Goal: Information Seeking & Learning: Learn about a topic

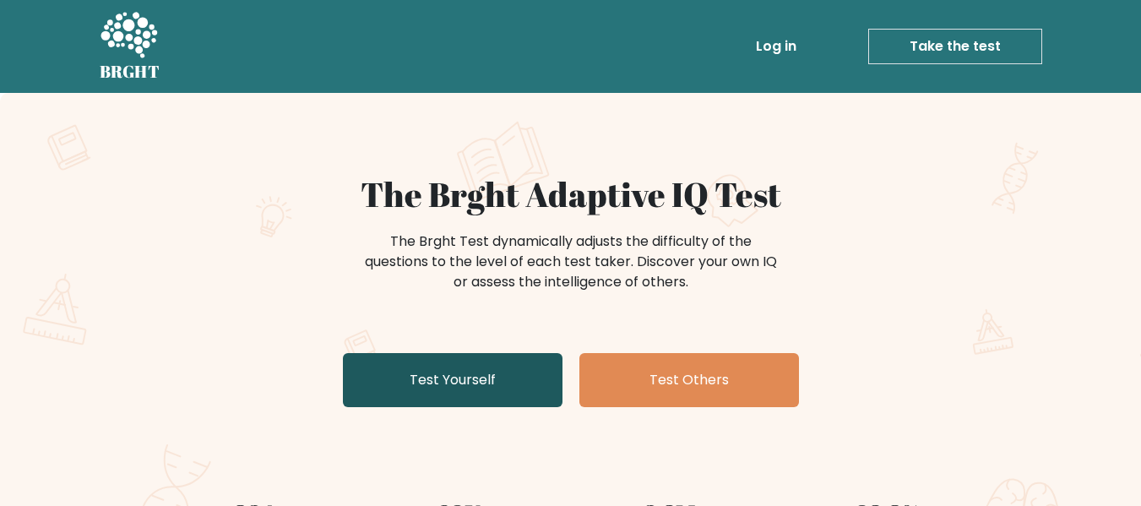
click at [417, 373] on link "Test Yourself" at bounding box center [453, 380] width 220 height 54
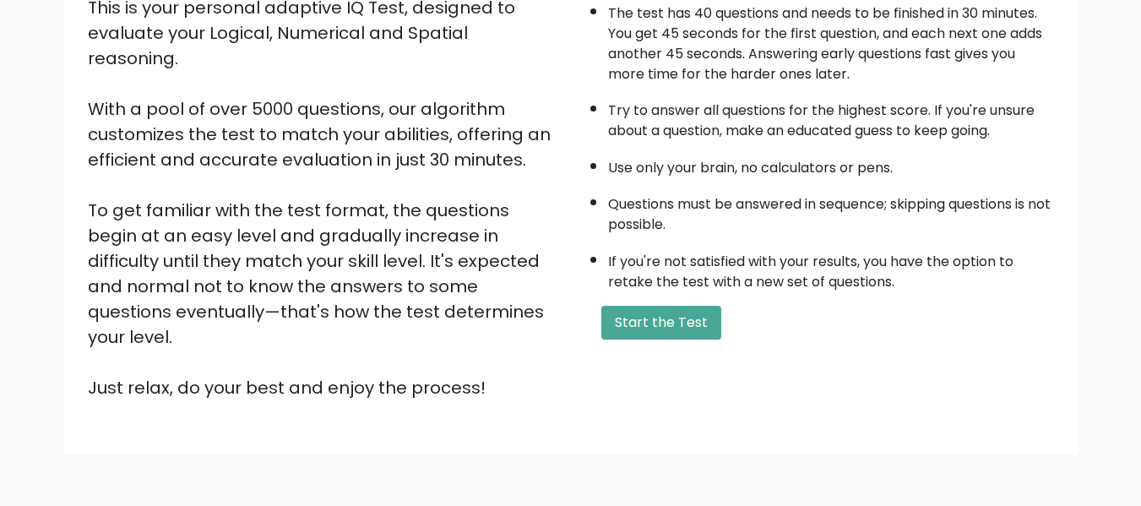
scroll to position [220, 0]
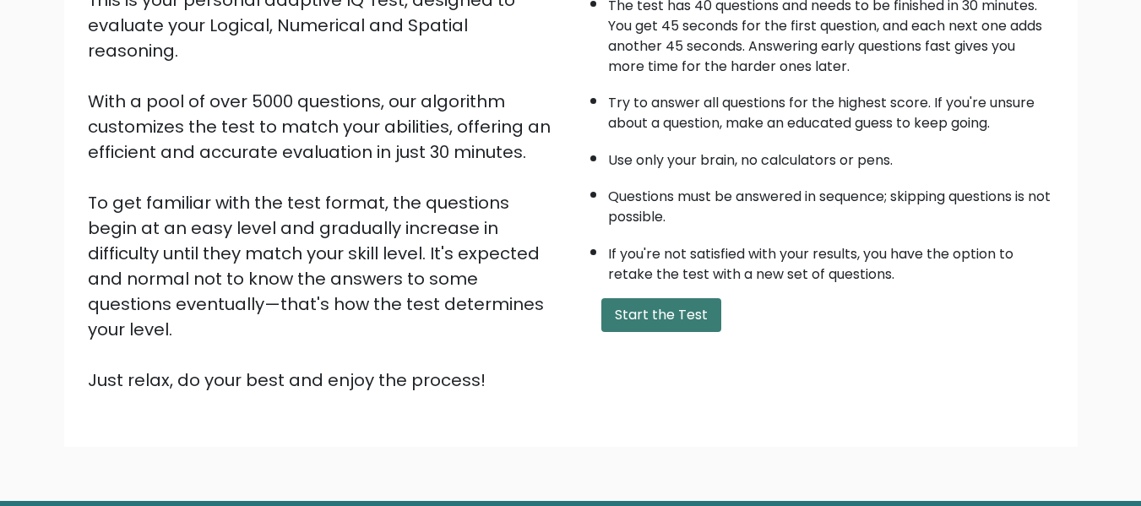
click at [618, 310] on button "Start the Test" at bounding box center [661, 315] width 120 height 34
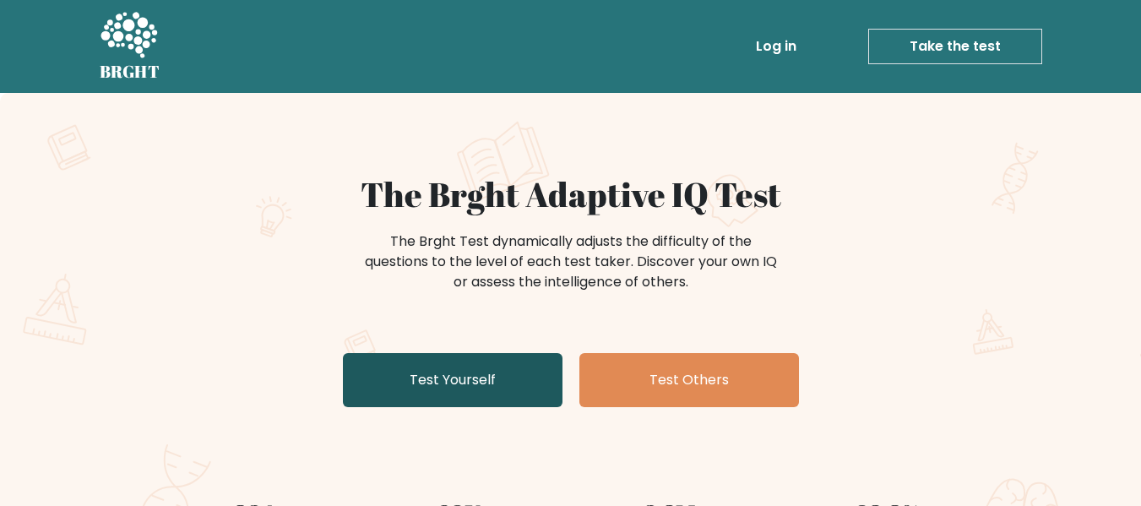
click at [476, 376] on link "Test Yourself" at bounding box center [453, 380] width 220 height 54
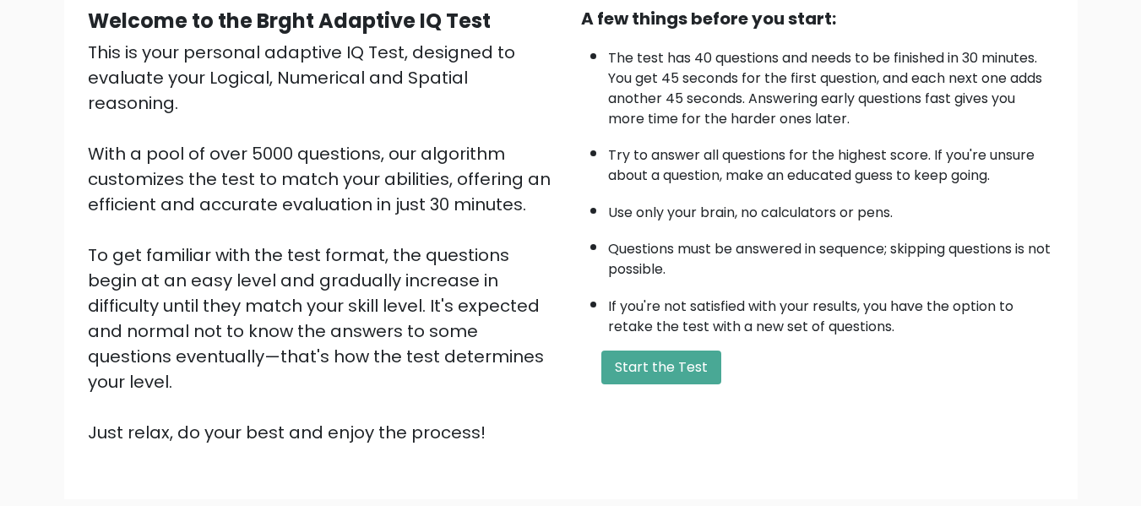
scroll to position [169, 0]
click at [644, 372] on button "Start the Test" at bounding box center [661, 367] width 120 height 34
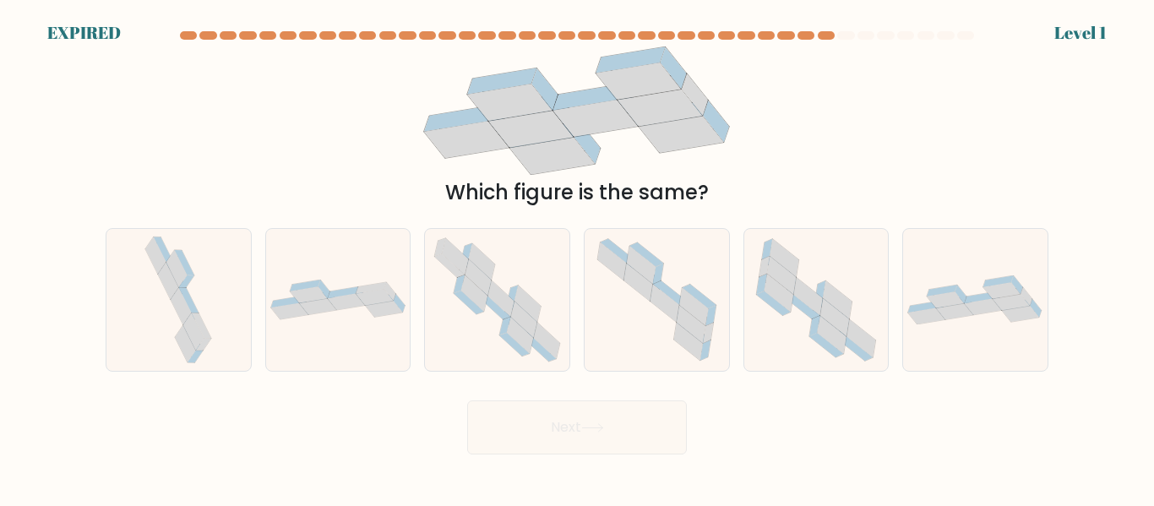
click at [882, 55] on div "Which figure is the same?" at bounding box center [576, 126] width 963 height 161
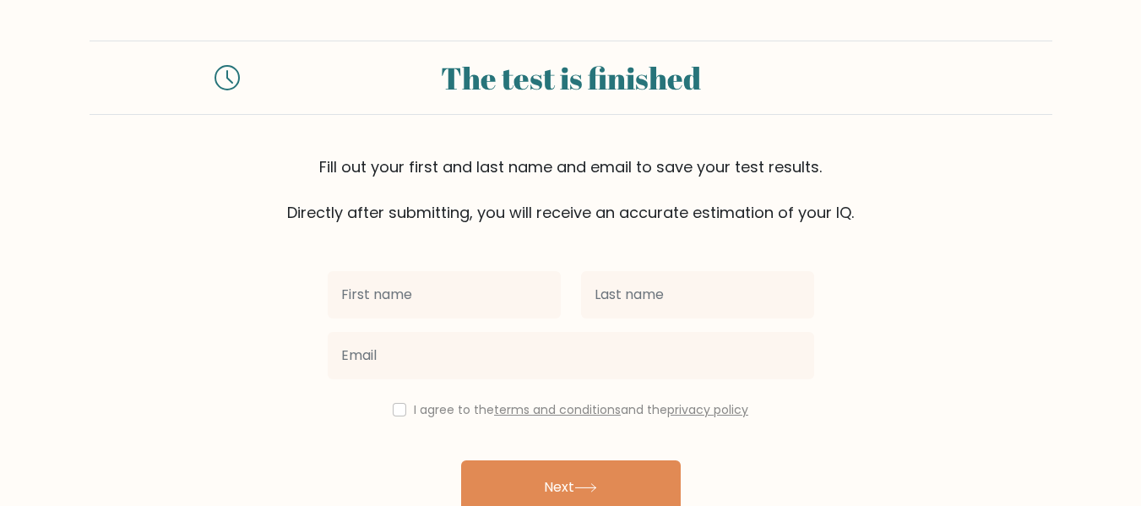
click at [393, 422] on div "I agree to the terms and conditions and the privacy policy Next Already have an…" at bounding box center [571, 388] width 507 height 329
click at [396, 413] on input "checkbox" at bounding box center [400, 410] width 14 height 14
checkbox input "true"
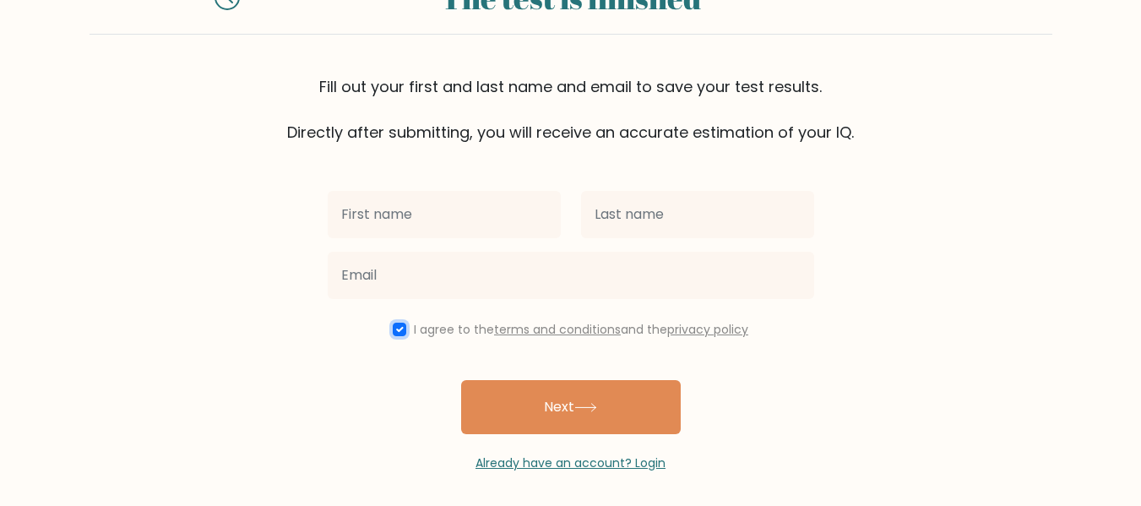
scroll to position [87, 0]
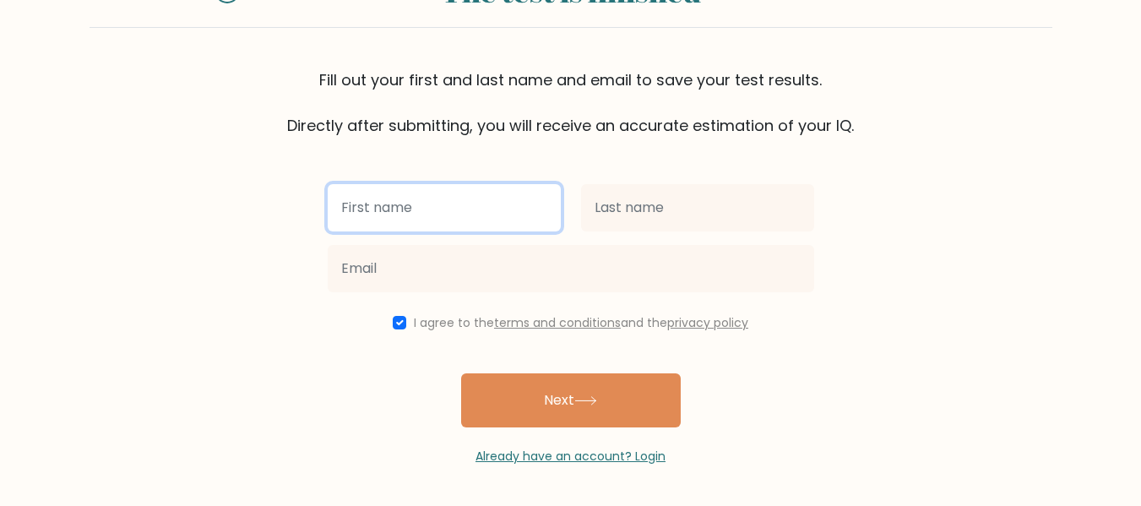
click at [537, 224] on input "text" at bounding box center [444, 207] width 233 height 47
type input "[PERSON_NAME]"
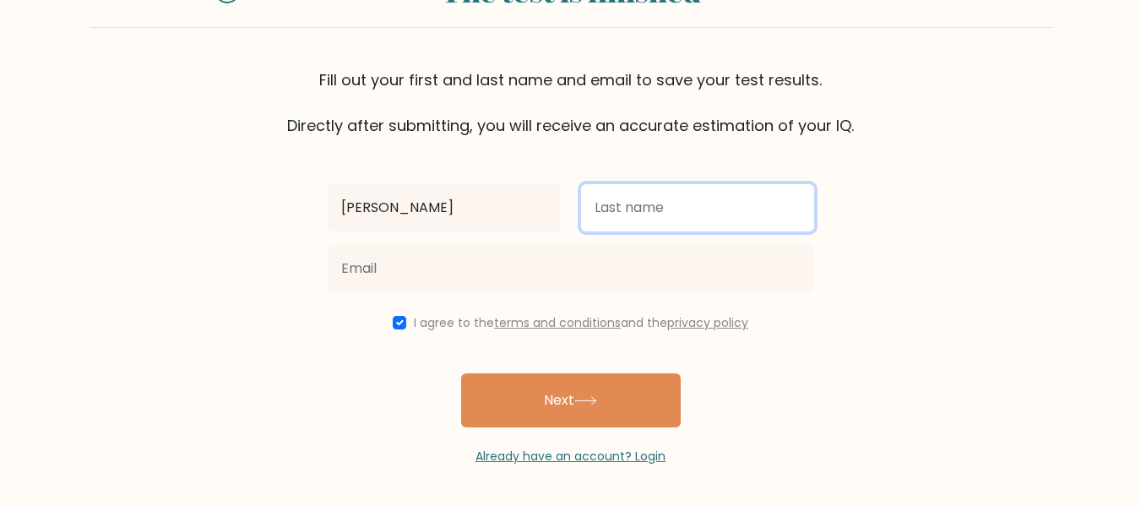
click at [633, 215] on input "text" at bounding box center [697, 207] width 233 height 47
type input "Ezeh"
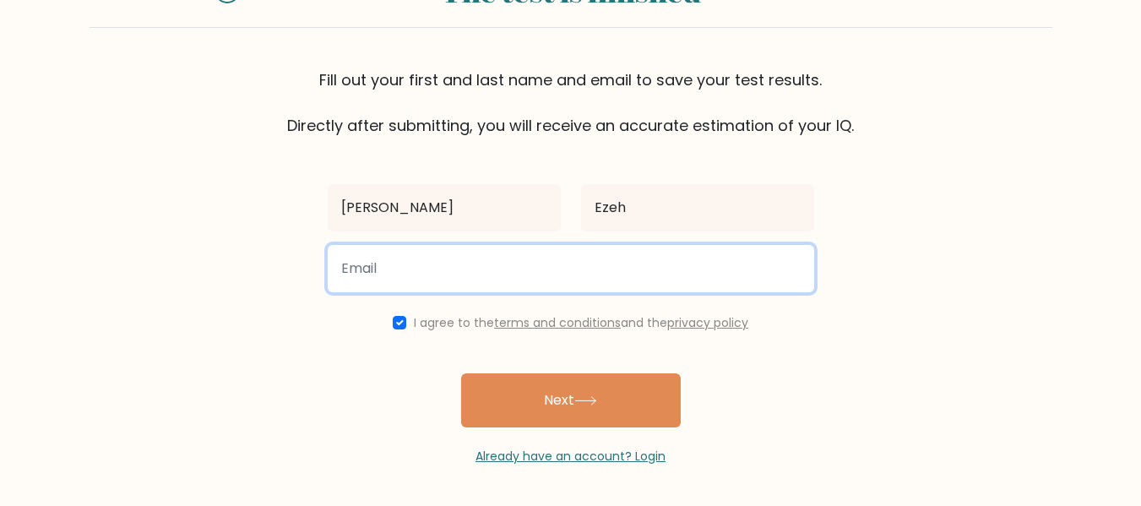
click at [520, 280] on input "email" at bounding box center [571, 268] width 487 height 47
type input "ezehezinne998@gmail.com"
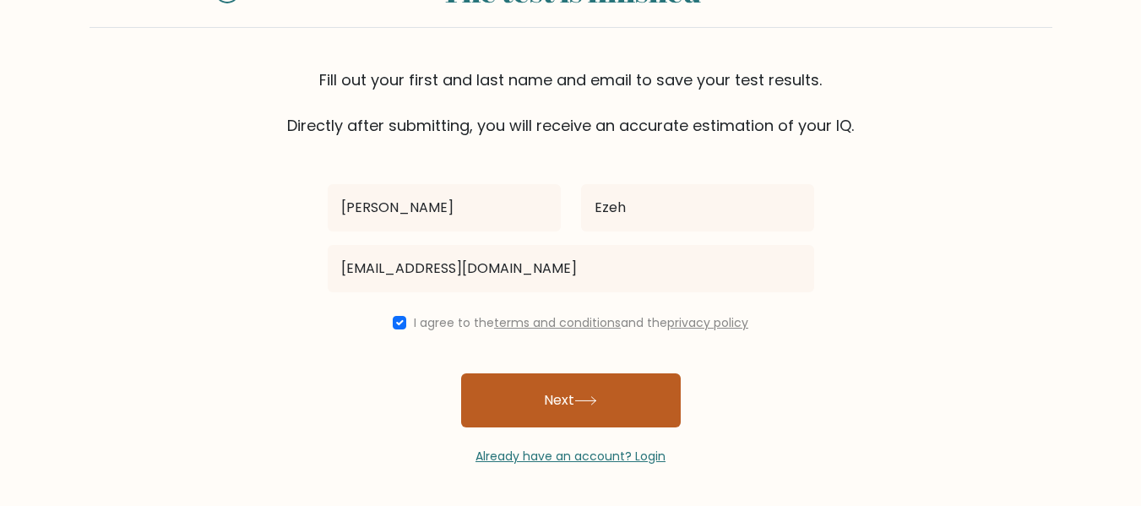
click at [611, 411] on button "Next" at bounding box center [571, 400] width 220 height 54
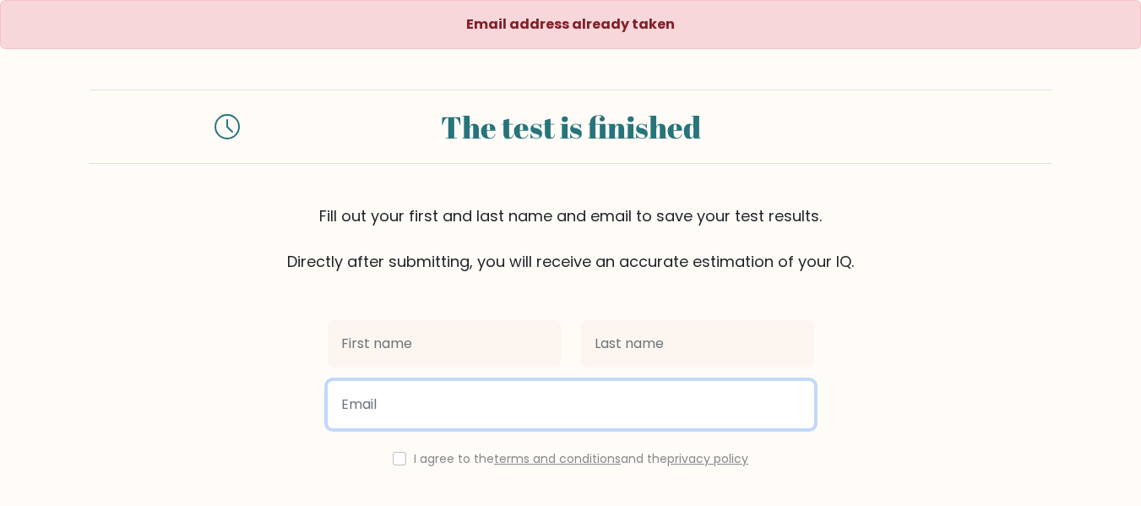
drag, startPoint x: 0, startPoint y: 0, endPoint x: 592, endPoint y: 366, distance: 696.0
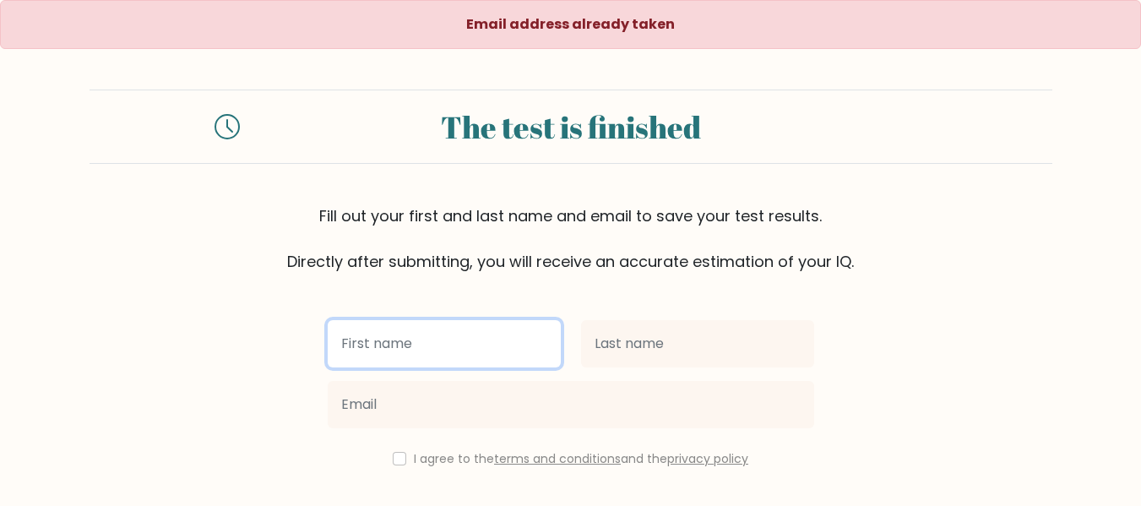
drag, startPoint x: 592, startPoint y: 366, endPoint x: 481, endPoint y: 347, distance: 113.0
click at [481, 347] on input "text" at bounding box center [444, 343] width 233 height 47
type input "[PERSON_NAME]"
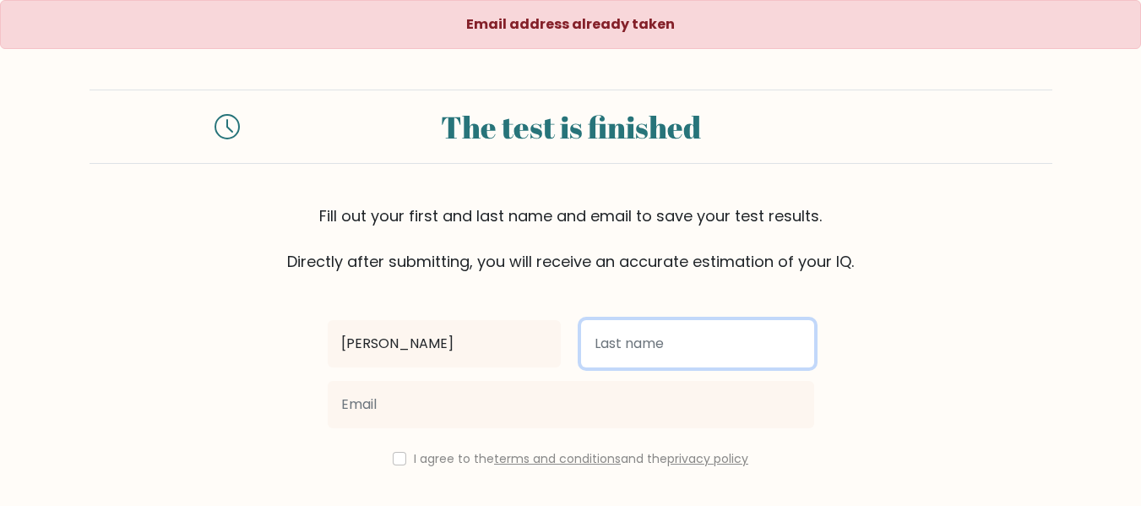
click at [646, 355] on input "text" at bounding box center [697, 343] width 233 height 47
type input "Ezeh"
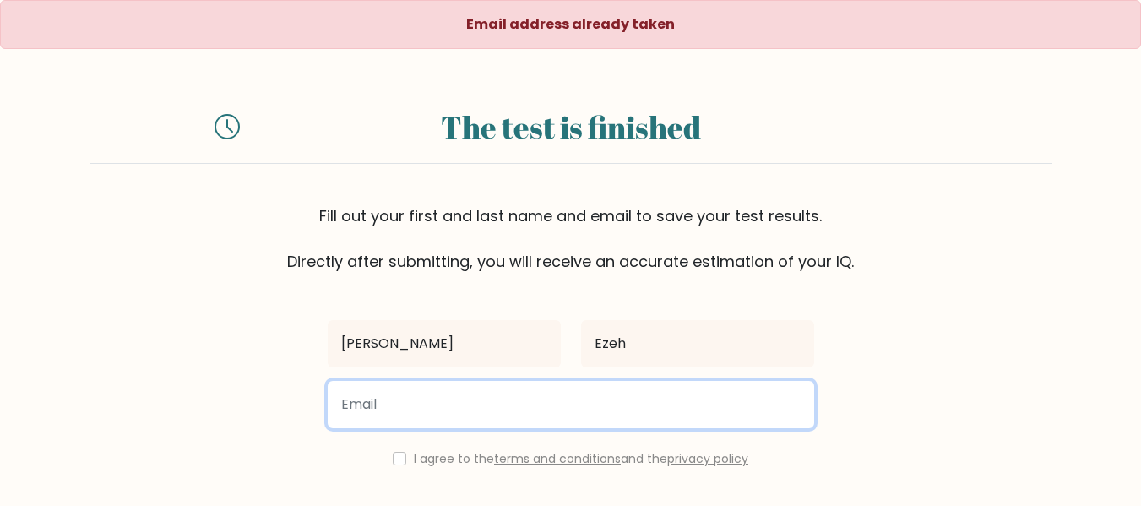
click at [576, 422] on input "email" at bounding box center [571, 404] width 487 height 47
type input "ezehezinne998@gmail.com"
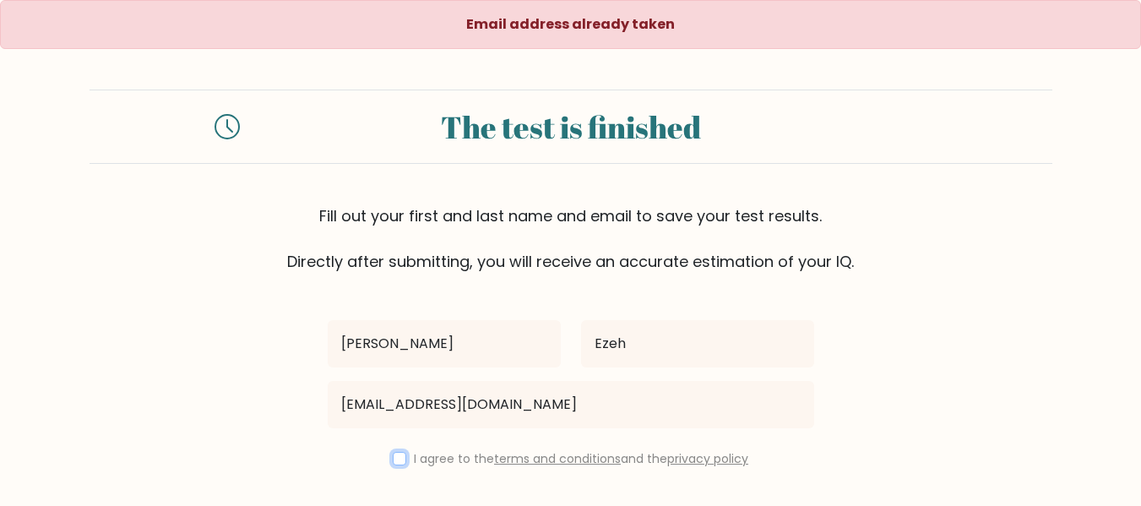
click at [398, 459] on input "checkbox" at bounding box center [400, 459] width 14 height 14
checkbox input "true"
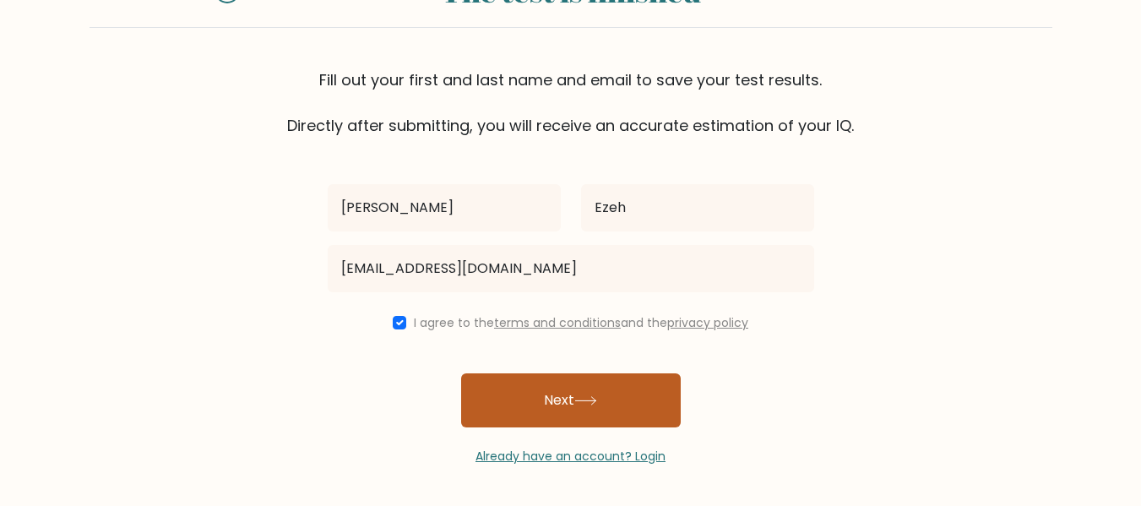
click at [525, 389] on button "Next" at bounding box center [571, 400] width 220 height 54
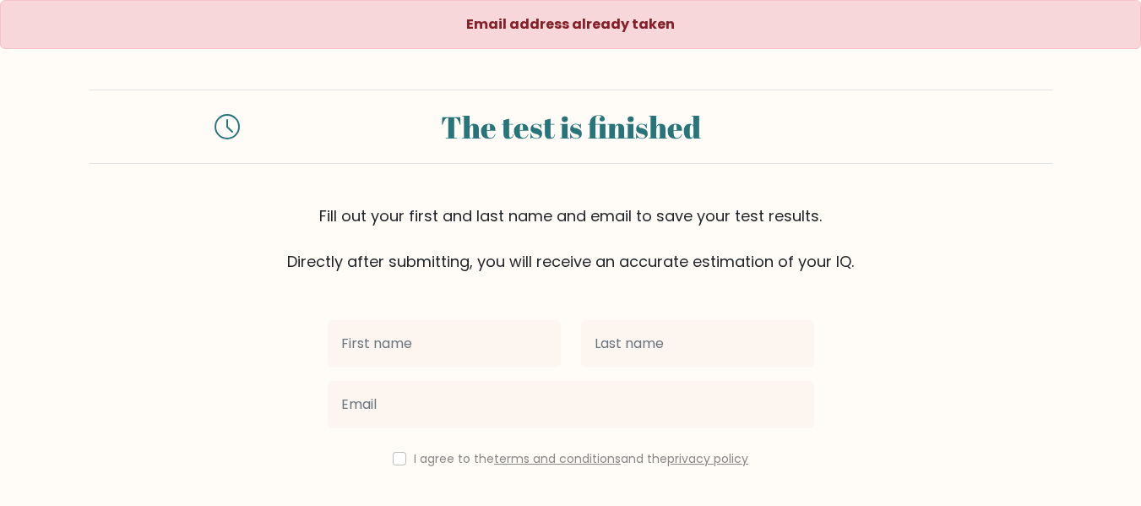
click at [498, 351] on input "text" at bounding box center [444, 343] width 233 height 47
type input "[PERSON_NAME]"
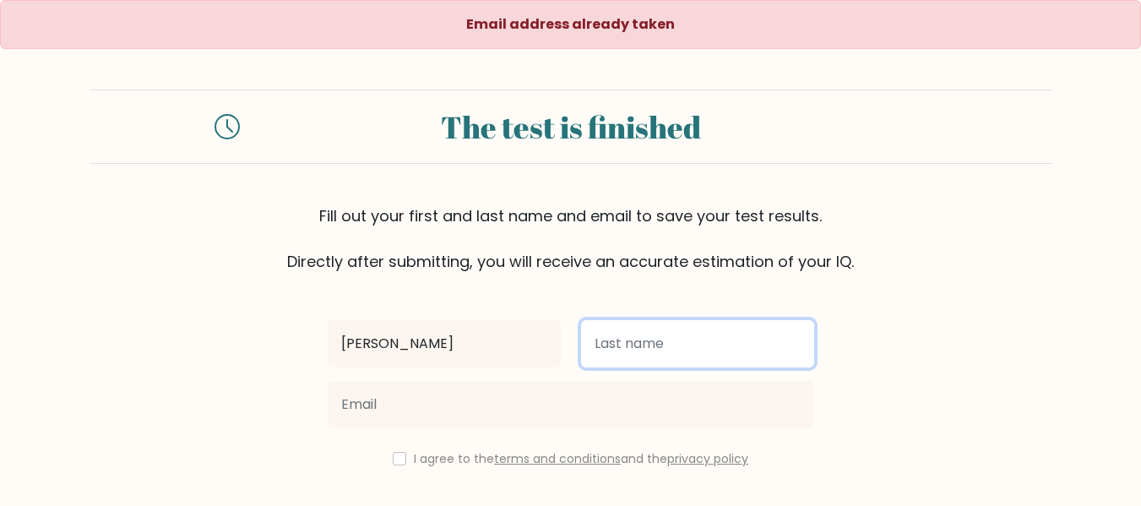
click at [616, 330] on input "text" at bounding box center [697, 343] width 233 height 47
type input "Ezeh"
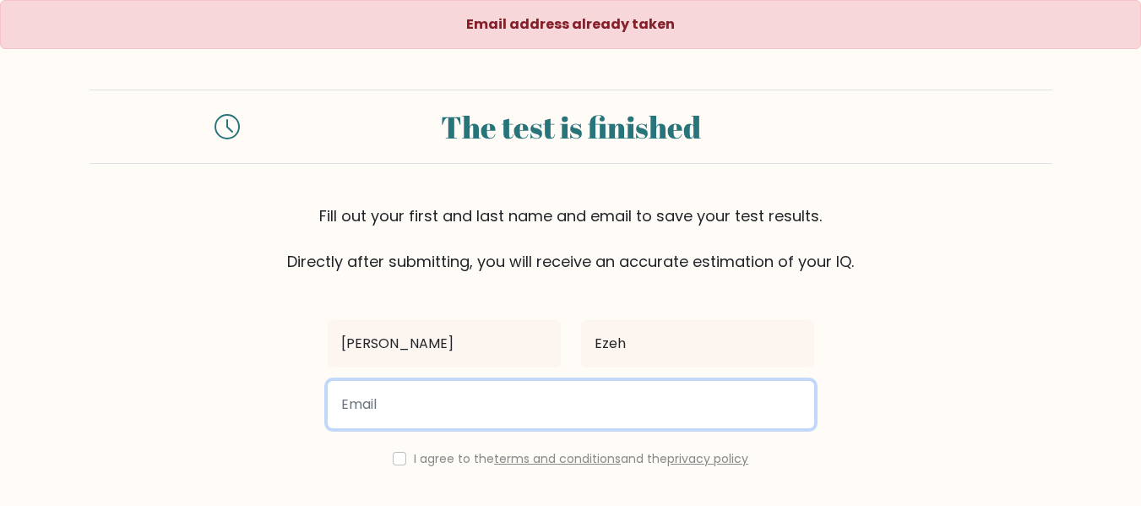
click at [582, 423] on input "email" at bounding box center [571, 404] width 487 height 47
type input "ezehezinne98@gmail.com"
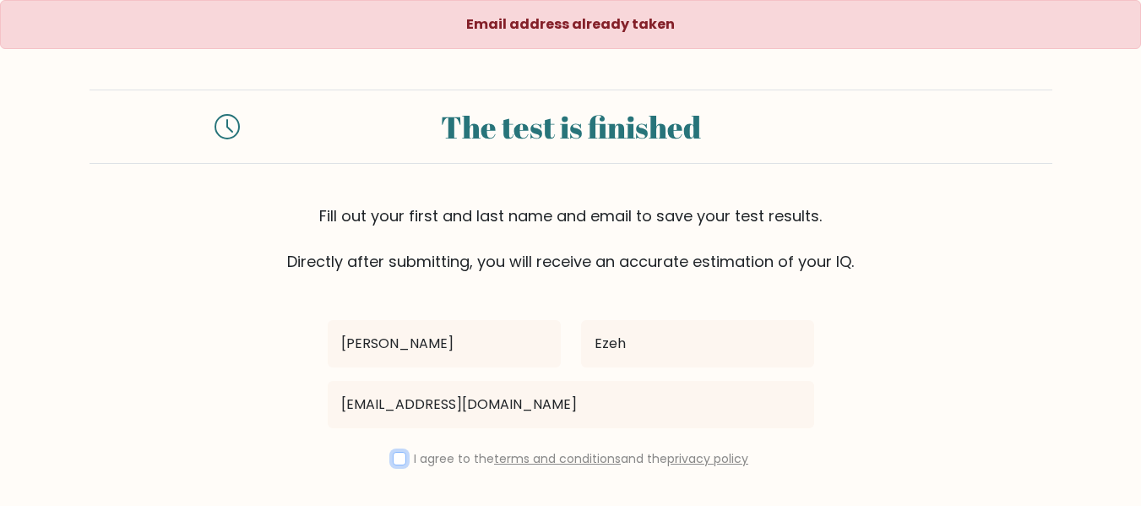
click at [394, 462] on input "checkbox" at bounding box center [400, 459] width 14 height 14
checkbox input "true"
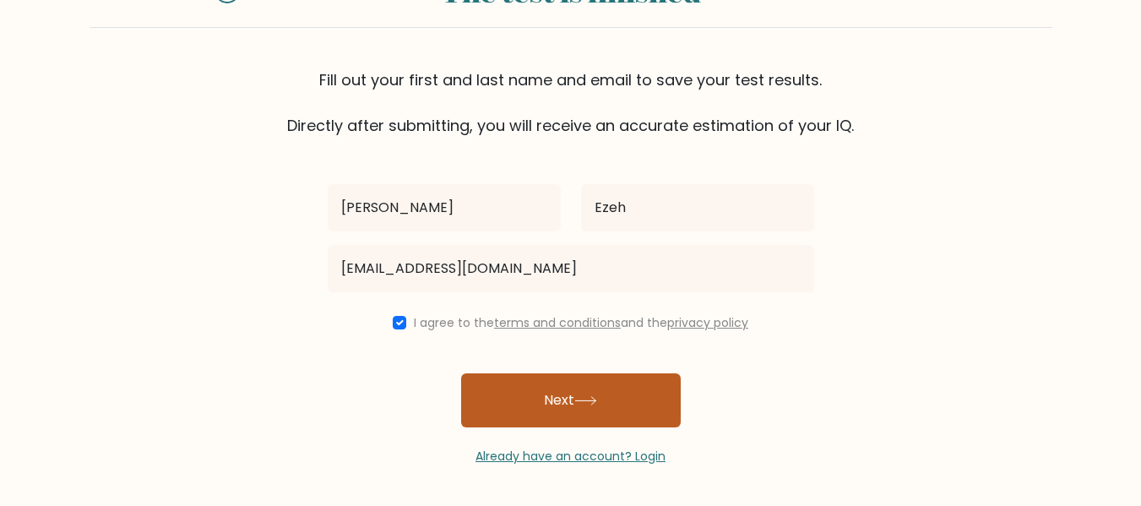
click at [578, 382] on button "Next" at bounding box center [571, 400] width 220 height 54
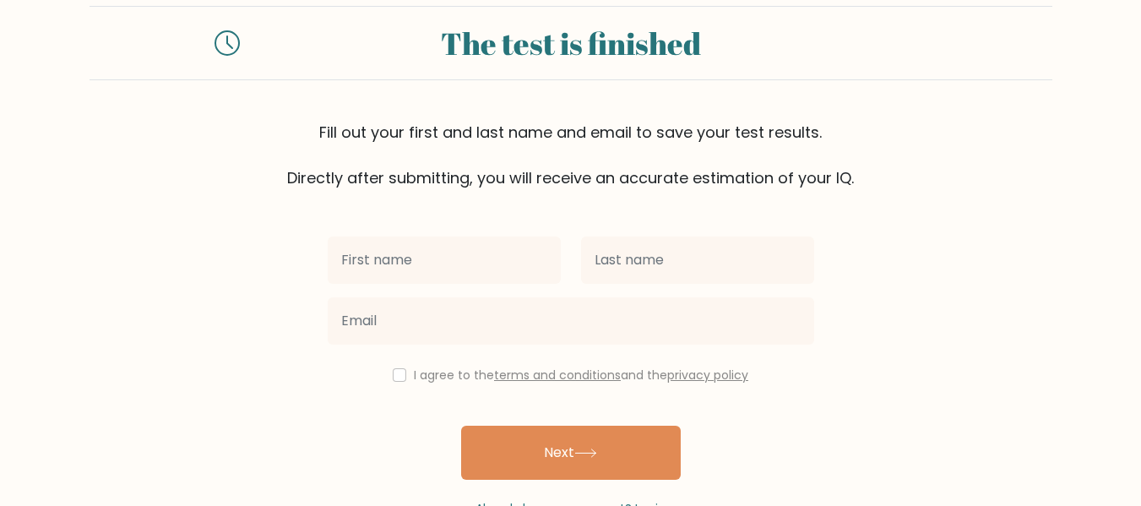
scroll to position [136, 0]
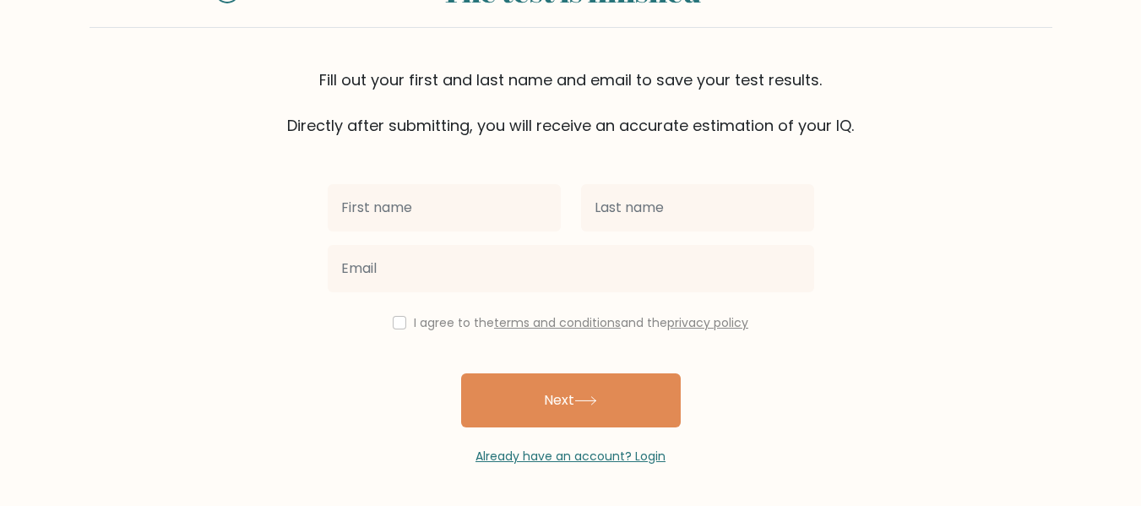
click at [509, 218] on input "text" at bounding box center [444, 207] width 233 height 47
type input "[PERSON_NAME]"
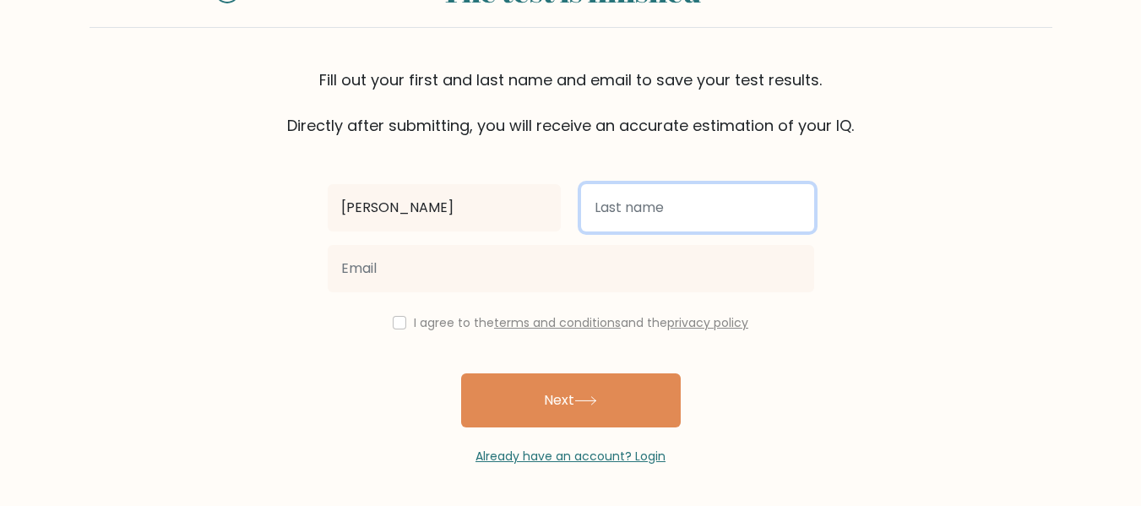
click at [667, 223] on input "text" at bounding box center [697, 207] width 233 height 47
type input "Ezeh"
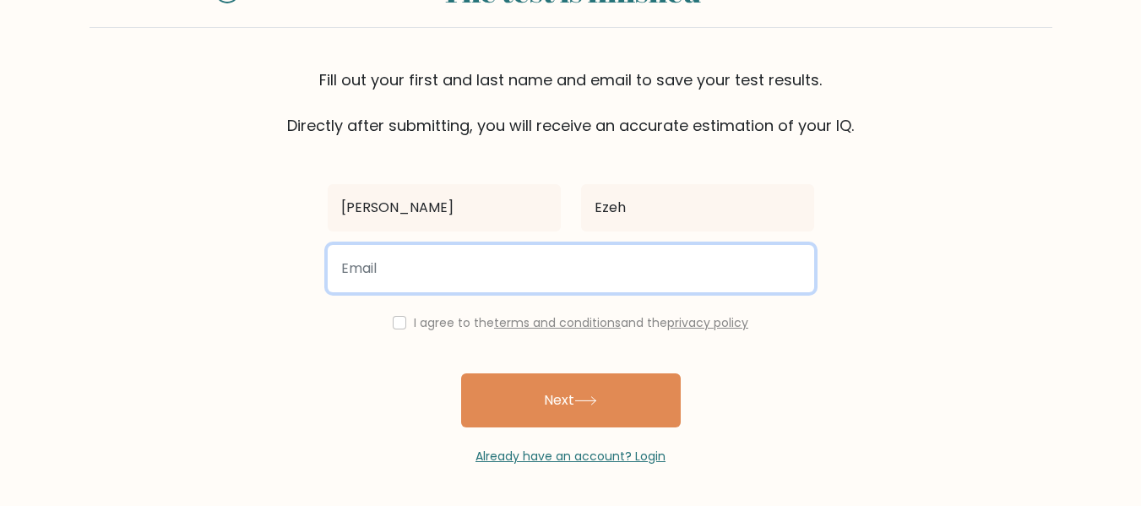
click at [558, 256] on input "email" at bounding box center [571, 268] width 487 height 47
type input "C"
type input "christabelezeh710@gmail.com"
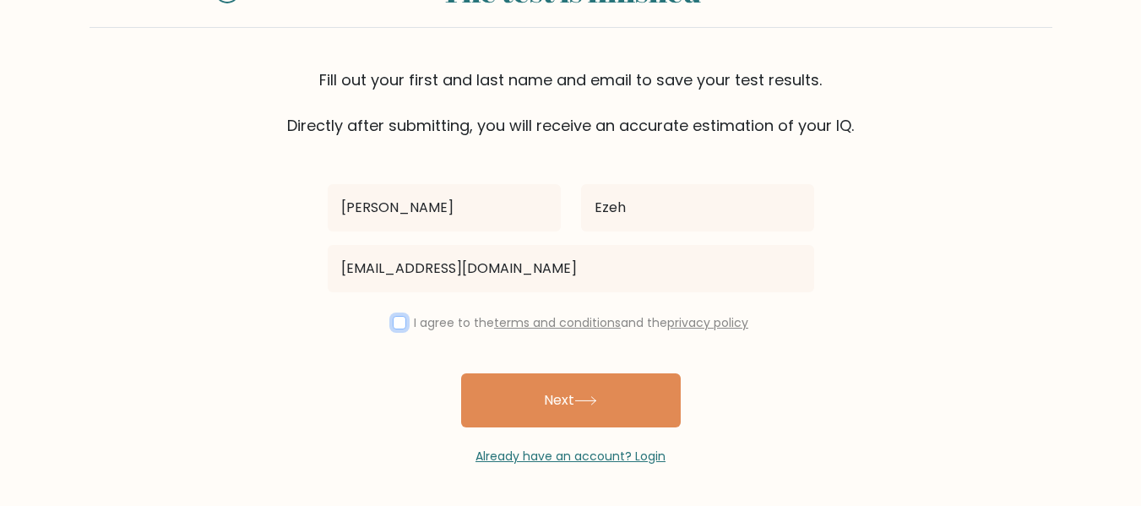
click at [400, 318] on input "checkbox" at bounding box center [400, 323] width 14 height 14
checkbox input "true"
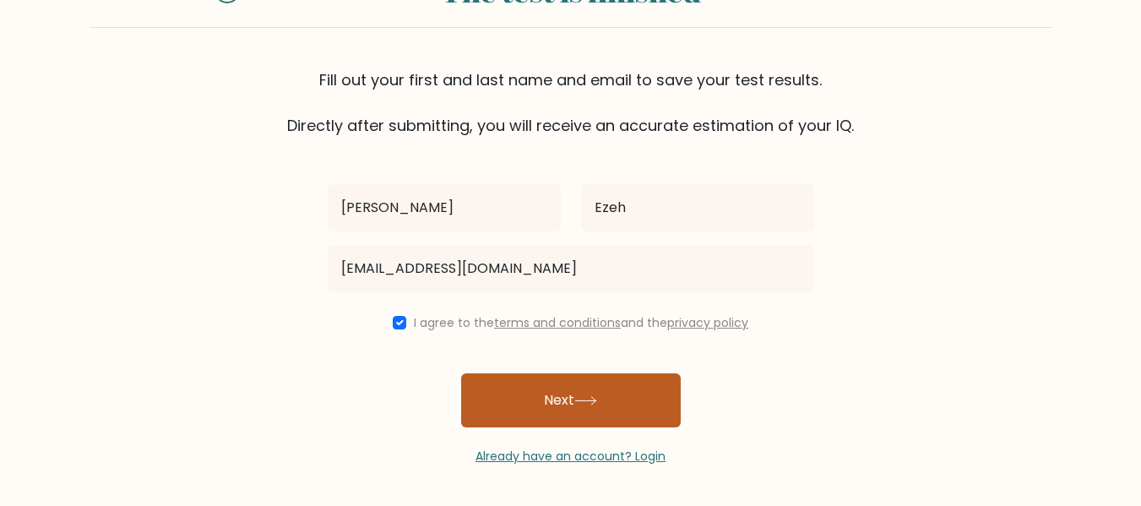
click at [525, 400] on button "Next" at bounding box center [571, 400] width 220 height 54
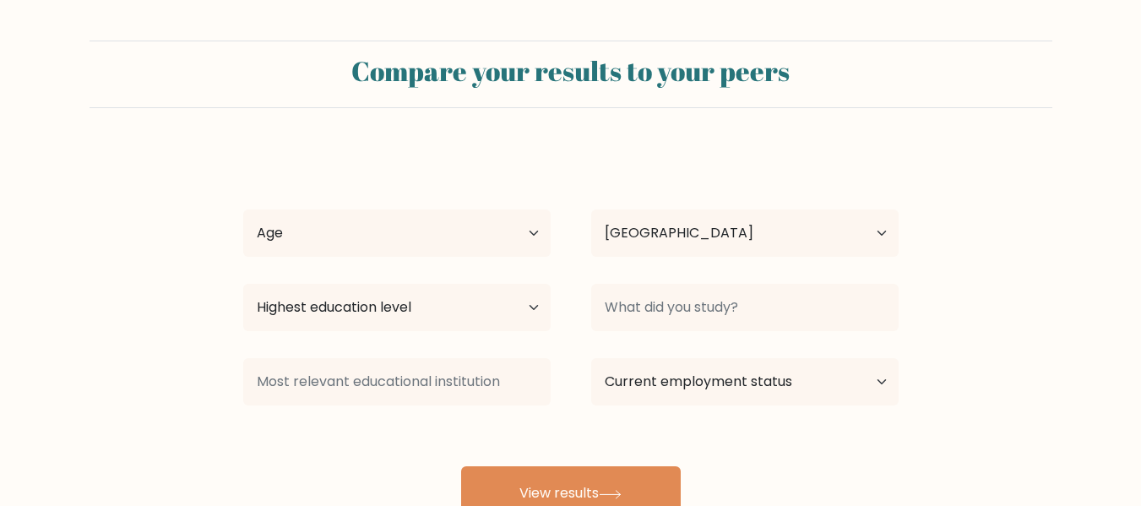
select select "NG"
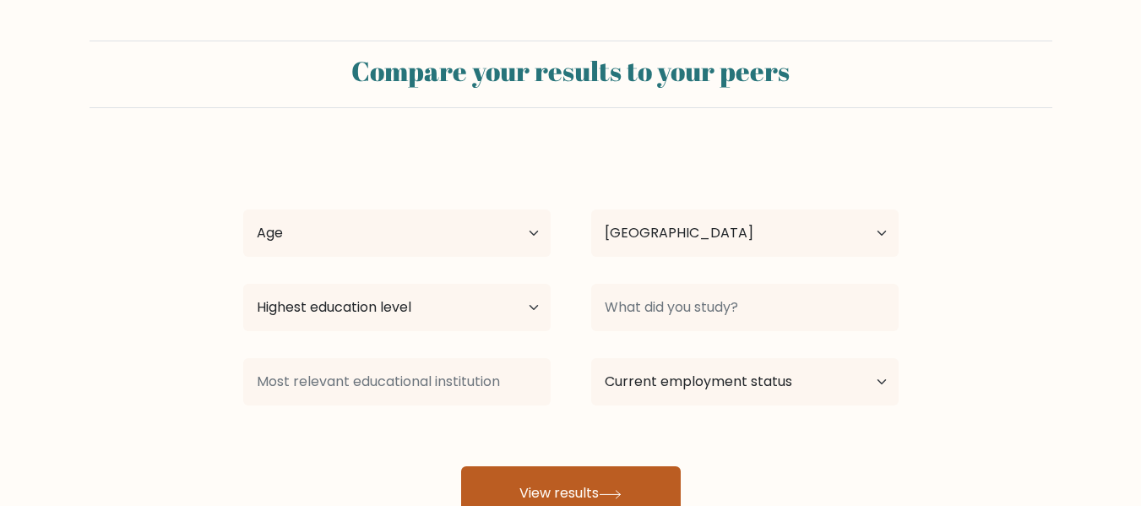
click at [520, 482] on button "View results" at bounding box center [571, 493] width 220 height 54
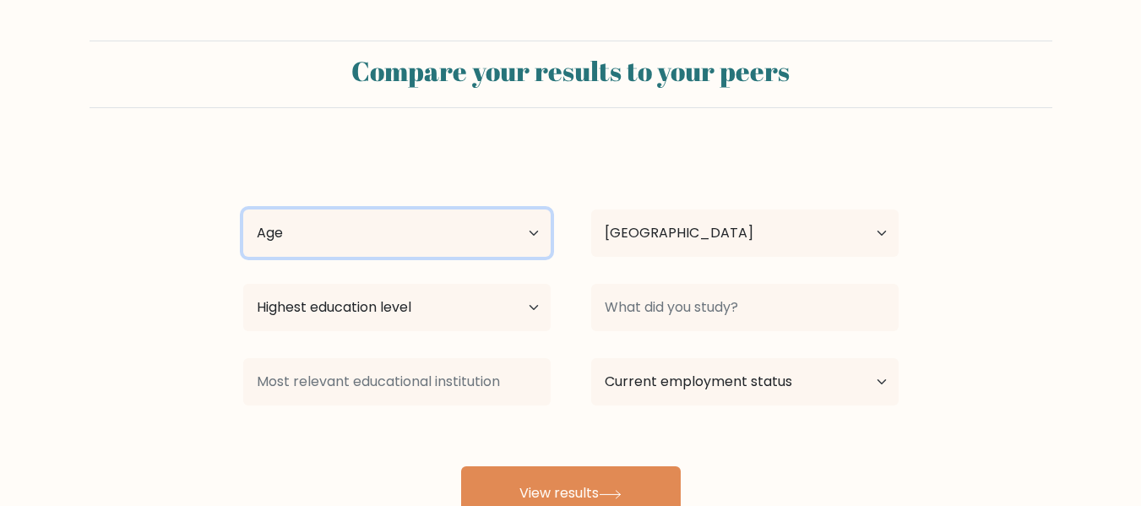
click at [536, 241] on select "Age Under 18 years old 18-24 years old 25-34 years old 35-44 years old 45-54 ye…" at bounding box center [396, 232] width 307 height 47
select select "25_34"
click at [243, 209] on select "Age Under 18 years old 18-24 years old 25-34 years old 35-44 years old 45-54 ye…" at bounding box center [396, 232] width 307 height 47
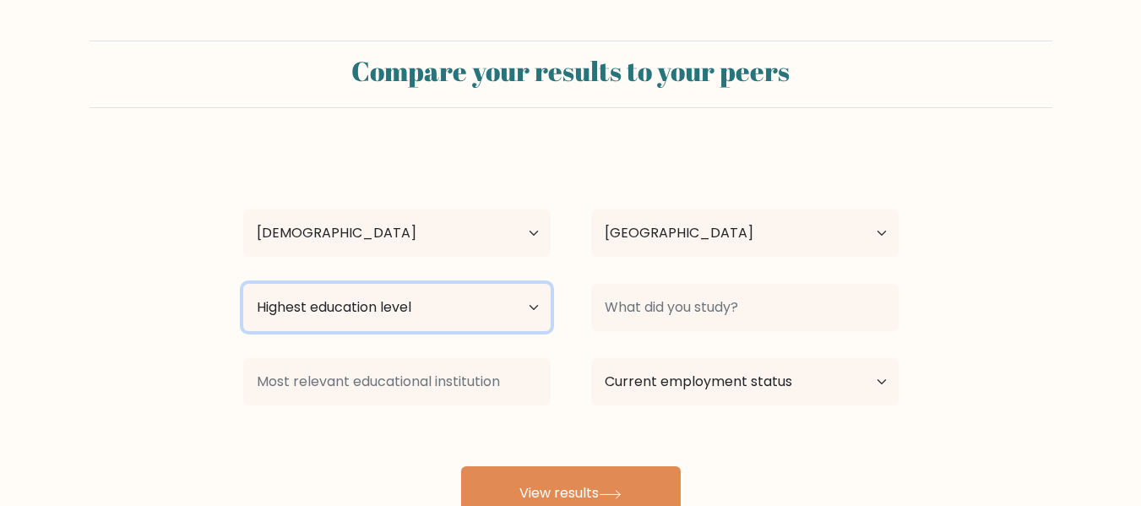
click at [444, 303] on select "Highest education level No schooling Primary Lower Secondary Upper Secondary Oc…" at bounding box center [396, 307] width 307 height 47
select select "bachelors_degree"
click at [243, 284] on select "Highest education level No schooling Primary Lower Secondary Upper Secondary Oc…" at bounding box center [396, 307] width 307 height 47
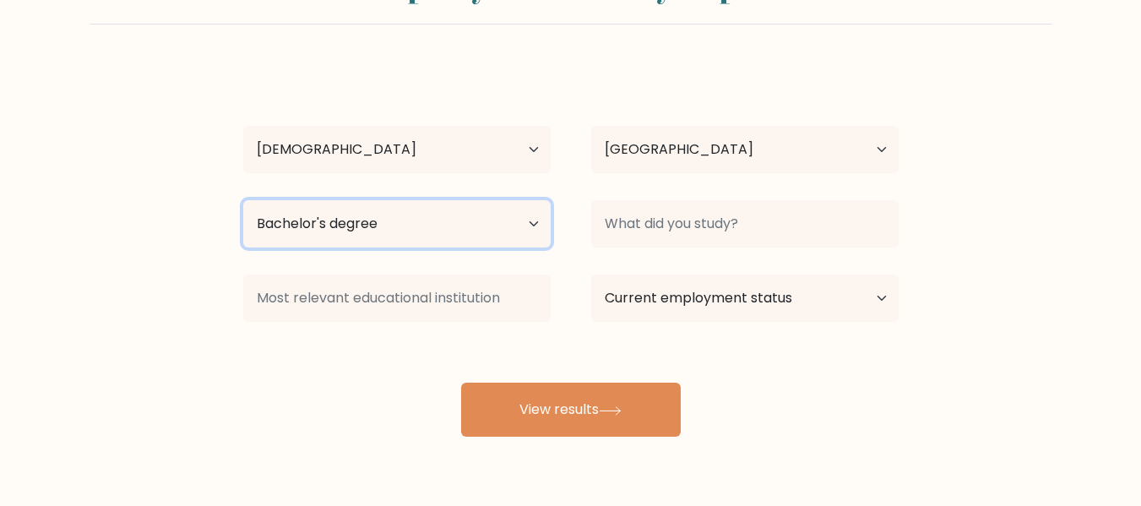
scroll to position [86, 0]
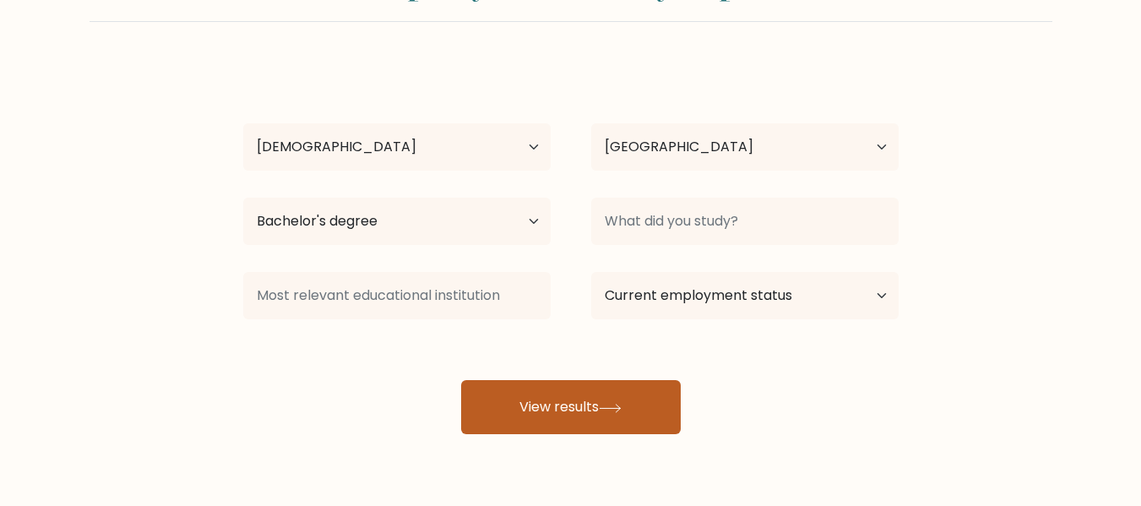
click at [546, 393] on button "View results" at bounding box center [571, 407] width 220 height 54
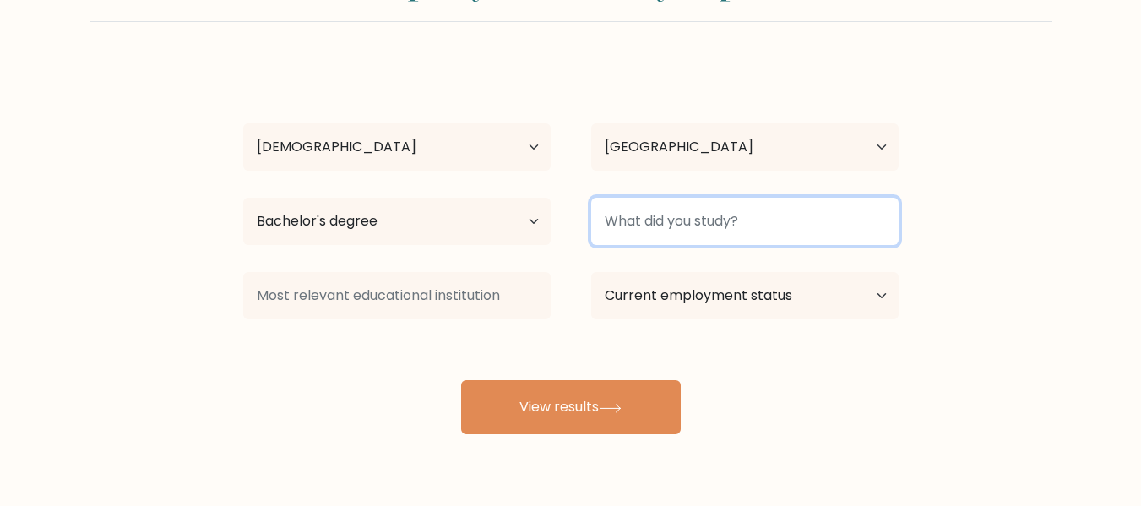
click at [688, 228] on input at bounding box center [744, 221] width 307 height 47
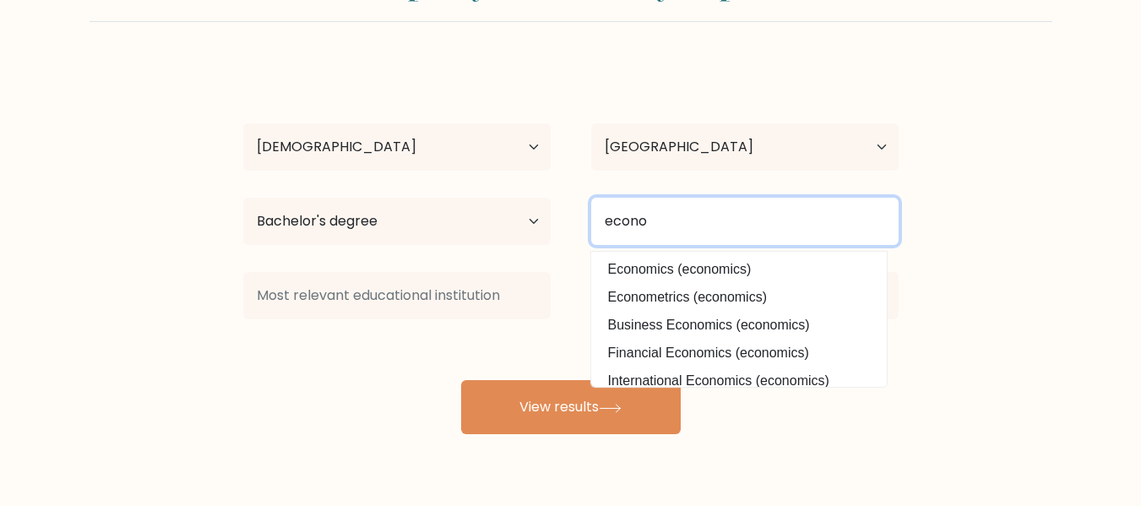
type input "econo"
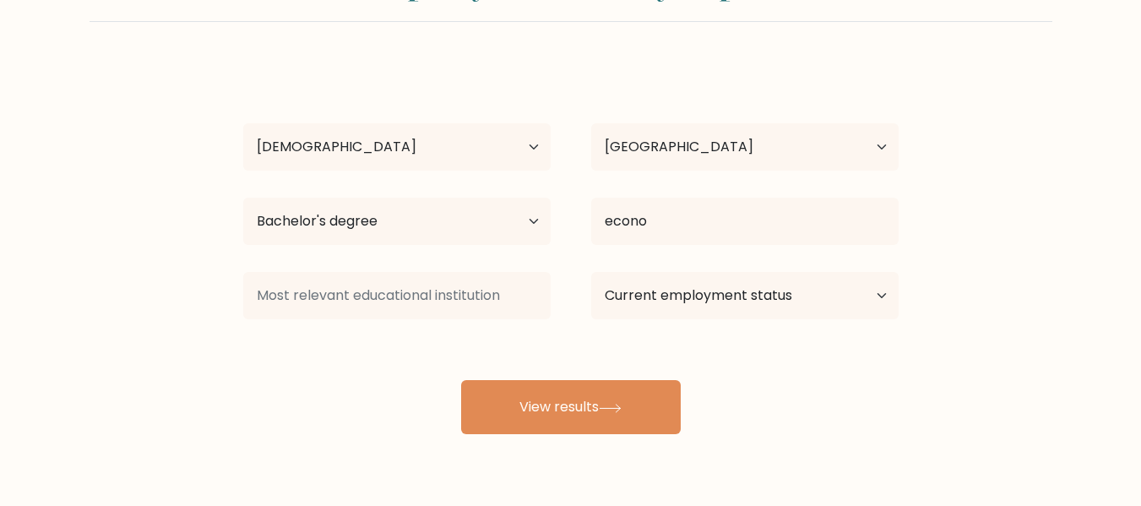
click at [696, 255] on div "Rosita Ezeh Age Under 18 years old 18-24 years old 25-34 years old 35-44 years …" at bounding box center [571, 249] width 676 height 372
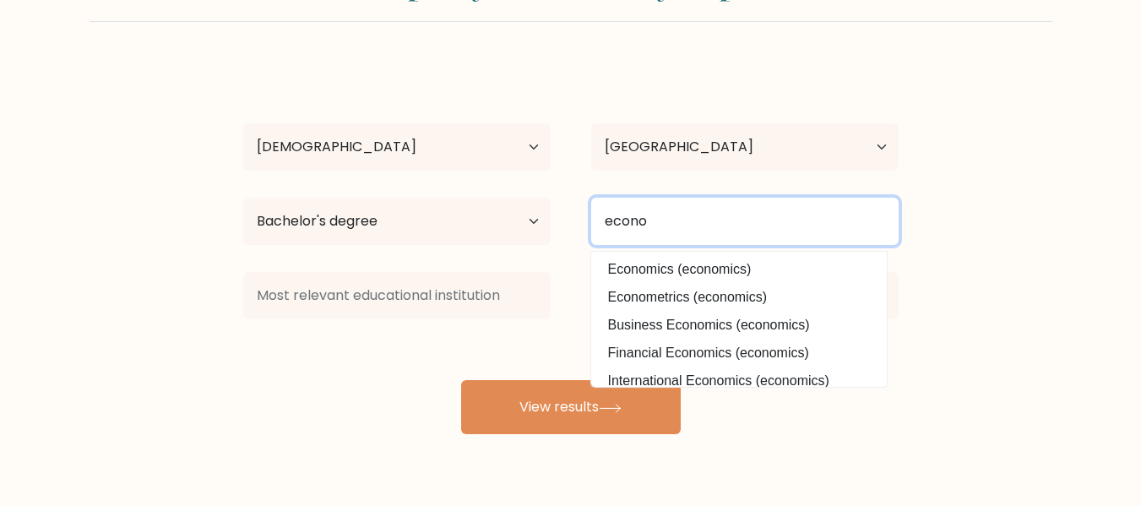
click at [653, 225] on input "econo" at bounding box center [744, 221] width 307 height 47
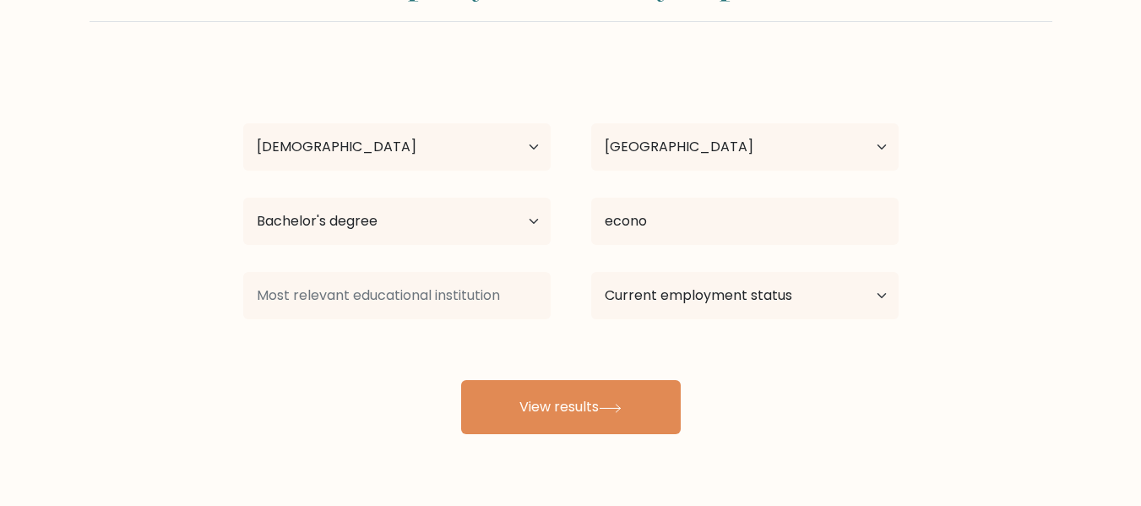
click at [675, 259] on div "Rosita Ezeh Age Under 18 years old 18-24 years old 25-34 years old 35-44 years …" at bounding box center [571, 249] width 676 height 372
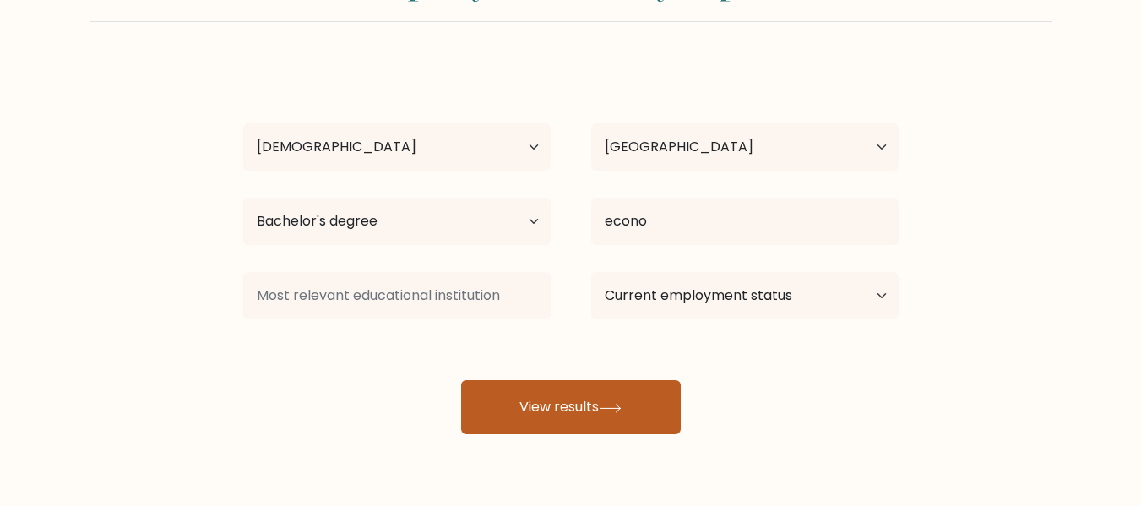
click at [590, 391] on button "View results" at bounding box center [571, 407] width 220 height 54
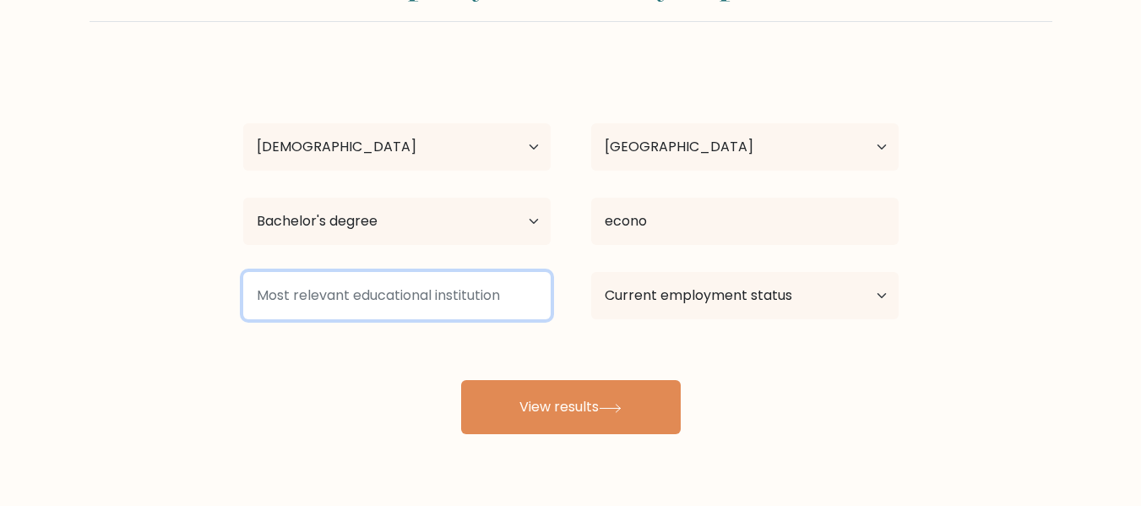
click at [454, 281] on input at bounding box center [396, 295] width 307 height 47
drag, startPoint x: 454, startPoint y: 281, endPoint x: 408, endPoint y: 280, distance: 46.5
click at [408, 280] on input at bounding box center [396, 295] width 307 height 47
click at [319, 301] on input at bounding box center [396, 295] width 307 height 47
type input "w"
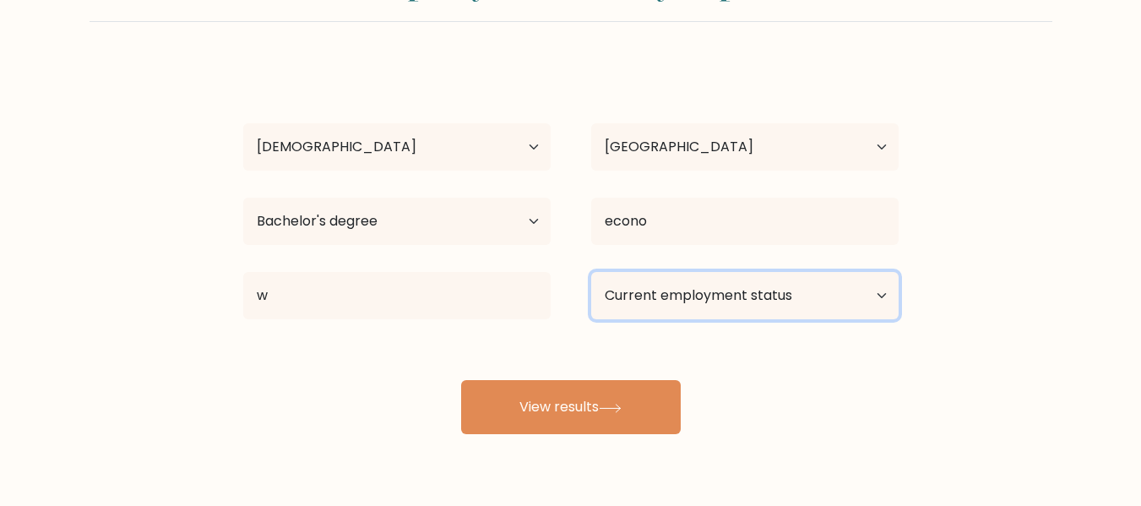
click at [618, 305] on select "Current employment status Employed Student Retired Other / prefer not to answer" at bounding box center [744, 295] width 307 height 47
click at [591, 272] on select "Current employment status Employed Student Retired Other / prefer not to answer" at bounding box center [744, 295] width 307 height 47
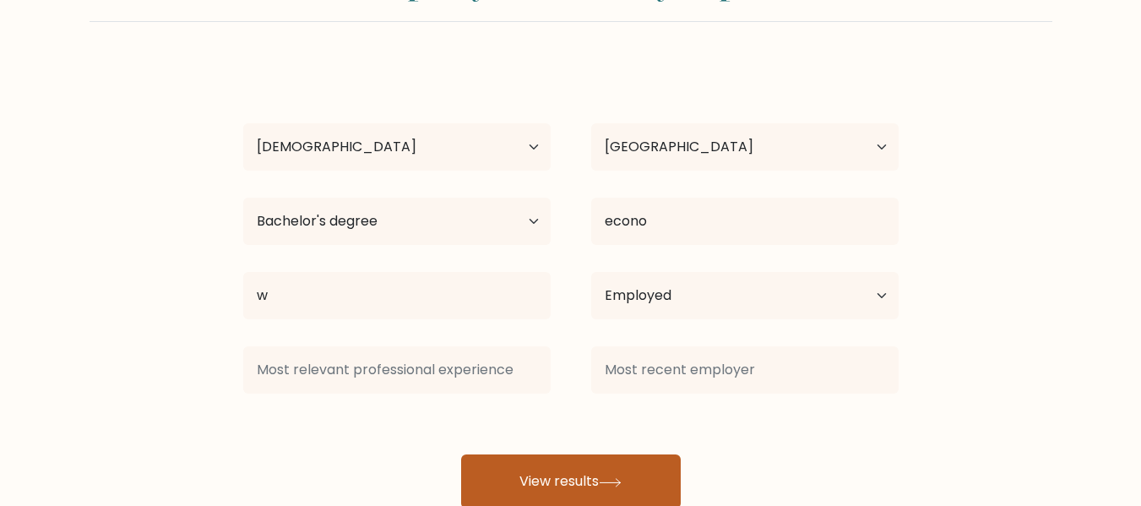
click at [568, 459] on button "View results" at bounding box center [571, 481] width 220 height 54
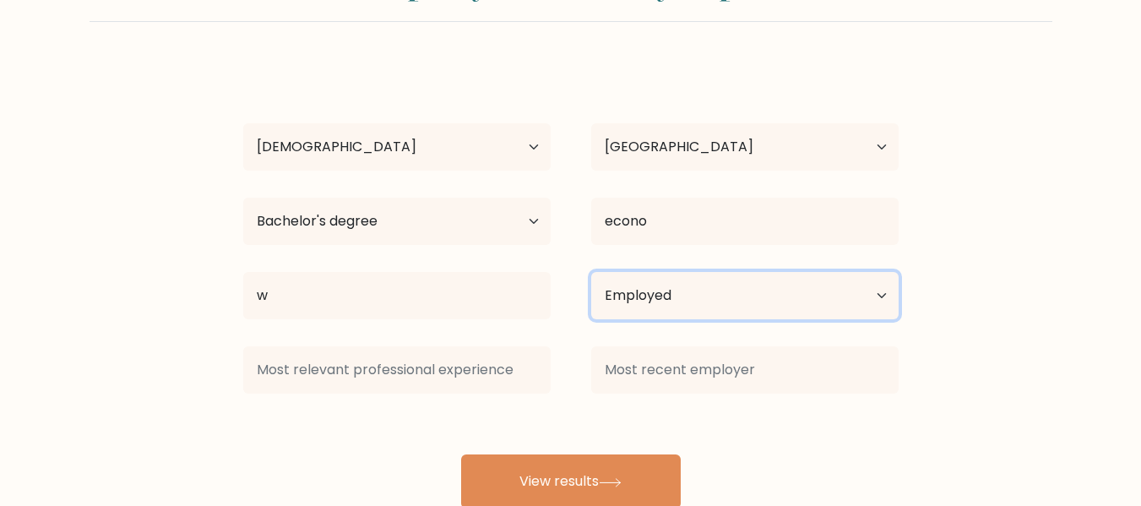
click at [689, 308] on select "Current employment status Employed Student Retired Other / prefer not to answer" at bounding box center [744, 295] width 307 height 47
select select "student"
click at [591, 272] on select "Current employment status Employed Student Retired Other / prefer not to answer" at bounding box center [744, 295] width 307 height 47
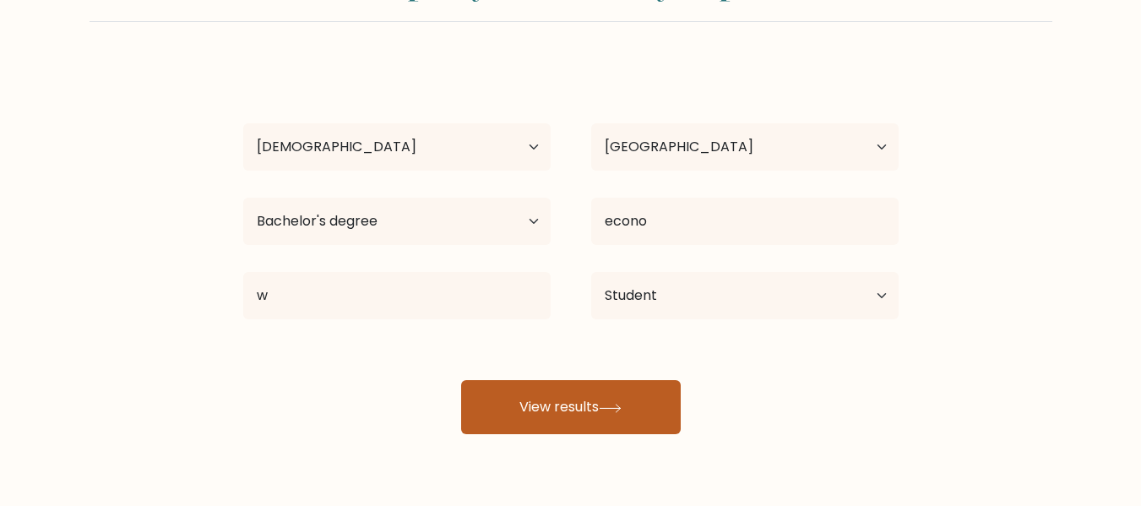
click at [607, 400] on button "View results" at bounding box center [571, 407] width 220 height 54
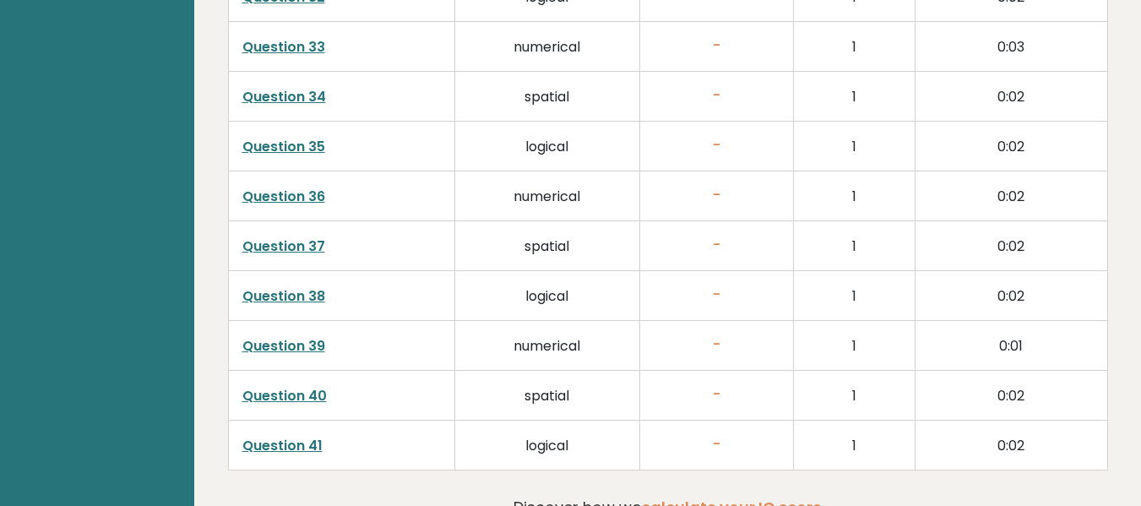
scroll to position [4414, 0]
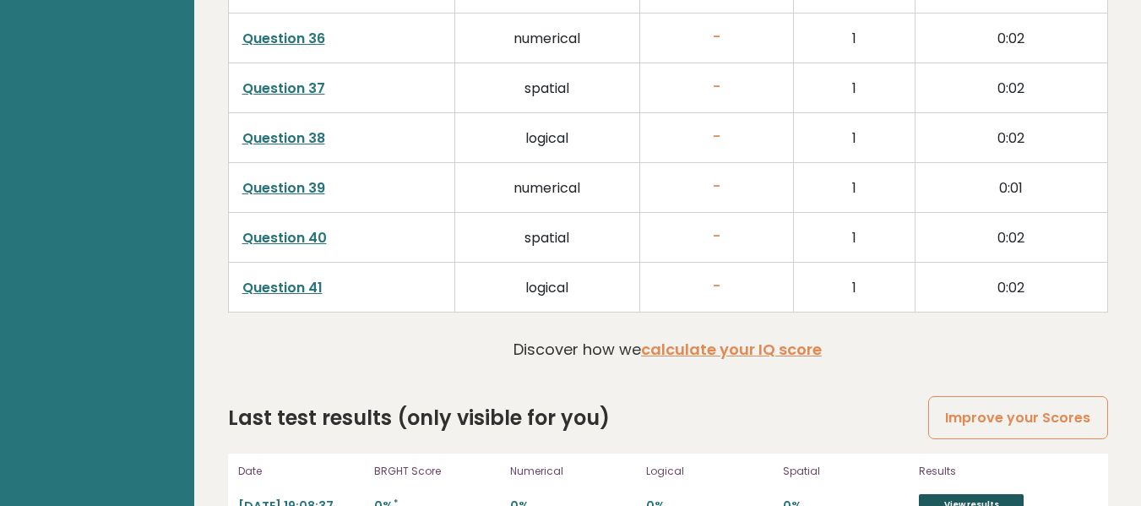
click at [971, 494] on link "View results" at bounding box center [971, 505] width 105 height 22
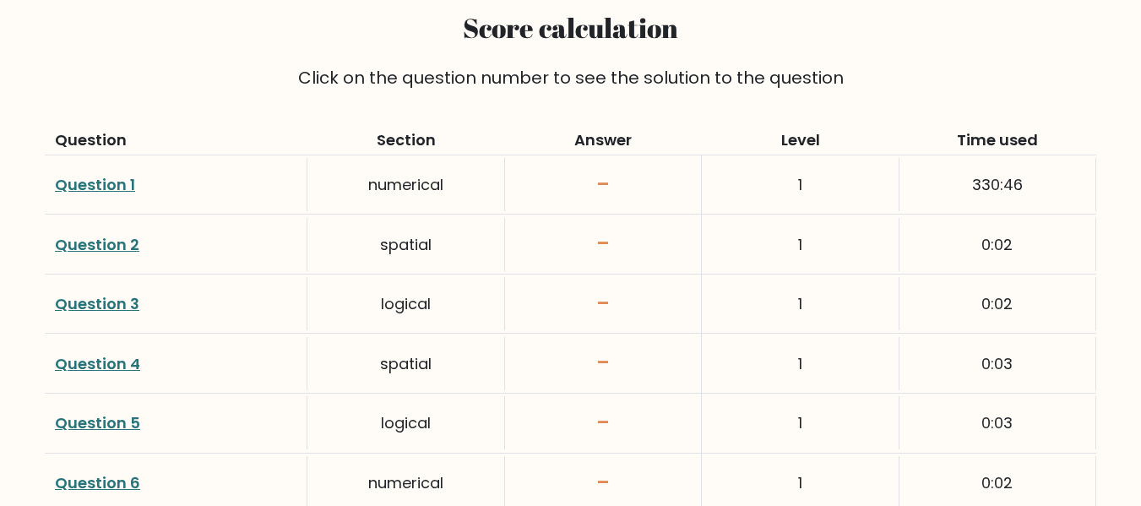
scroll to position [2294, 0]
click at [112, 185] on link "Question 1" at bounding box center [95, 183] width 80 height 21
click at [126, 240] on link "Question 2" at bounding box center [97, 243] width 84 height 21
click at [99, 302] on link "Question 3" at bounding box center [97, 302] width 84 height 21
click at [117, 366] on link "Question 4" at bounding box center [97, 362] width 85 height 21
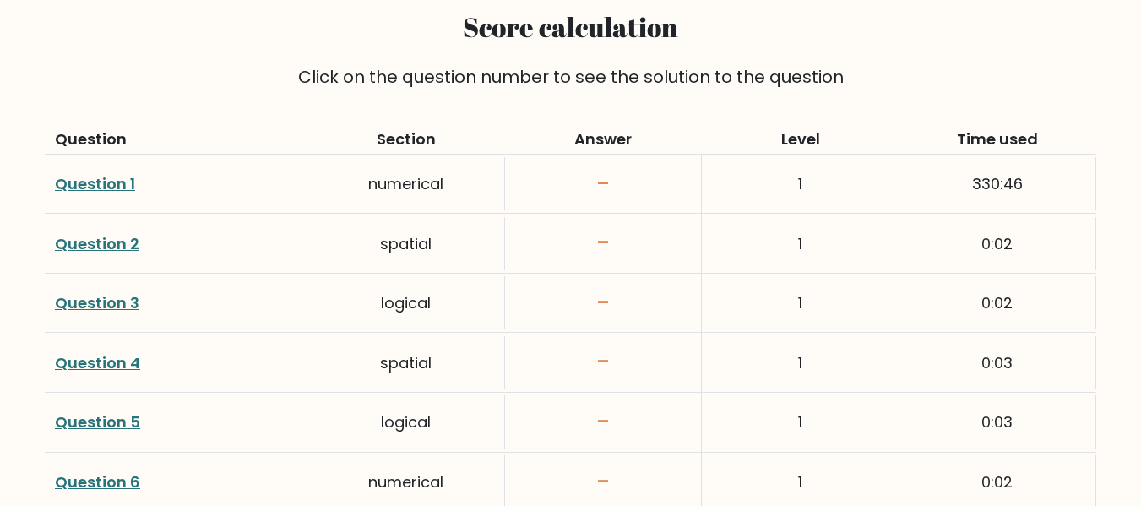
click at [128, 422] on link "Question 5" at bounding box center [97, 421] width 85 height 21
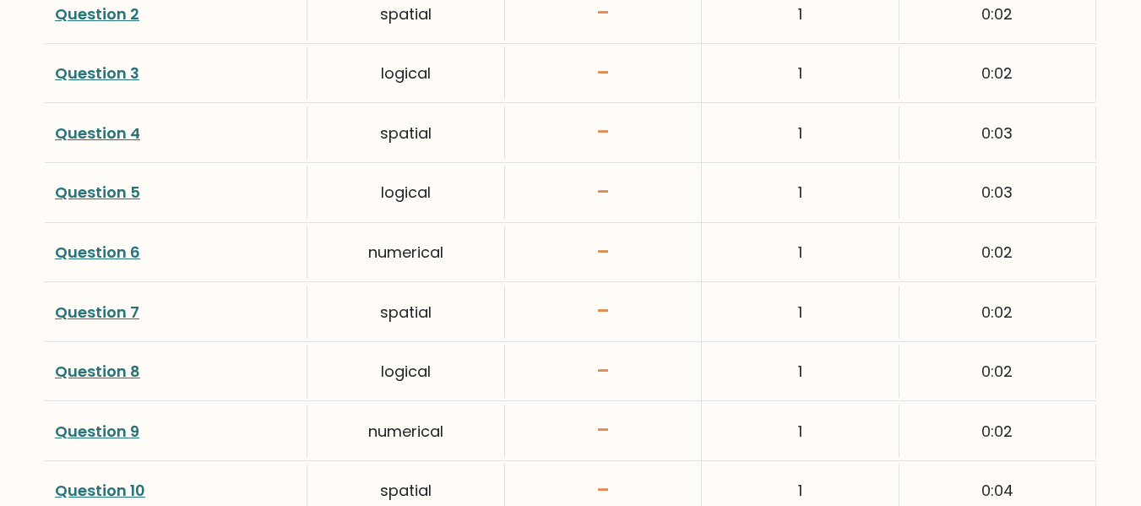
scroll to position [2525, 0]
click at [120, 243] on link "Question 6" at bounding box center [97, 251] width 85 height 21
click at [131, 310] on link "Question 7" at bounding box center [97, 311] width 84 height 21
click at [128, 243] on link "Question 6" at bounding box center [97, 251] width 85 height 21
click at [118, 364] on link "Question 8" at bounding box center [97, 370] width 85 height 21
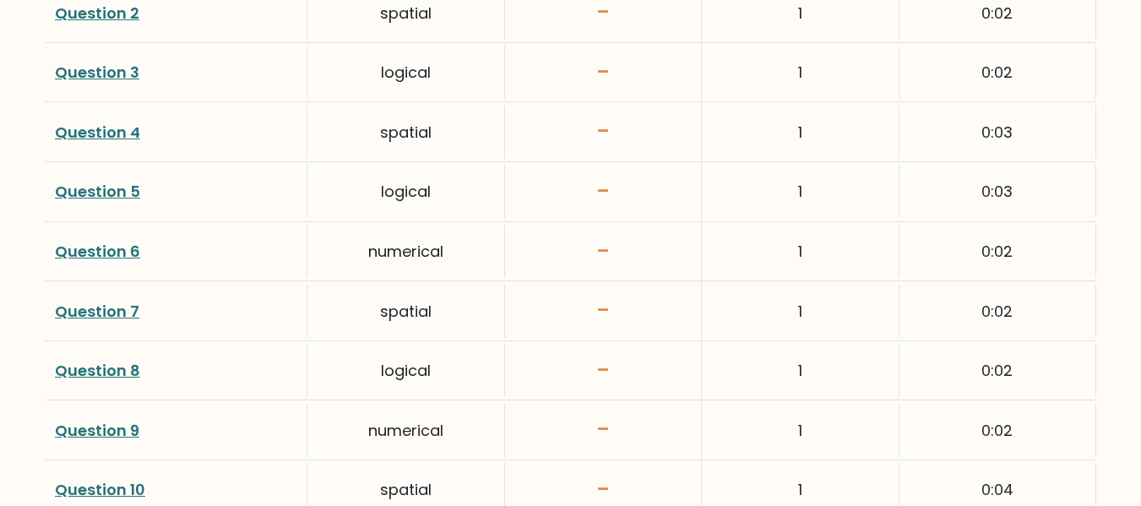
click at [116, 422] on link "Question 9" at bounding box center [97, 430] width 84 height 21
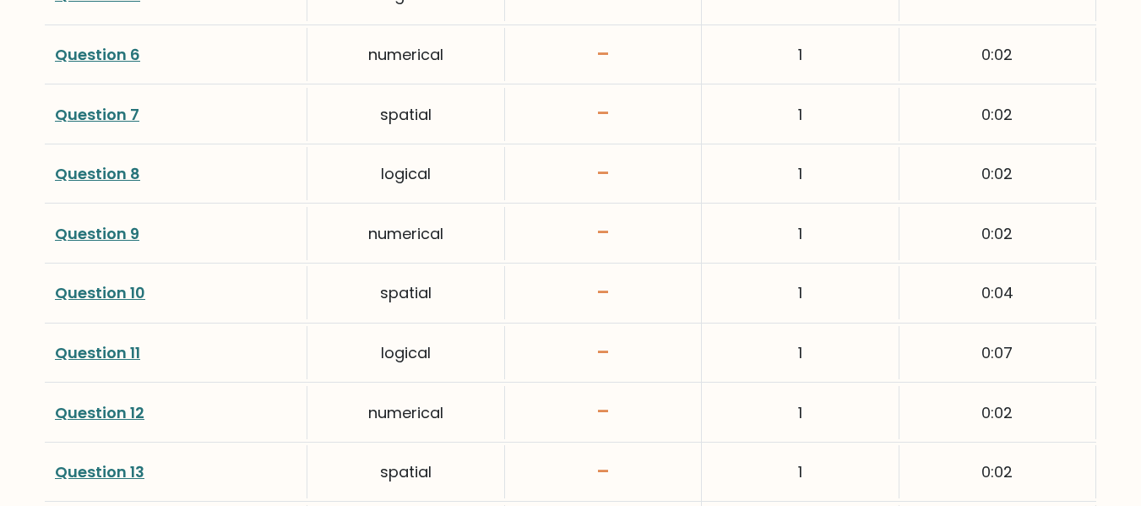
scroll to position [2723, 0]
click at [115, 236] on link "Question 9" at bounding box center [97, 232] width 84 height 21
click at [136, 296] on link "Question 10" at bounding box center [100, 291] width 90 height 21
click at [129, 357] on link "Question 11" at bounding box center [97, 351] width 85 height 21
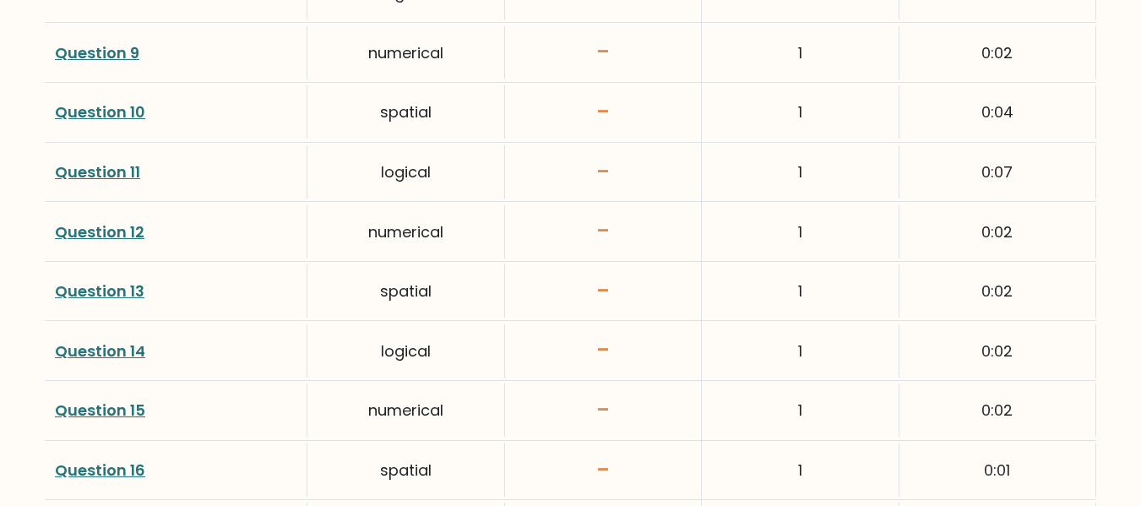
scroll to position [2903, 0]
click at [112, 226] on link "Question 12" at bounding box center [100, 230] width 90 height 21
click at [118, 346] on link "Question 14" at bounding box center [100, 350] width 90 height 21
click at [109, 406] on link "Question 15" at bounding box center [100, 409] width 90 height 21
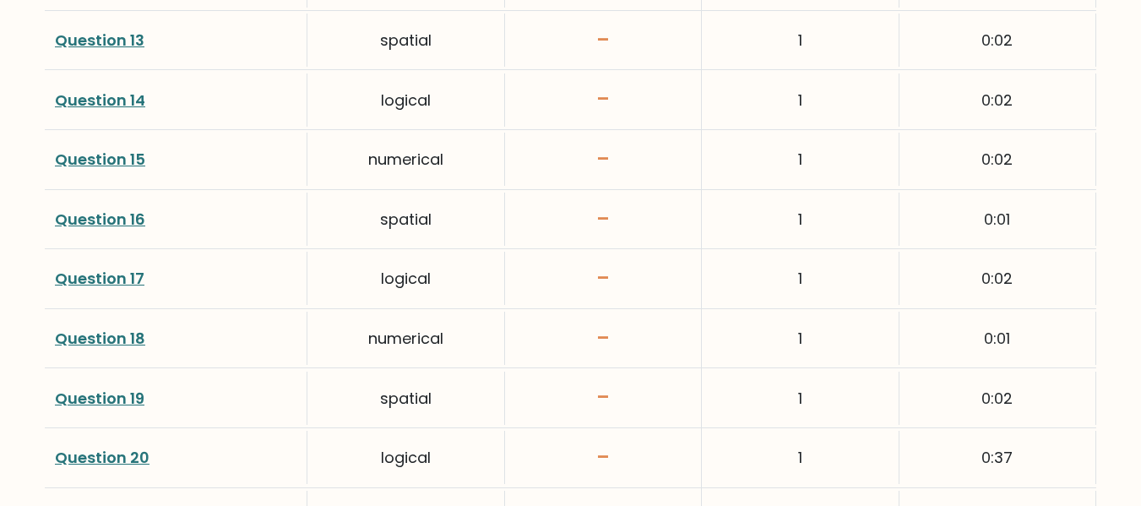
scroll to position [3153, 0]
click at [120, 207] on div "Question 16" at bounding box center [176, 219] width 263 height 53
click at [119, 216] on link "Question 16" at bounding box center [100, 219] width 90 height 21
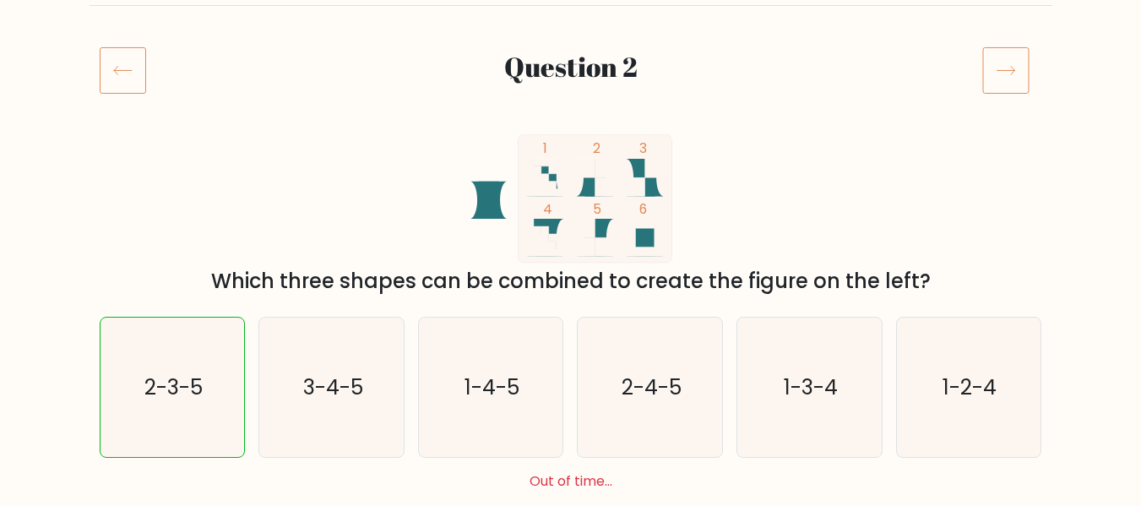
scroll to position [188, 0]
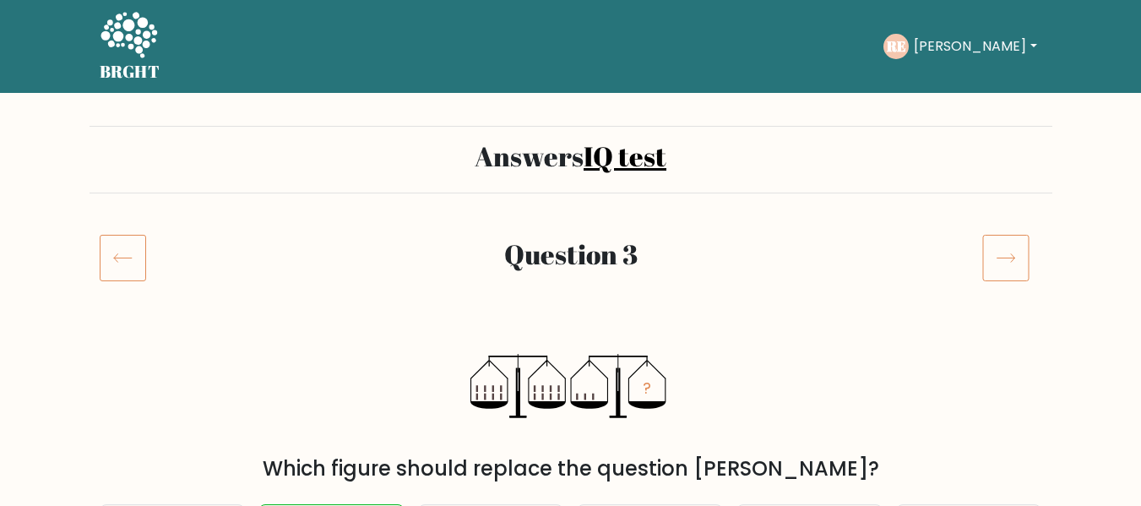
scroll to position [231, 0]
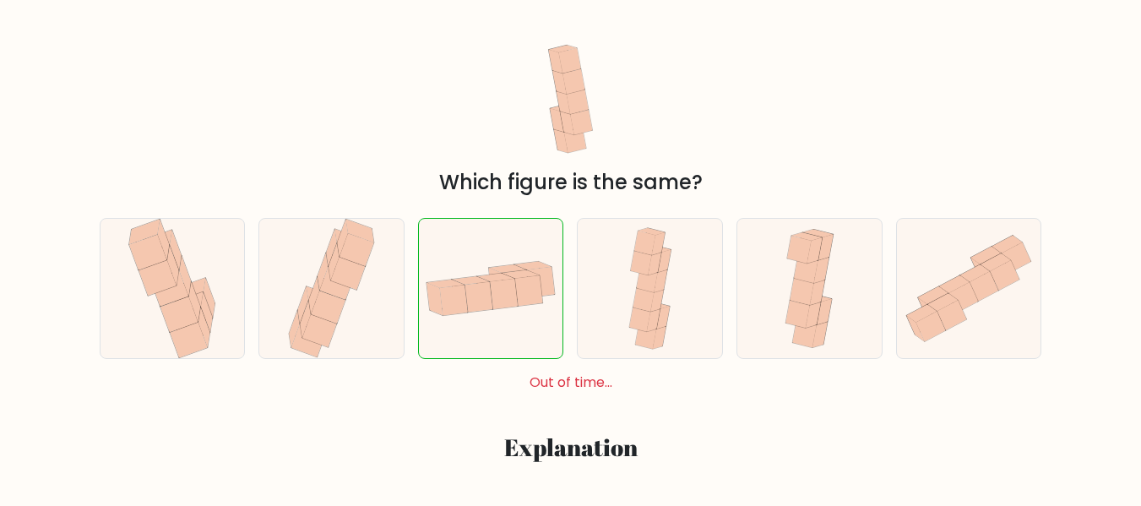
scroll to position [287, 0]
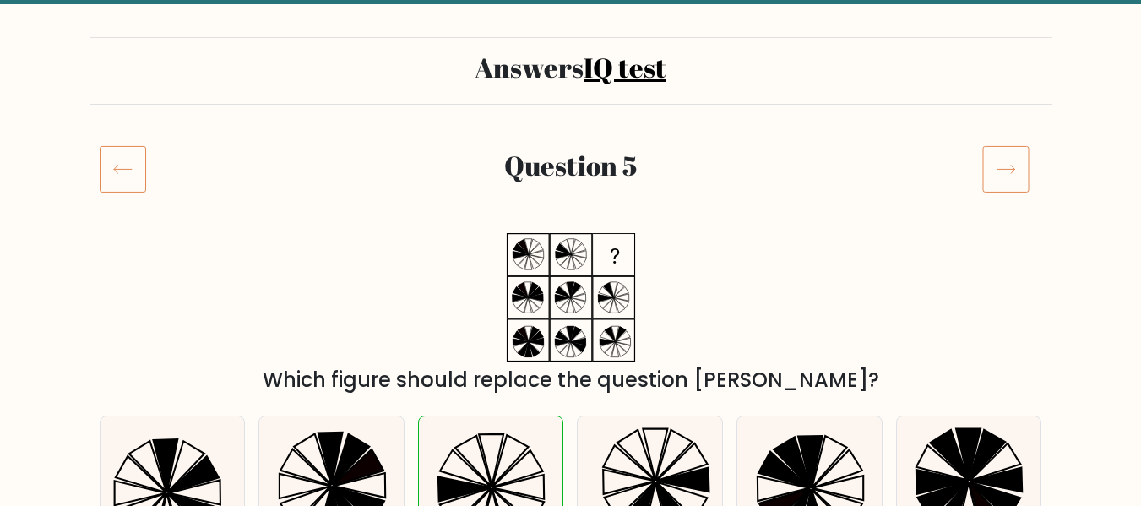
scroll to position [194, 0]
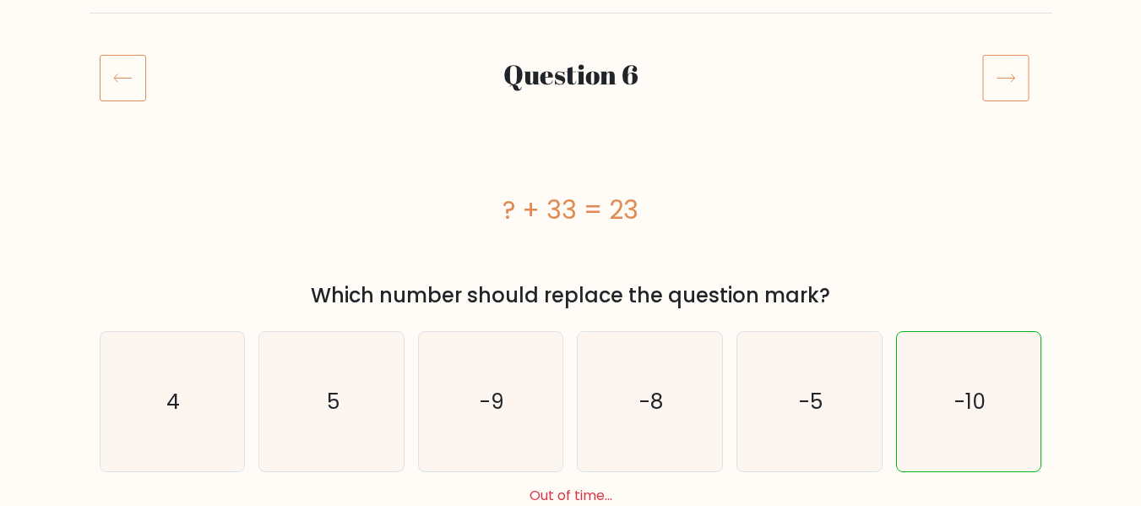
scroll to position [182, 0]
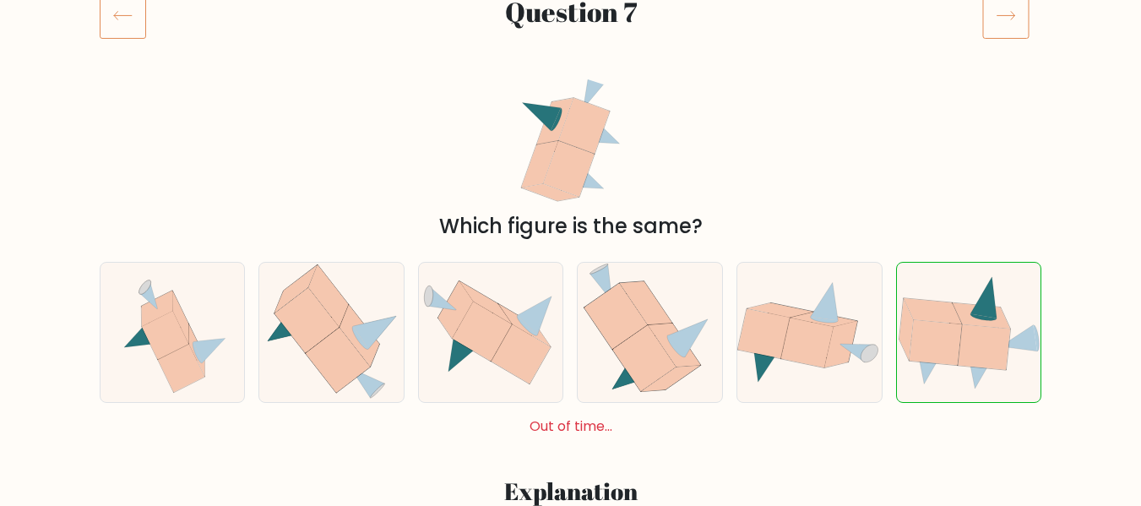
scroll to position [244, 0]
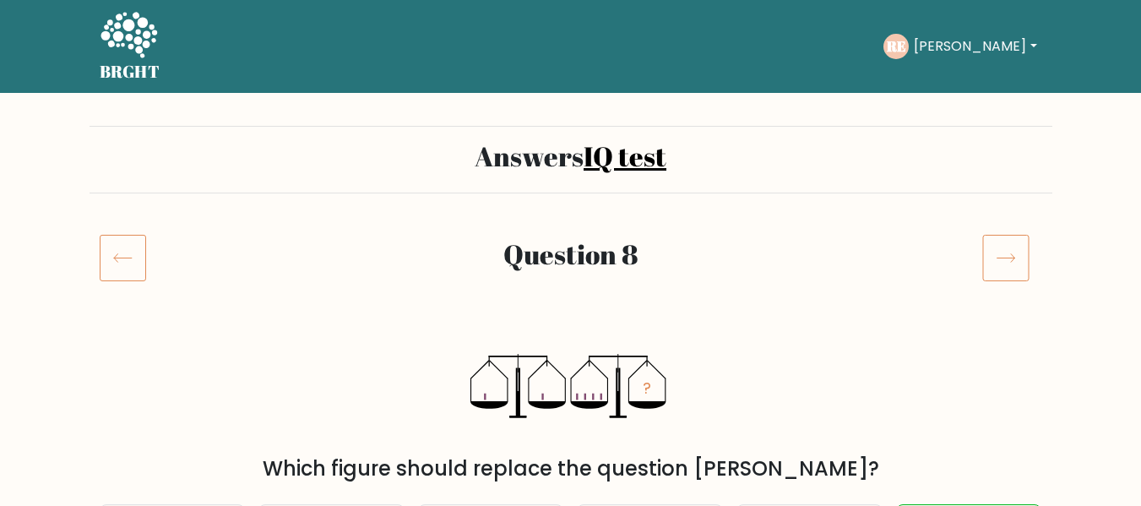
scroll to position [234, 0]
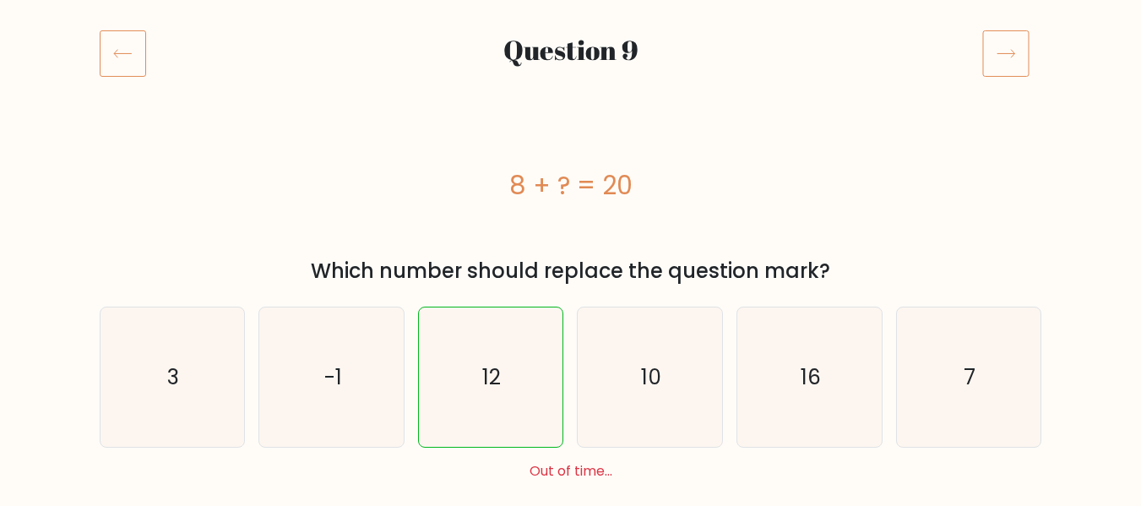
scroll to position [205, 0]
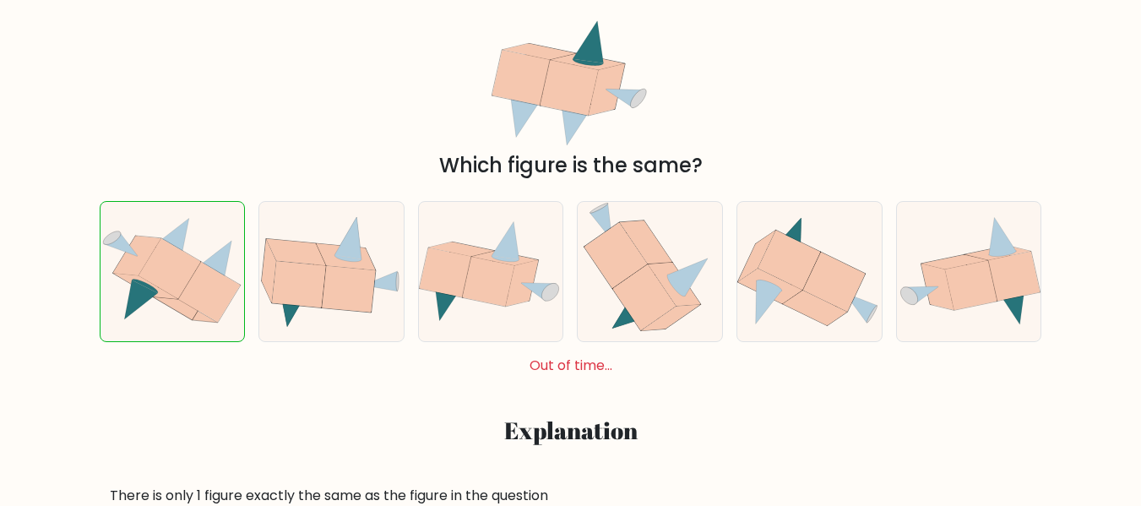
scroll to position [302, 0]
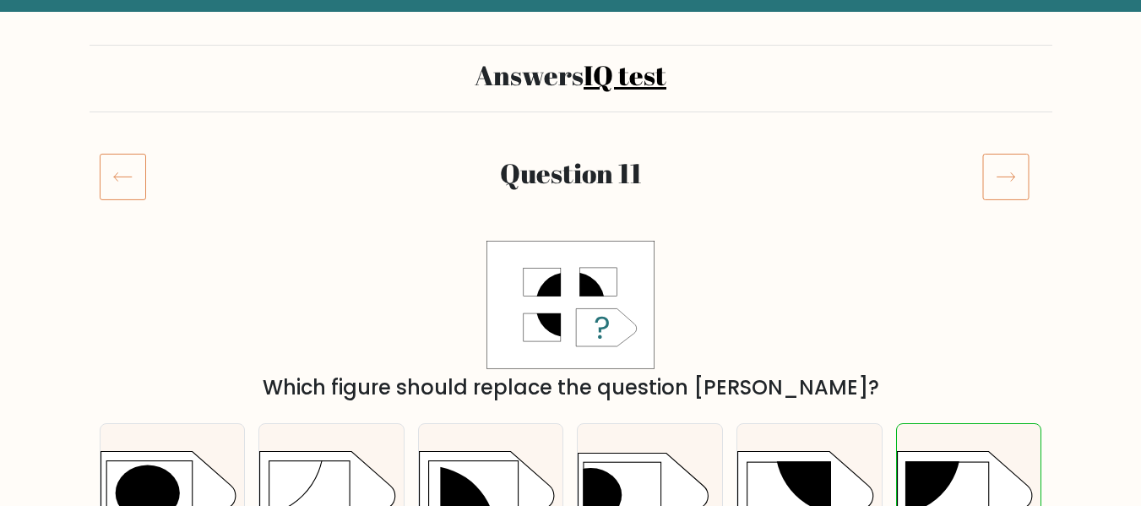
scroll to position [204, 0]
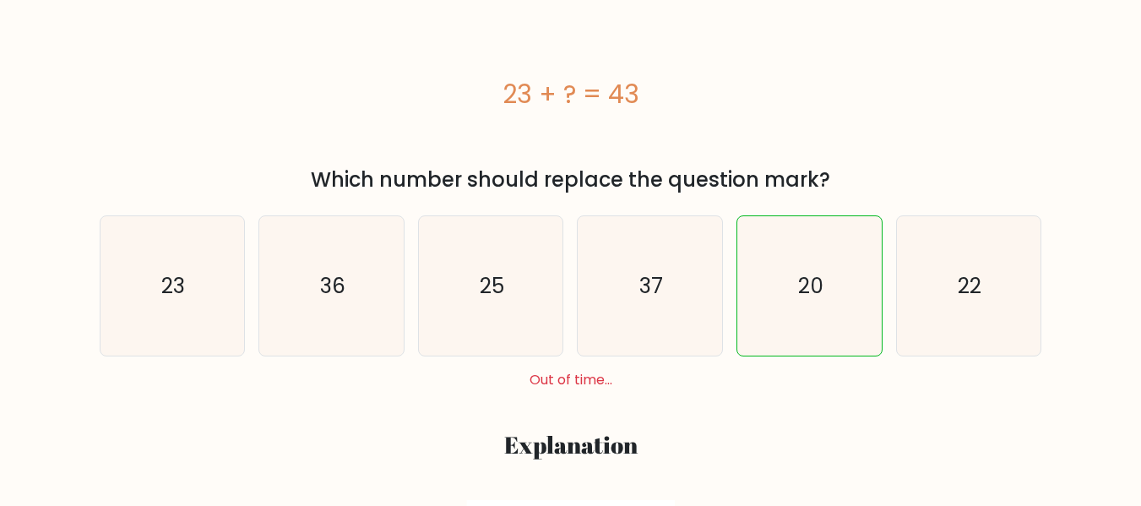
scroll to position [297, 0]
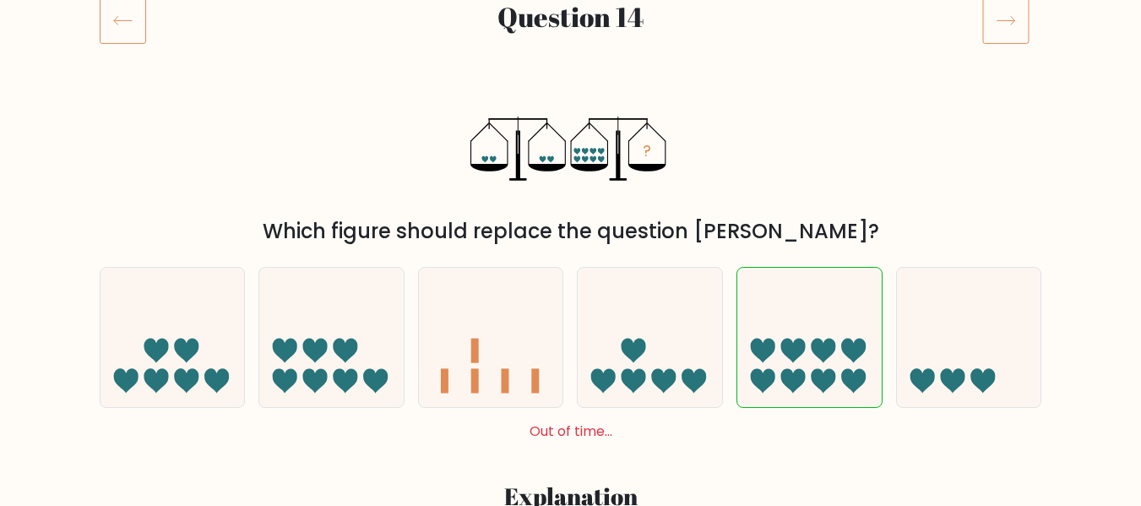
scroll to position [238, 0]
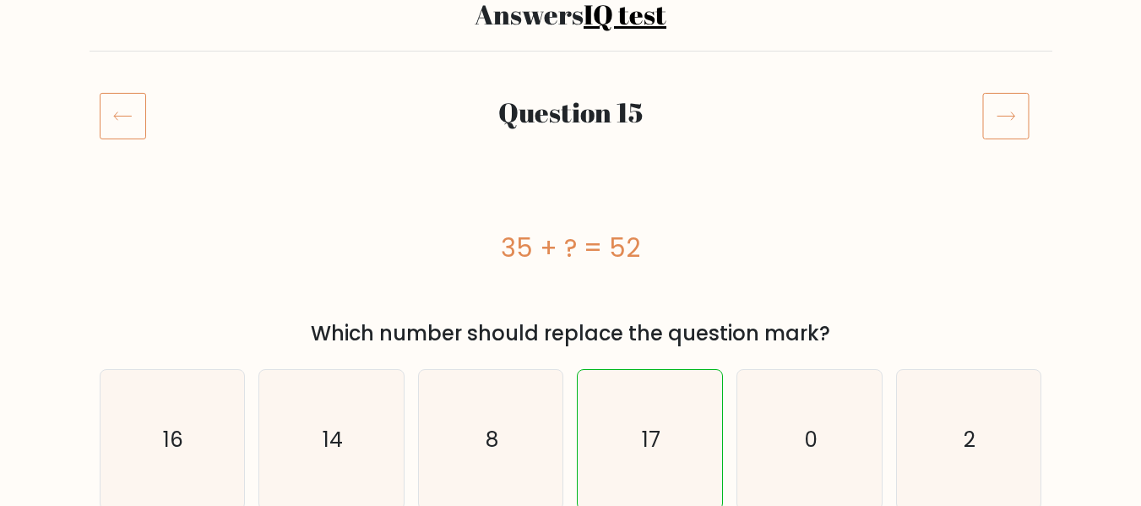
scroll to position [230, 0]
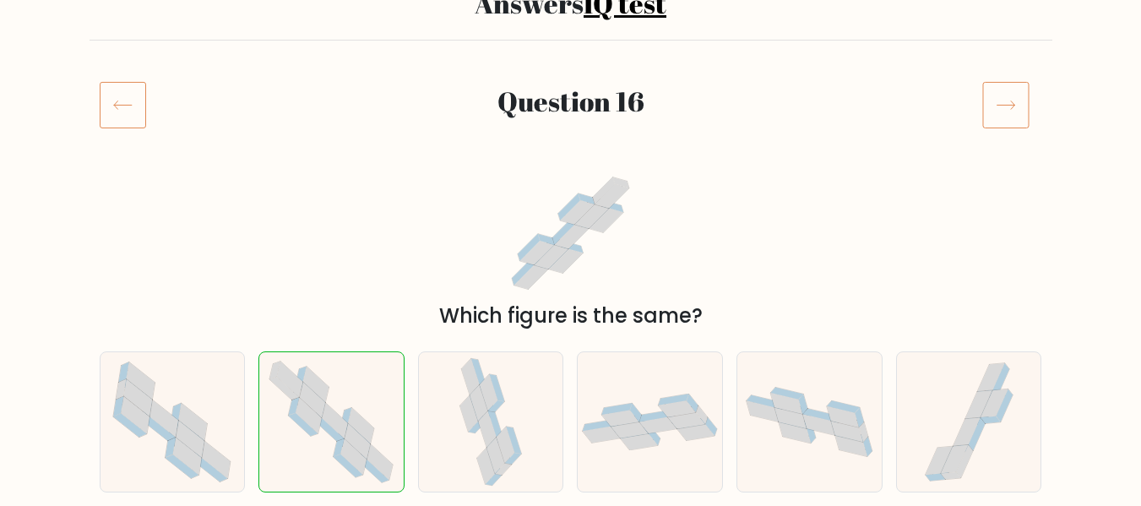
scroll to position [154, 0]
click at [1002, 107] on icon at bounding box center [1005, 103] width 47 height 47
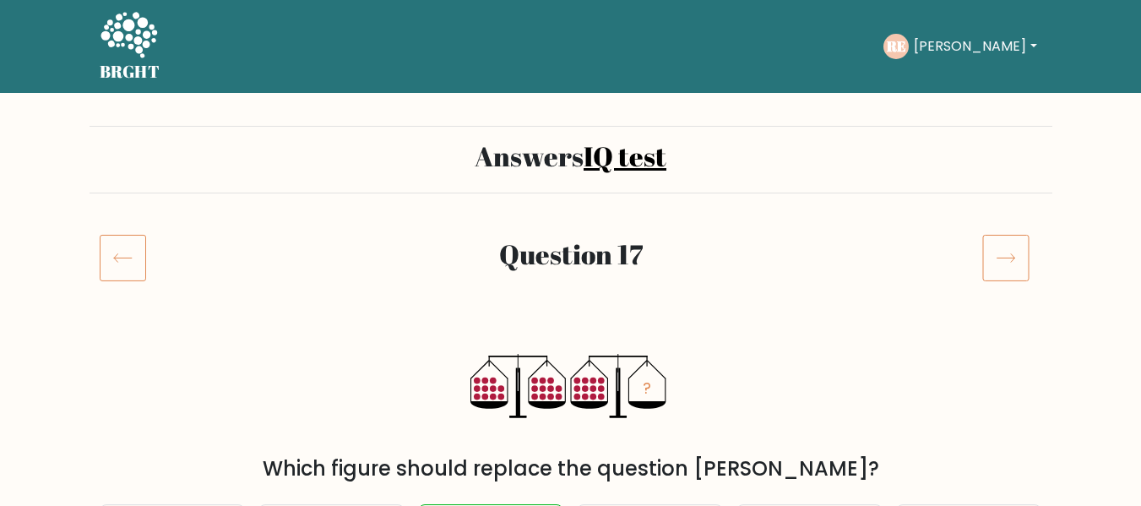
scroll to position [211, 0]
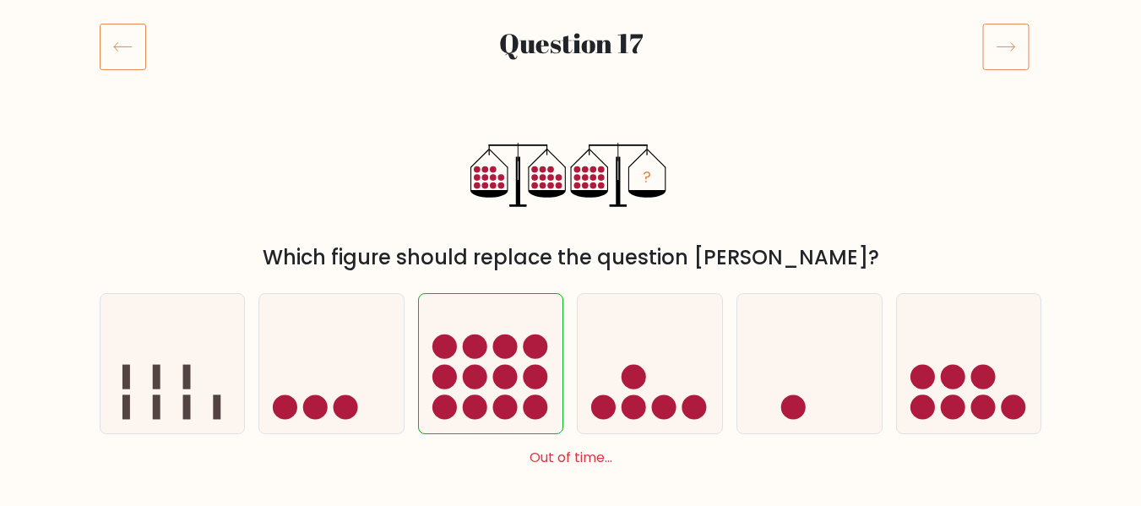
click at [1015, 57] on icon at bounding box center [1005, 46] width 47 height 47
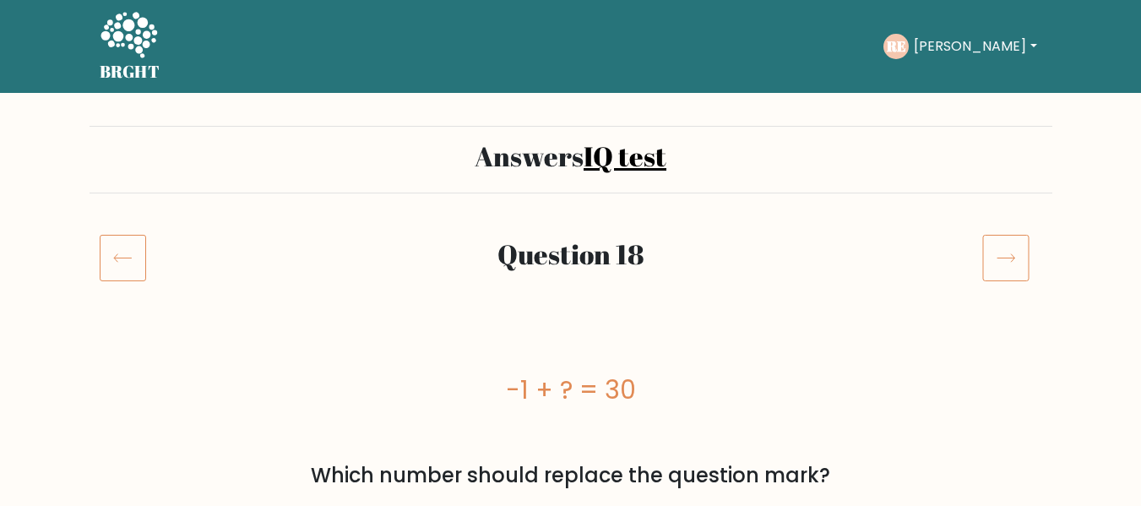
click at [995, 272] on icon at bounding box center [1005, 257] width 47 height 47
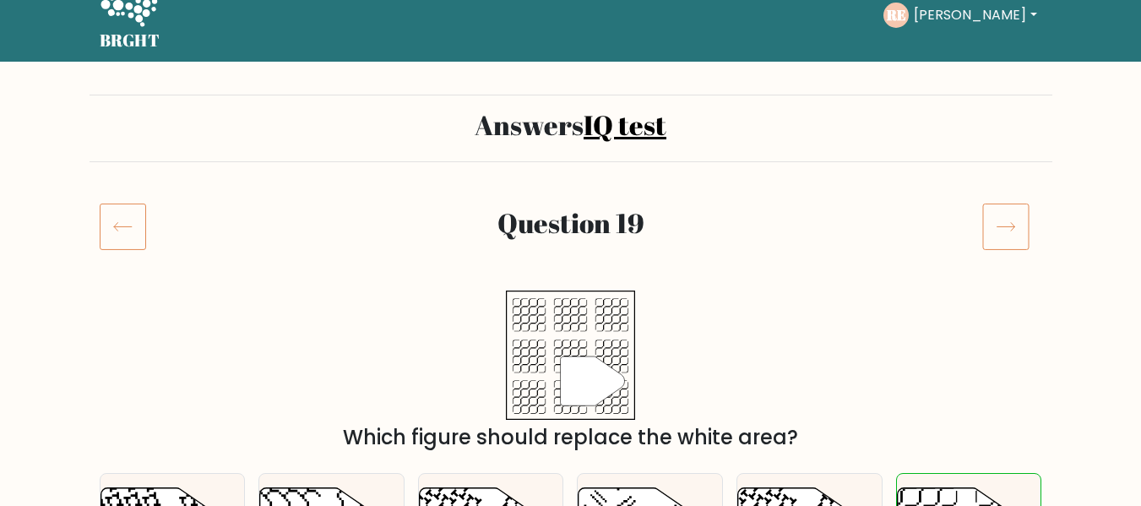
scroll to position [8, 0]
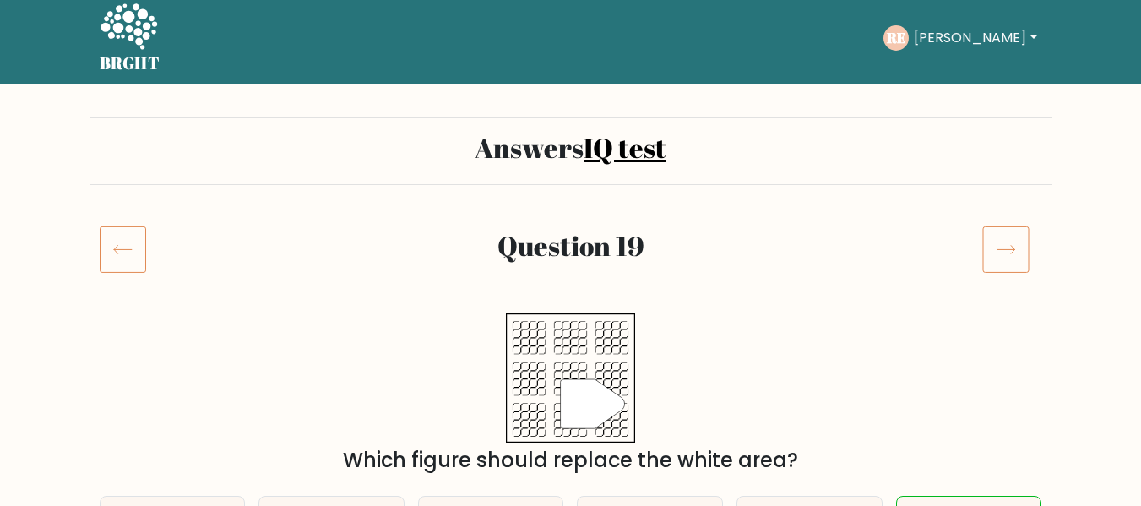
click at [1012, 253] on icon at bounding box center [1005, 249] width 47 height 47
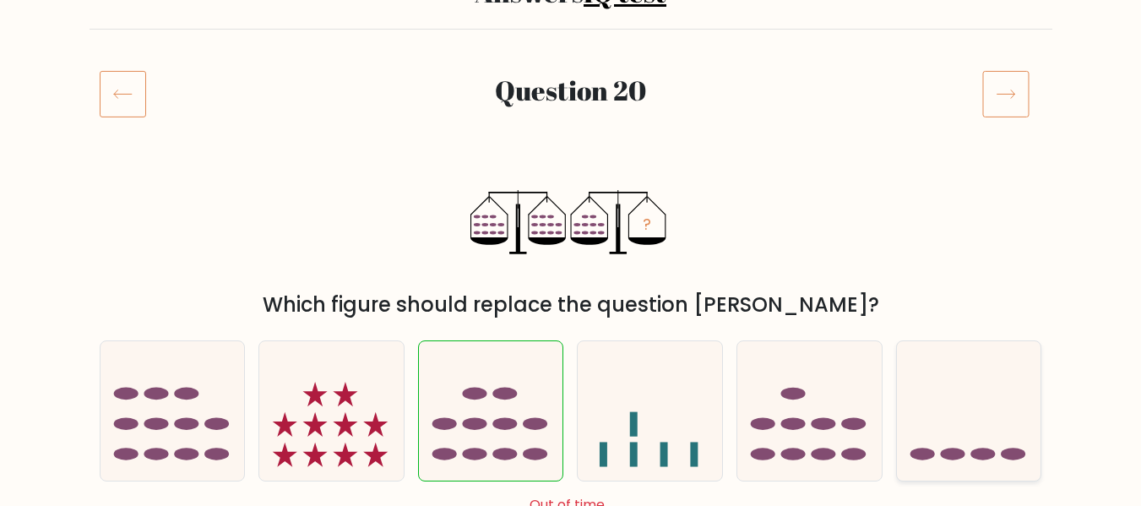
scroll to position [163, 0]
click at [1013, 101] on icon at bounding box center [1005, 94] width 47 height 47
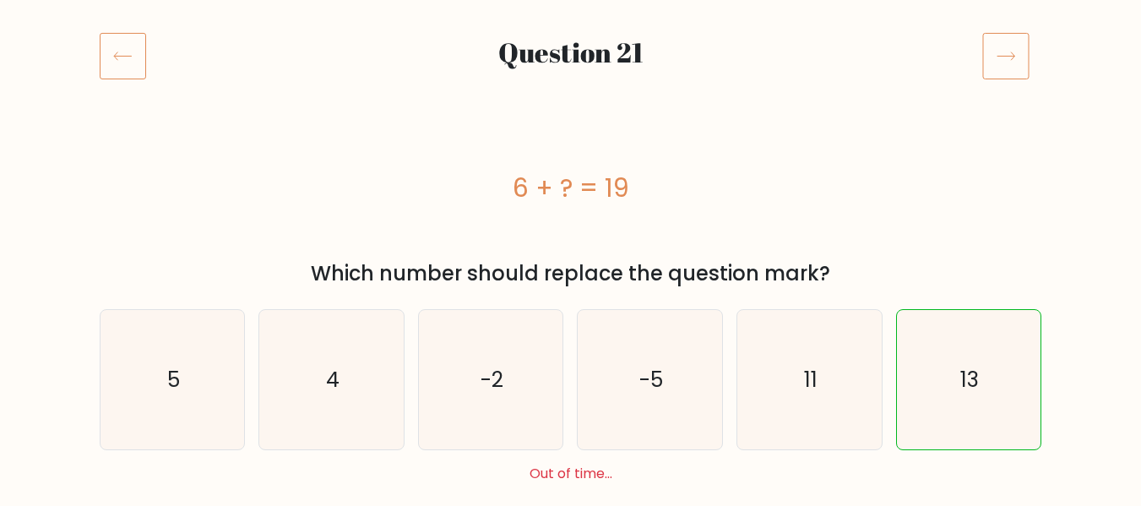
scroll to position [199, 0]
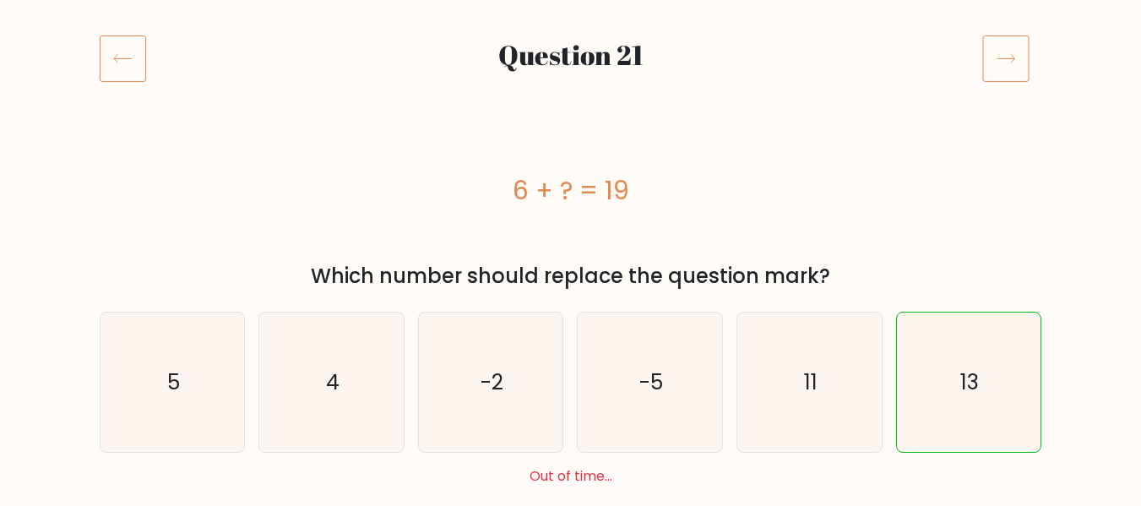
click at [1012, 56] on icon at bounding box center [1006, 59] width 18 height 8
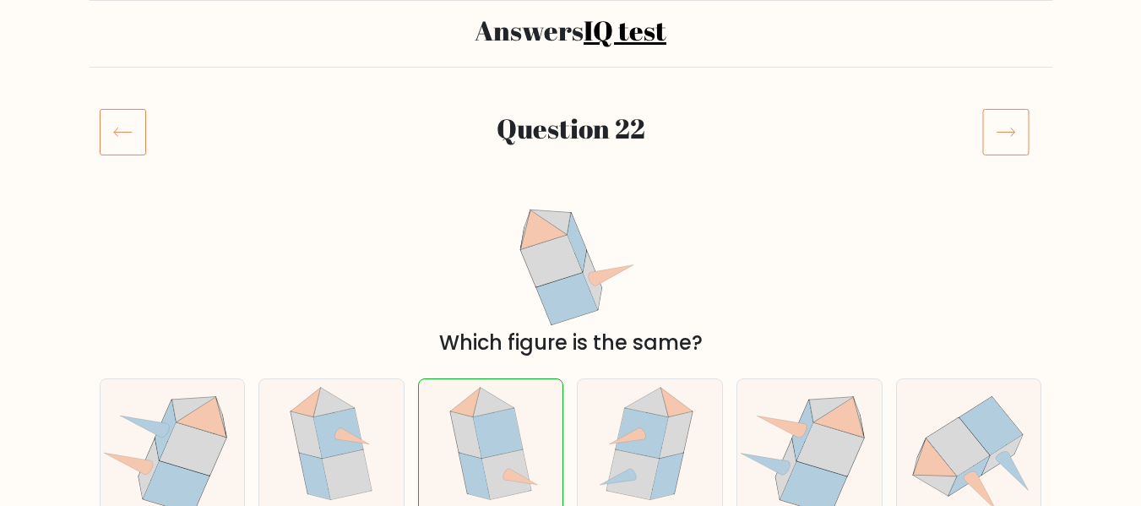
scroll to position [125, 0]
click at [1007, 139] on icon at bounding box center [1005, 132] width 47 height 47
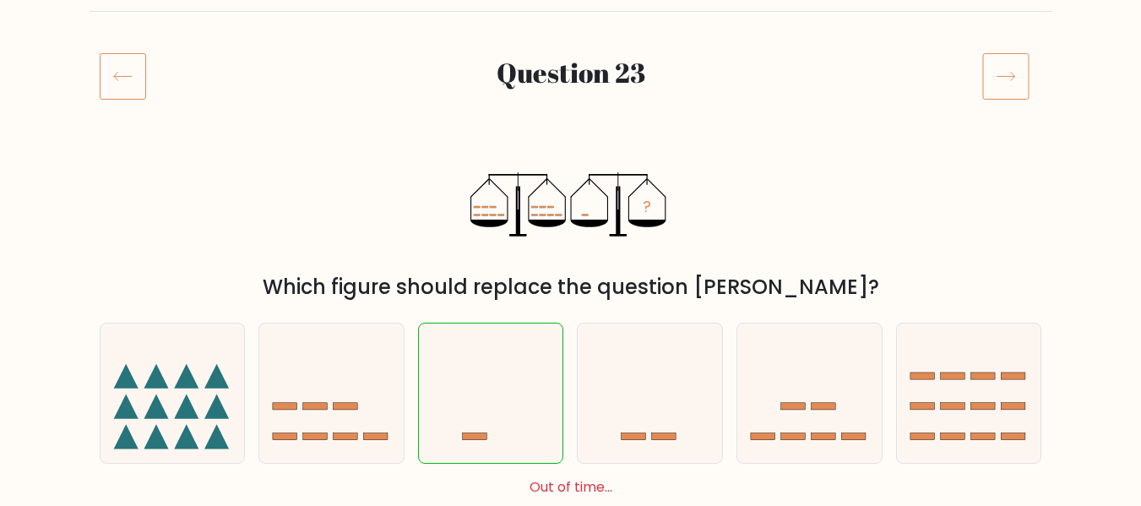
scroll to position [181, 0]
click at [1000, 71] on icon at bounding box center [1005, 76] width 47 height 47
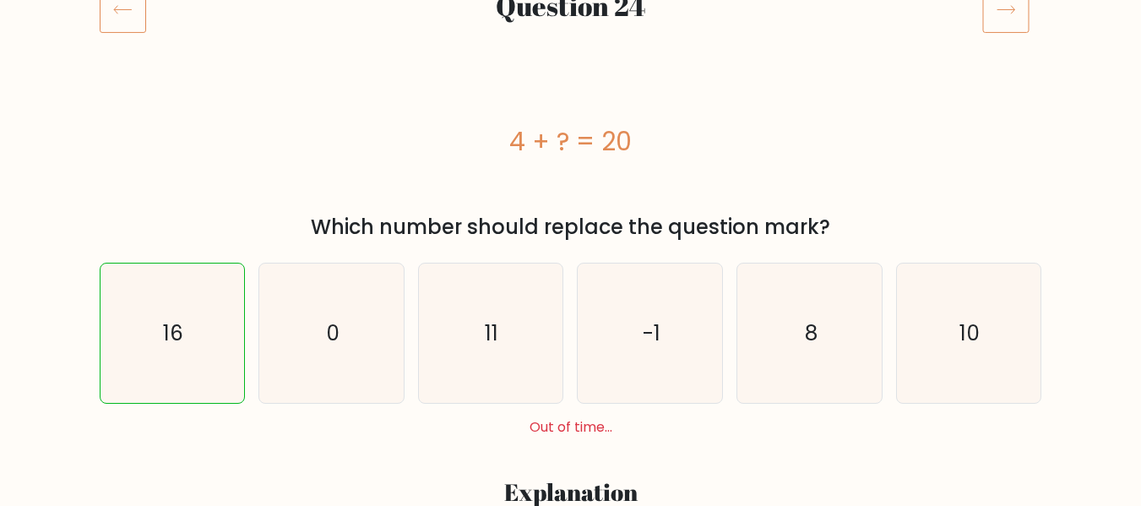
scroll to position [249, 0]
click at [1003, 19] on icon at bounding box center [1005, 8] width 47 height 47
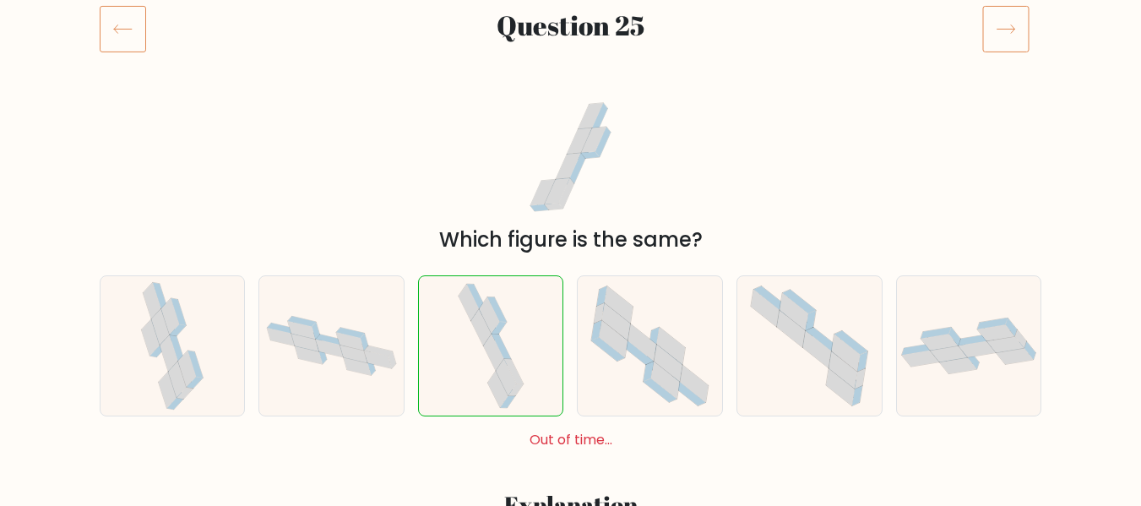
scroll to position [231, 0]
click at [1019, 18] on icon at bounding box center [1005, 26] width 47 height 47
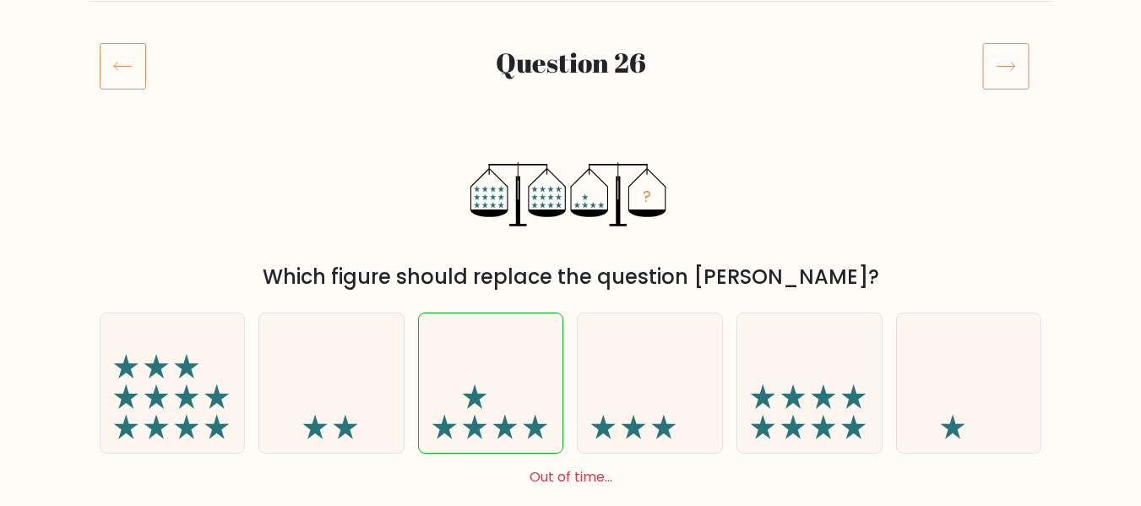
scroll to position [191, 0]
click at [1009, 84] on icon at bounding box center [1005, 66] width 47 height 47
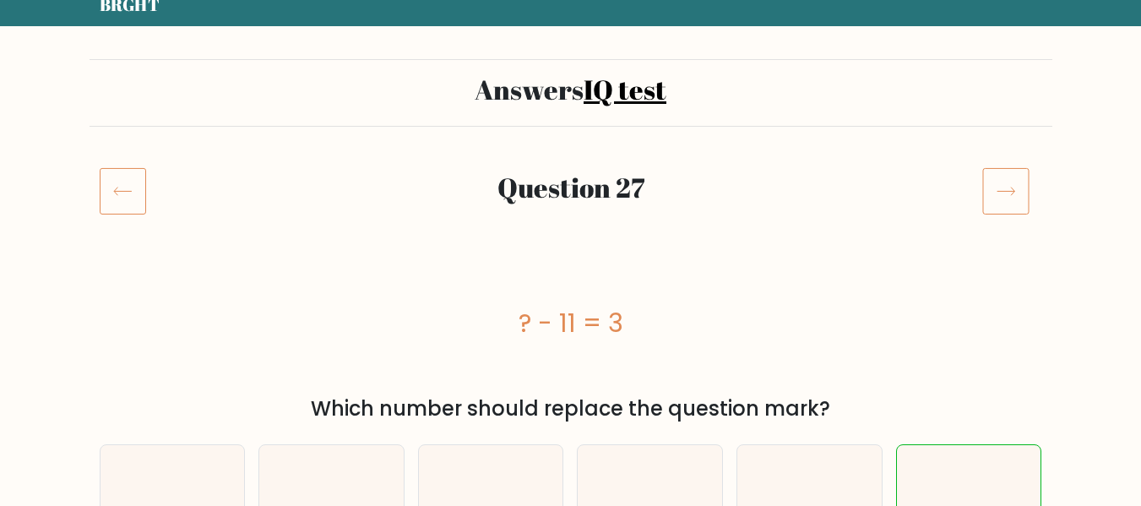
scroll to position [65, 0]
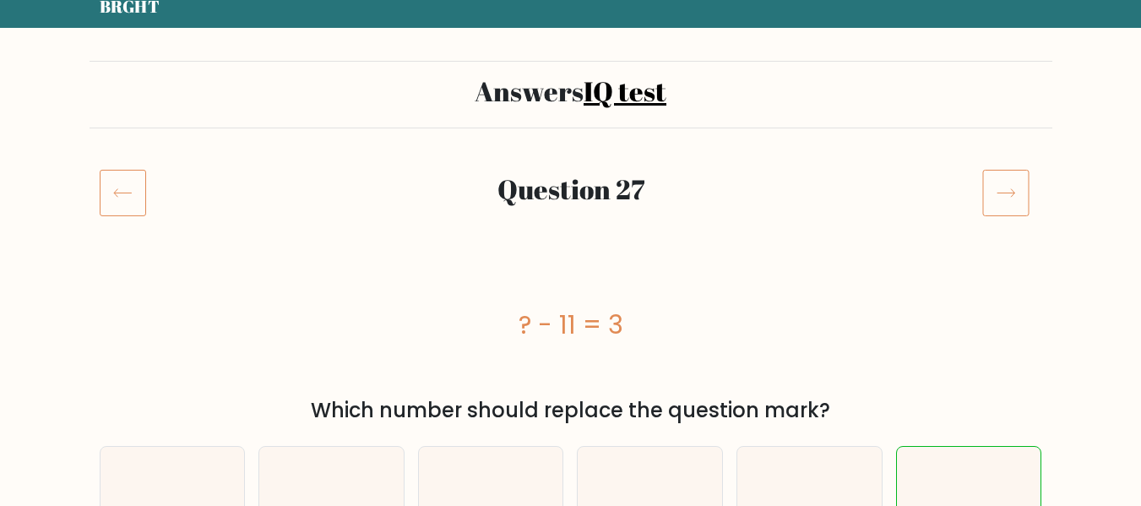
click at [996, 186] on icon at bounding box center [1005, 192] width 47 height 47
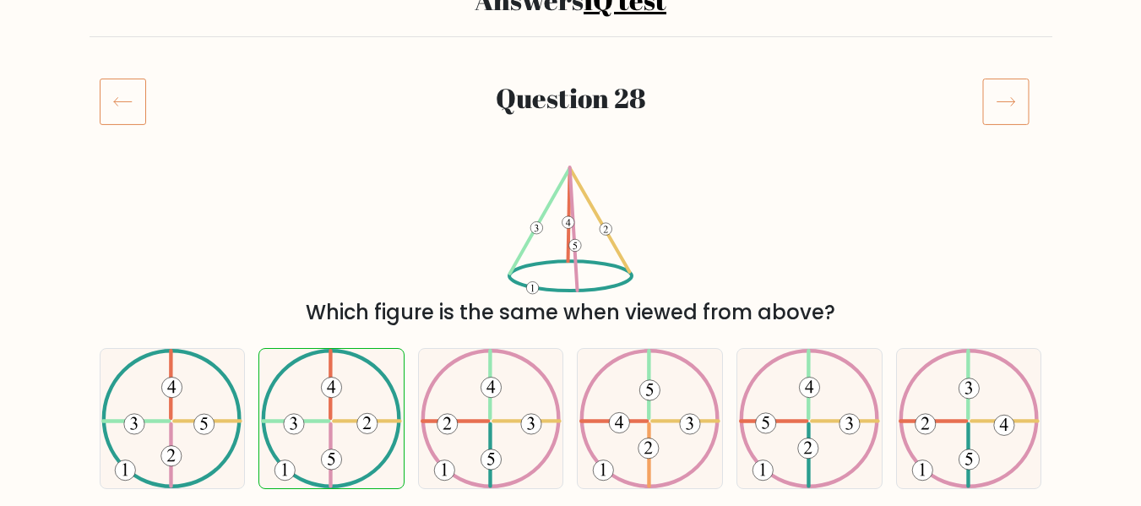
scroll to position [175, 0]
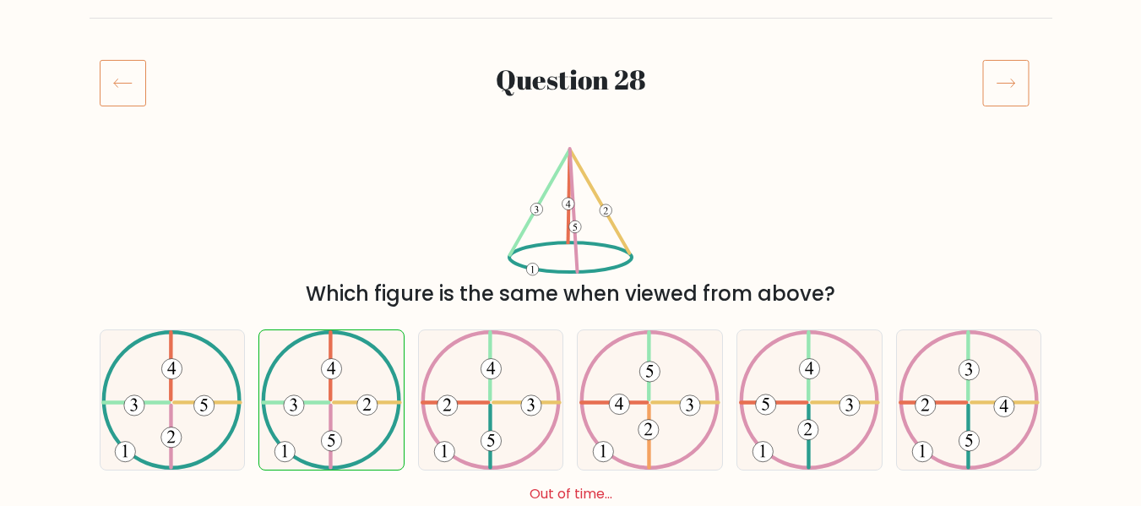
click at [1015, 79] on icon at bounding box center [1005, 82] width 47 height 47
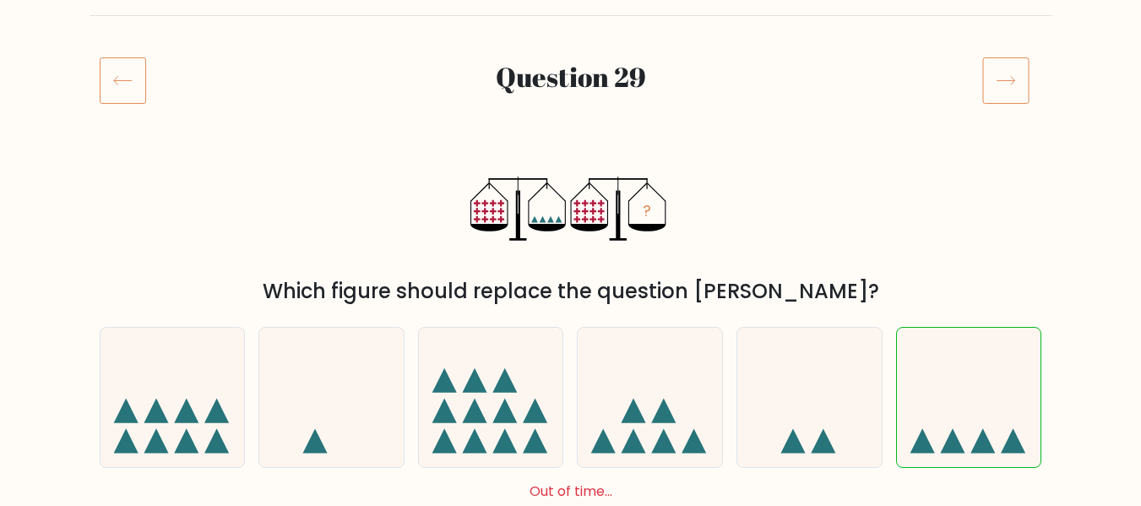
scroll to position [179, 0]
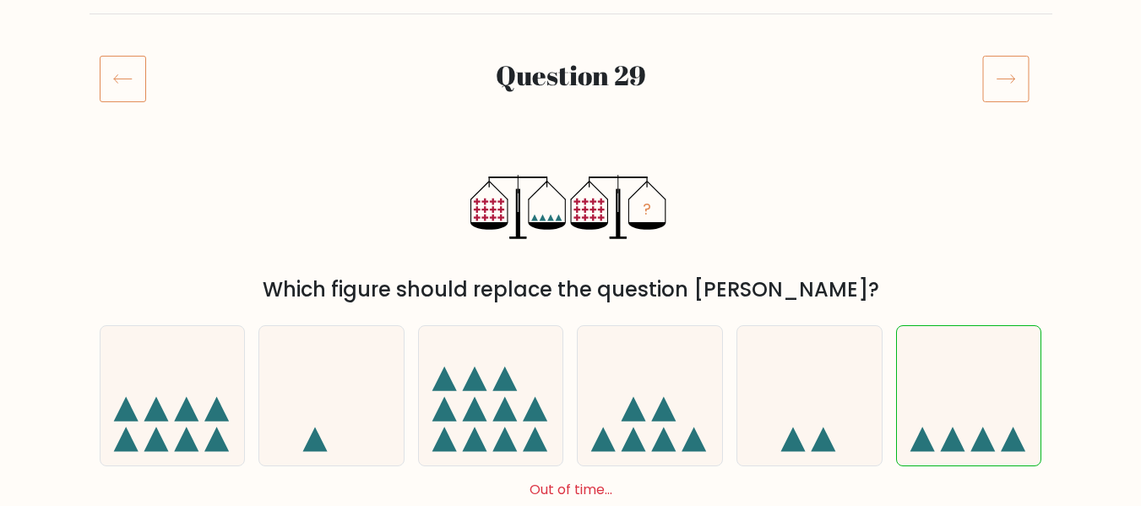
click at [1025, 79] on icon at bounding box center [1005, 78] width 47 height 47
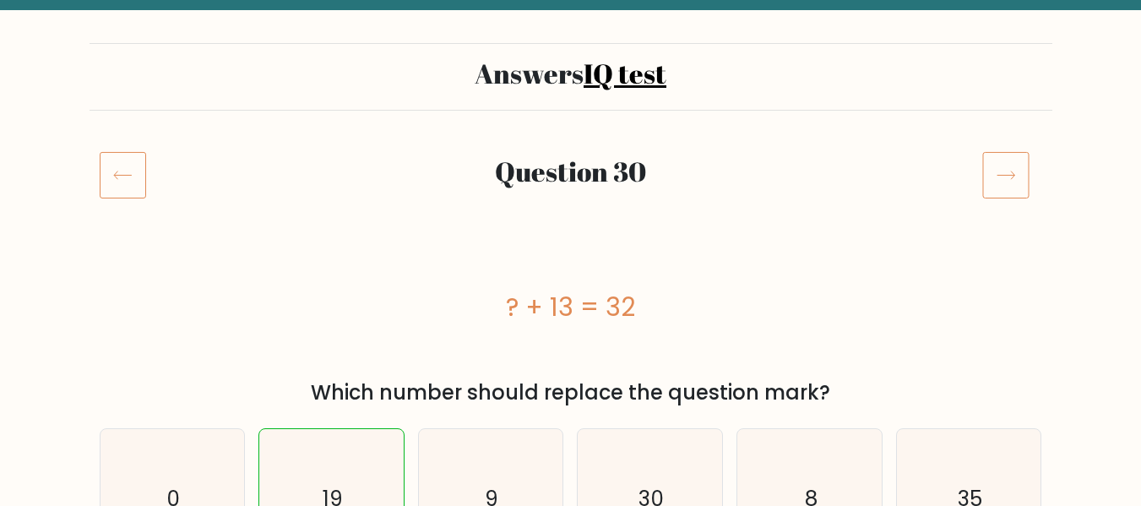
scroll to position [84, 0]
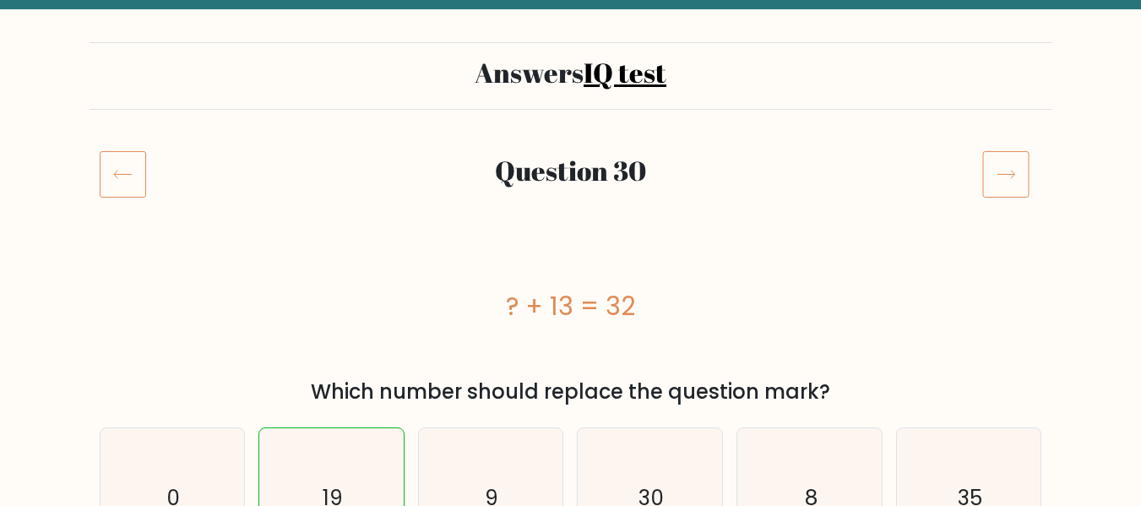
click at [1018, 192] on icon at bounding box center [1005, 173] width 47 height 47
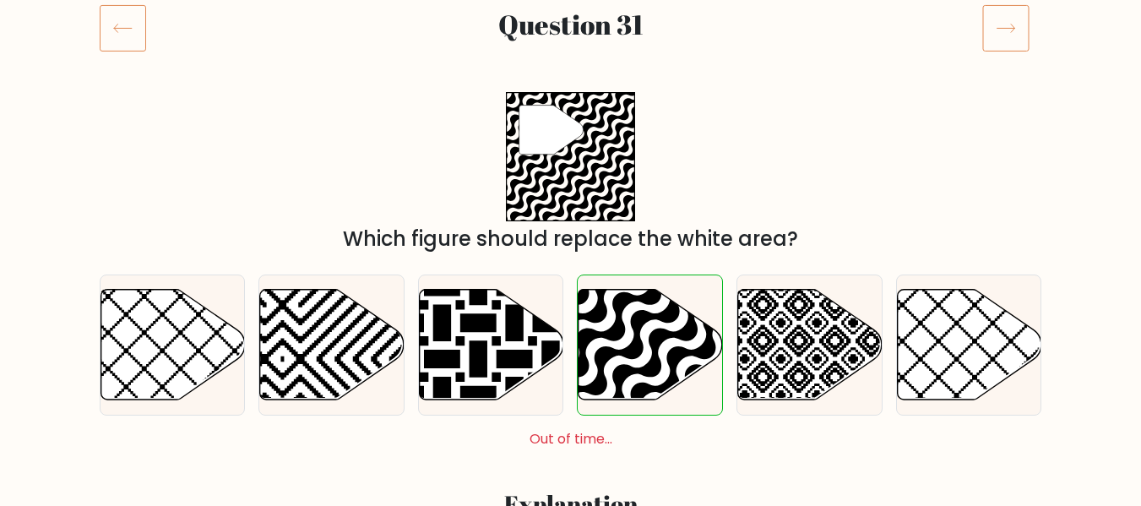
scroll to position [170, 0]
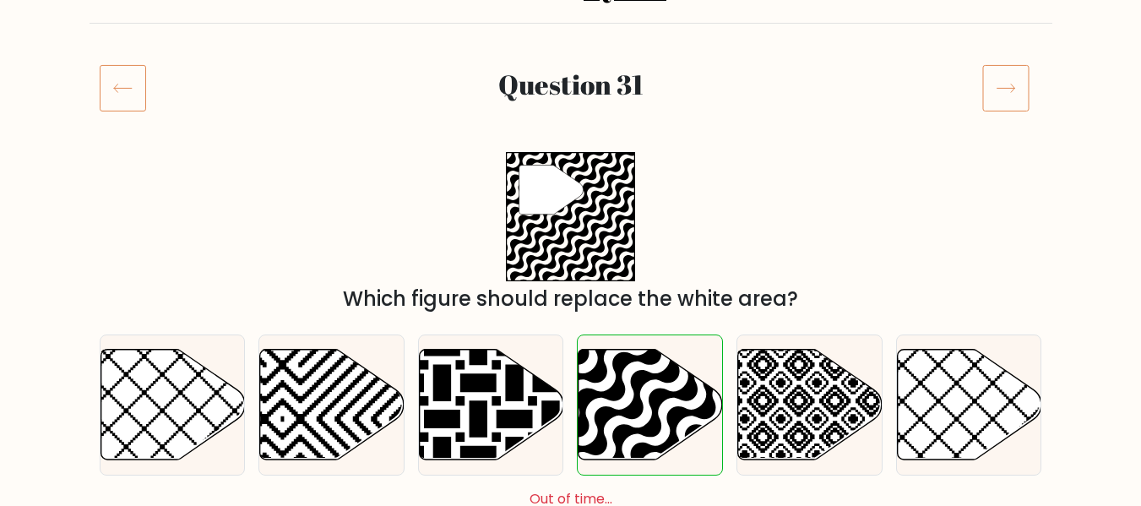
click at [1015, 81] on icon at bounding box center [1005, 87] width 47 height 47
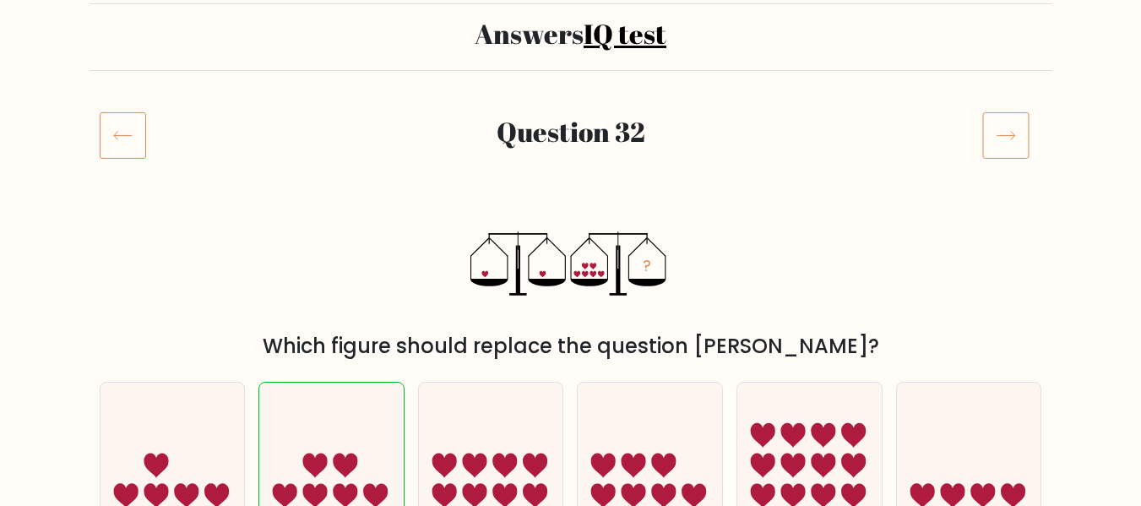
scroll to position [123, 0]
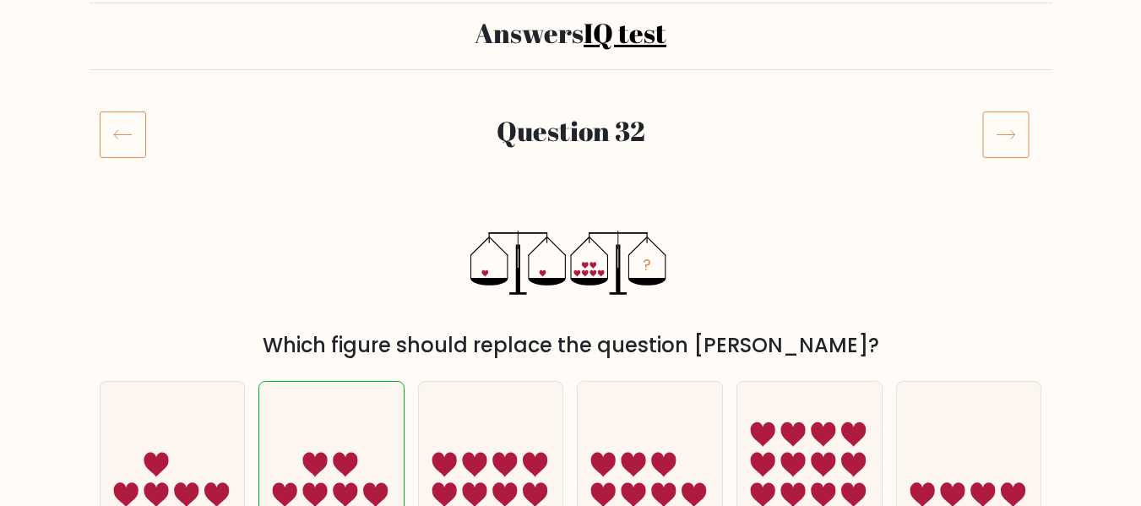
click at [1009, 134] on icon at bounding box center [1005, 134] width 47 height 47
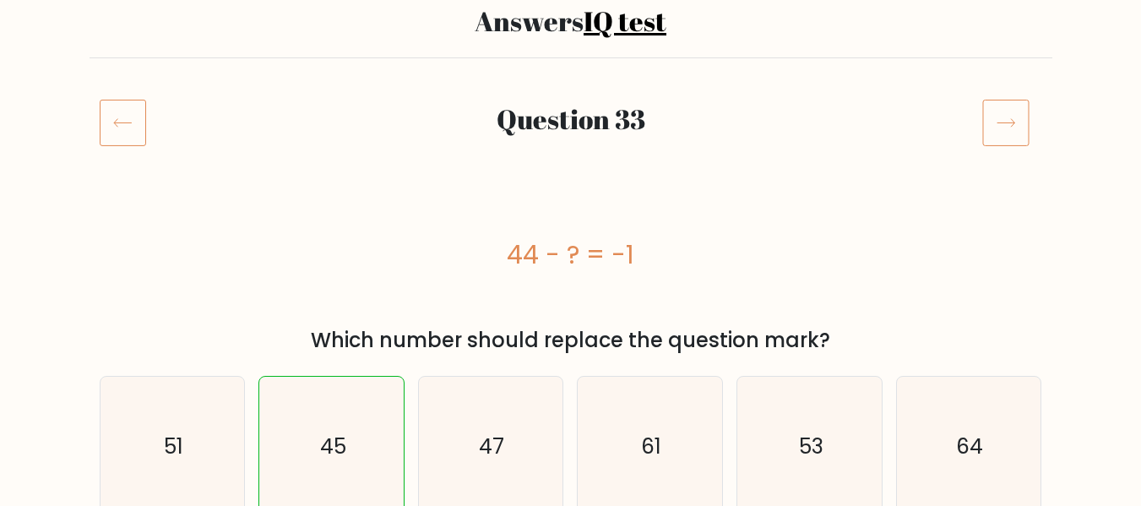
scroll to position [139, 0]
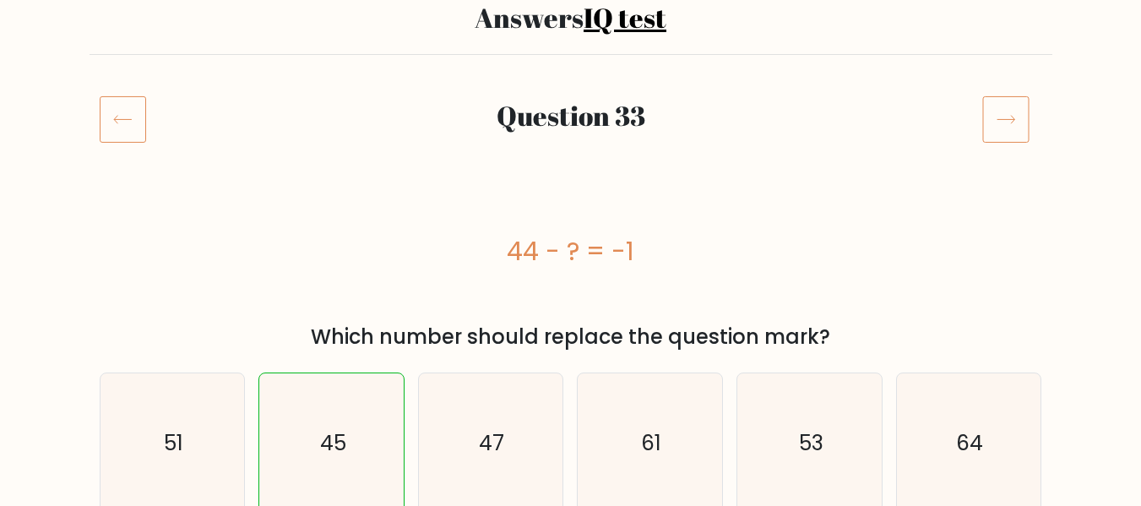
click at [1014, 115] on icon at bounding box center [1005, 118] width 47 height 47
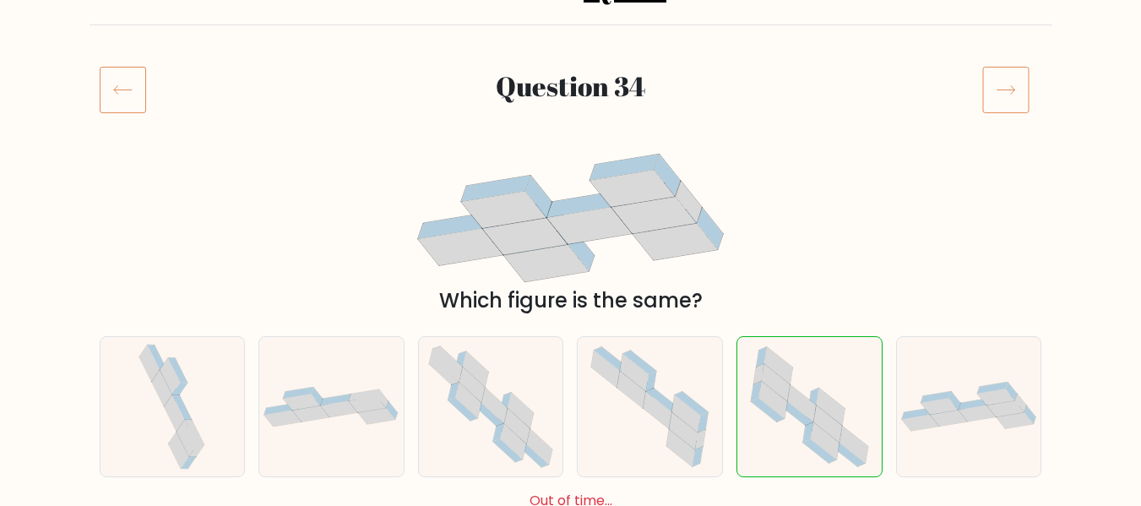
scroll to position [171, 0]
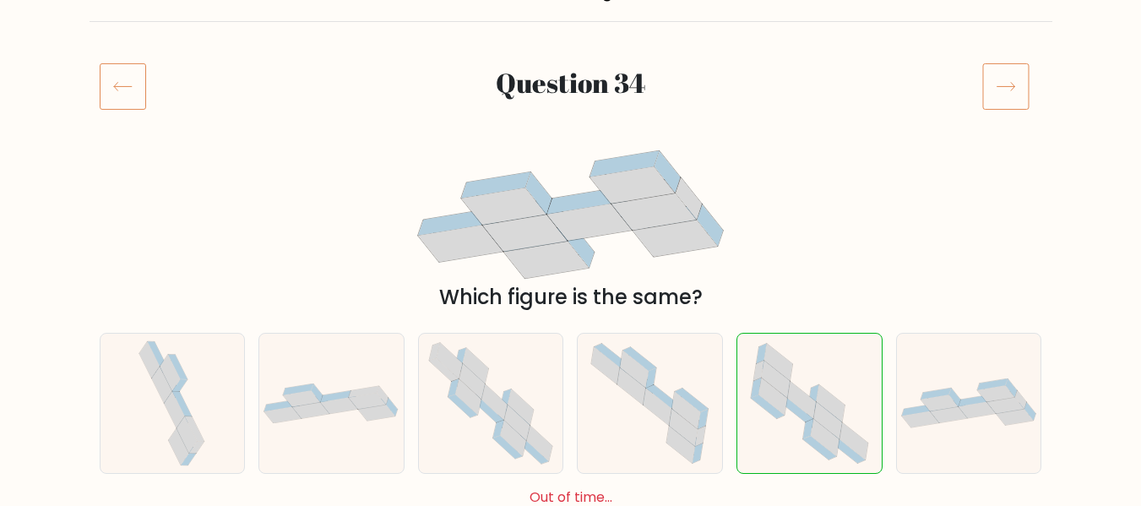
click at [1015, 70] on icon at bounding box center [1005, 86] width 47 height 47
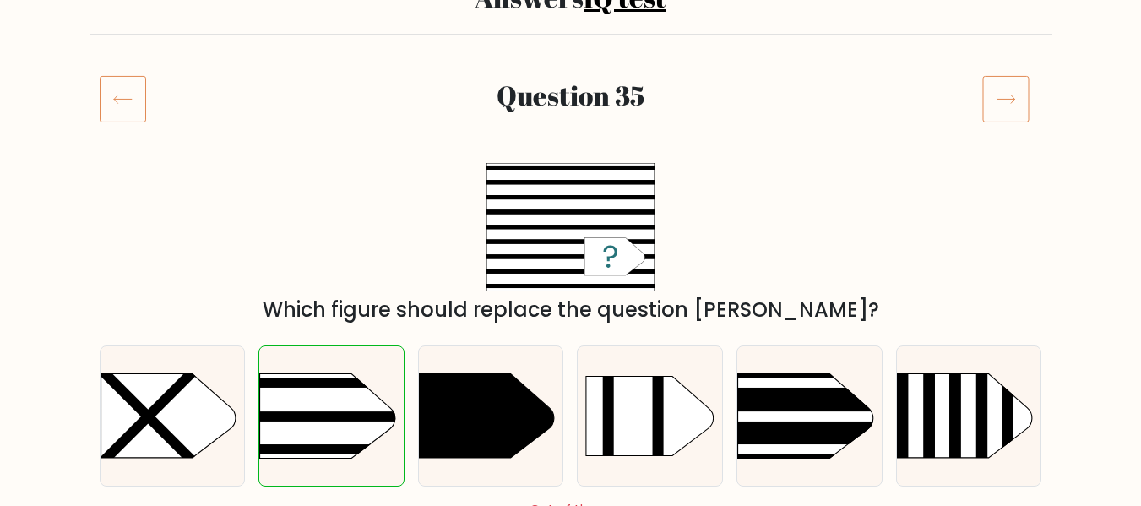
scroll to position [166, 0]
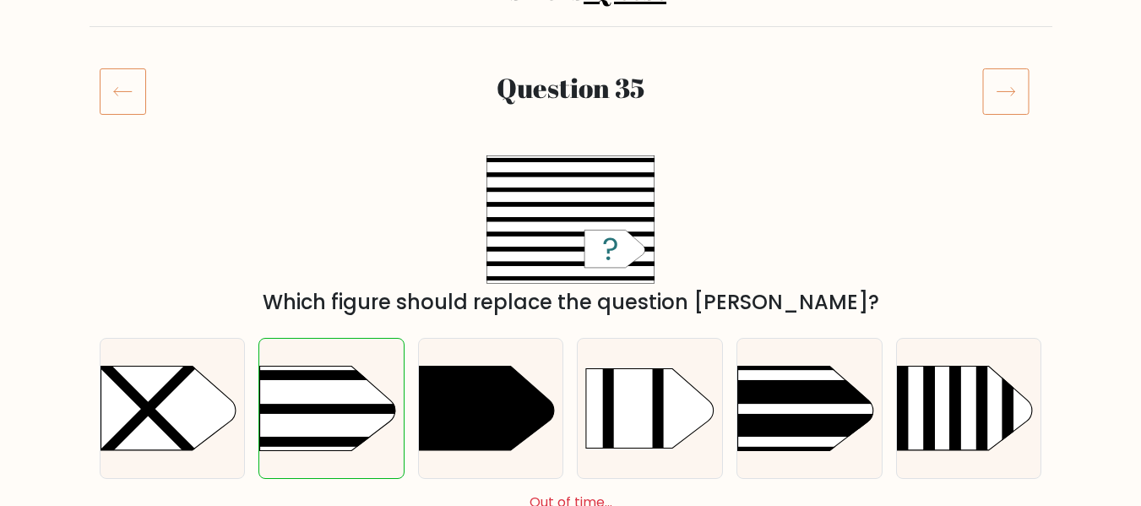
click at [1009, 93] on icon at bounding box center [1005, 91] width 47 height 47
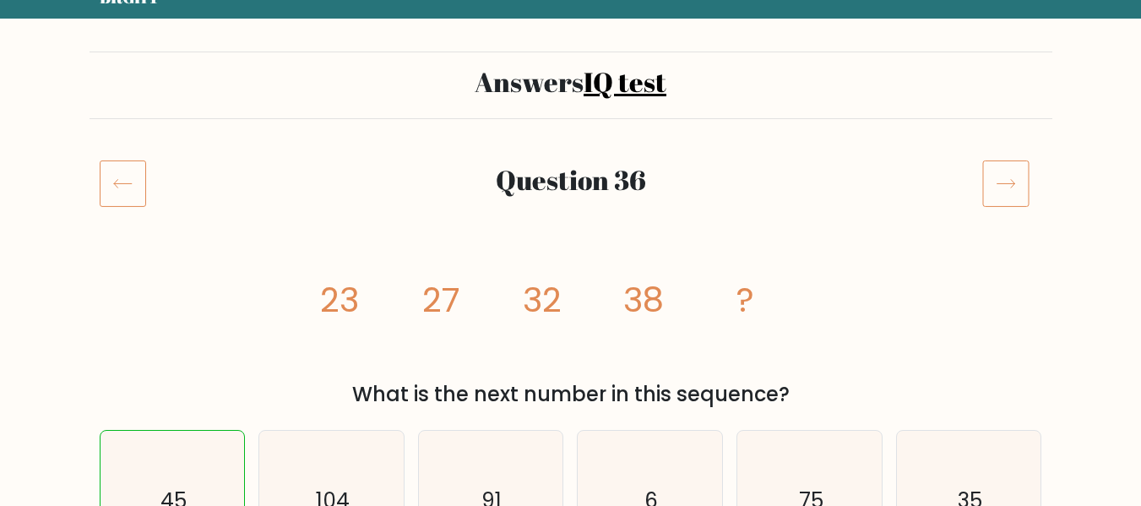
scroll to position [73, 0]
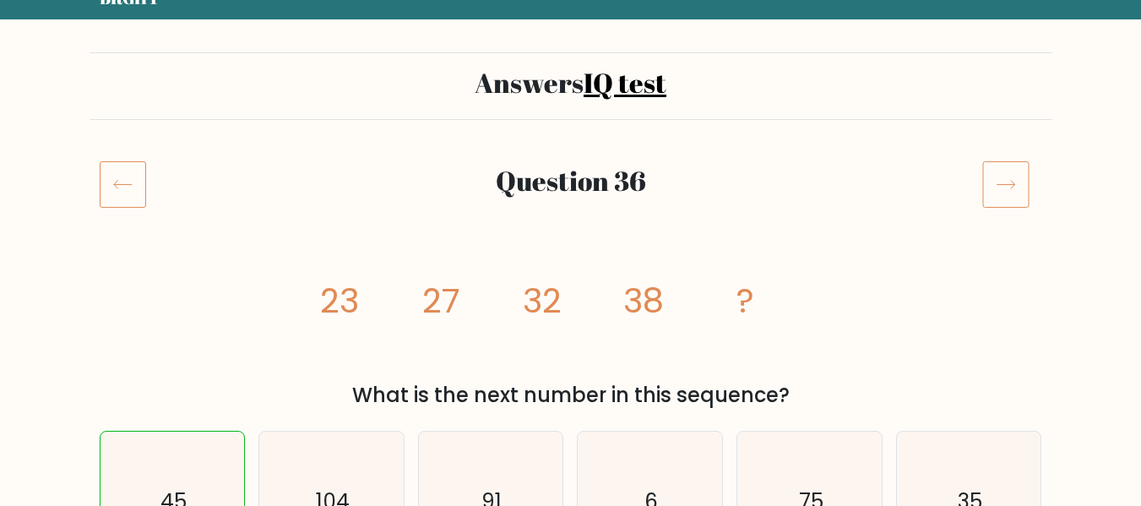
click at [1020, 191] on icon at bounding box center [1005, 184] width 47 height 47
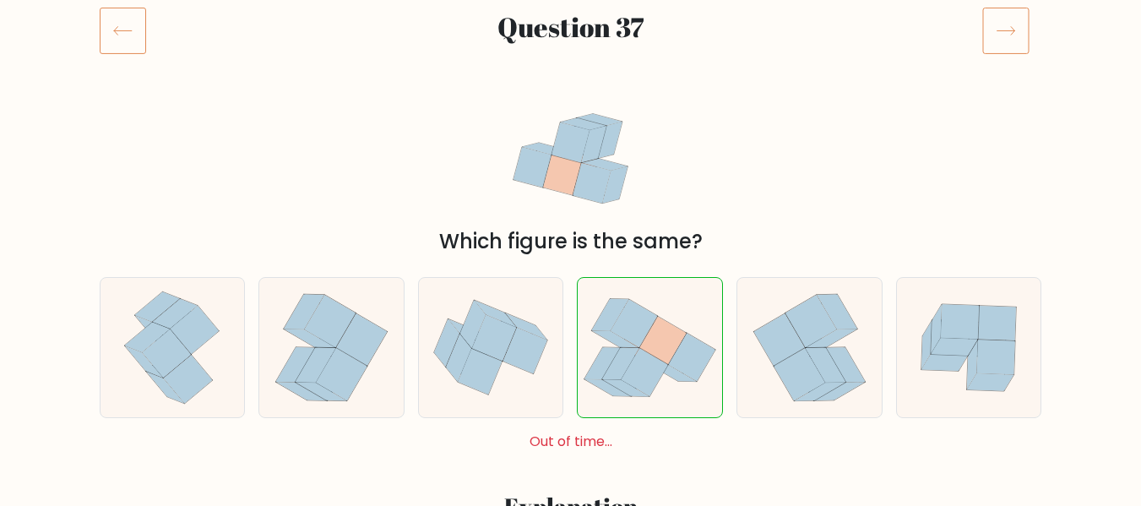
scroll to position [227, 0]
click at [1018, 20] on icon at bounding box center [1005, 30] width 47 height 47
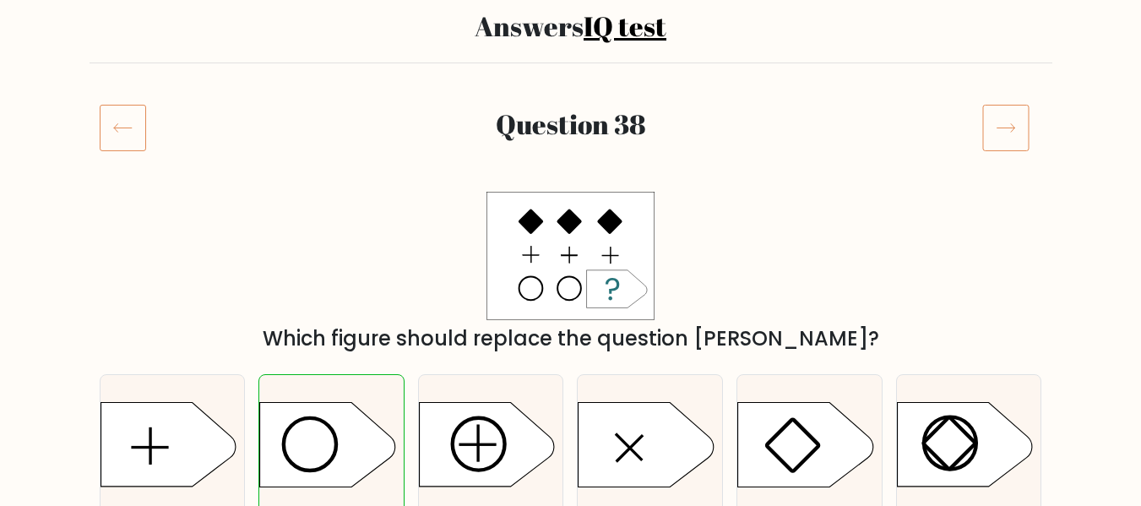
scroll to position [131, 0]
click at [1019, 123] on icon at bounding box center [1005, 126] width 47 height 47
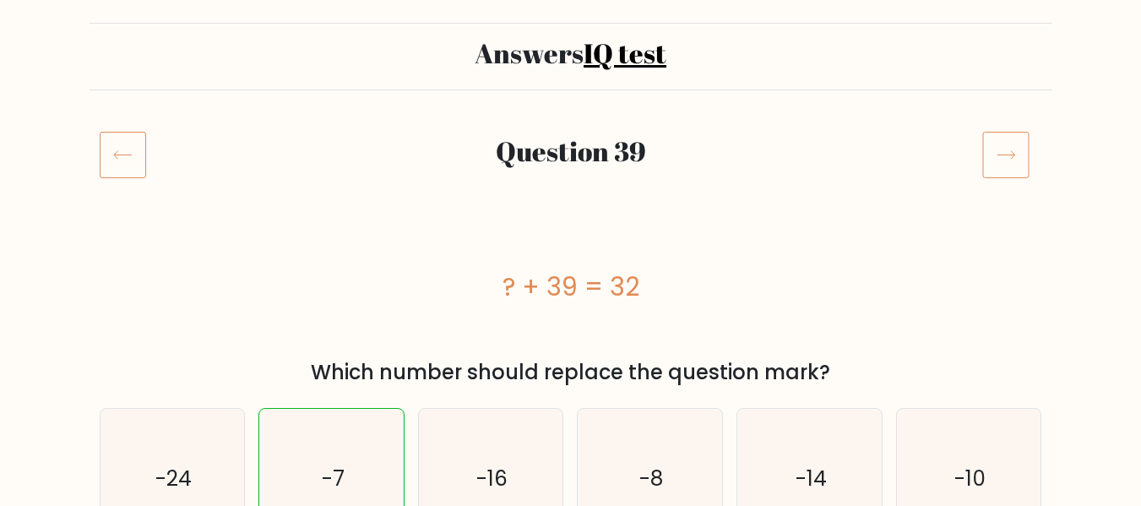
scroll to position [226, 0]
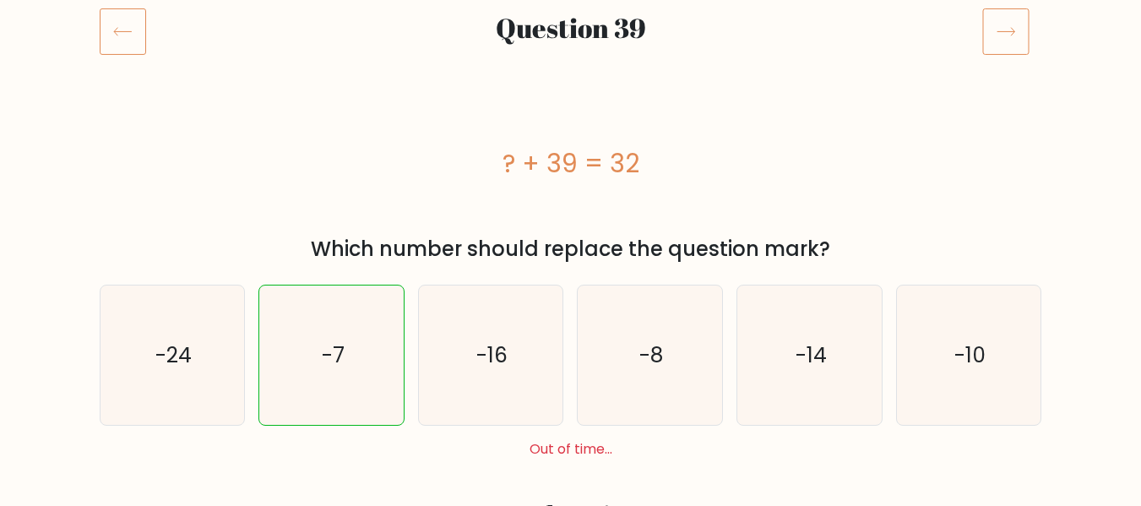
click at [1025, 25] on icon at bounding box center [1005, 31] width 47 height 47
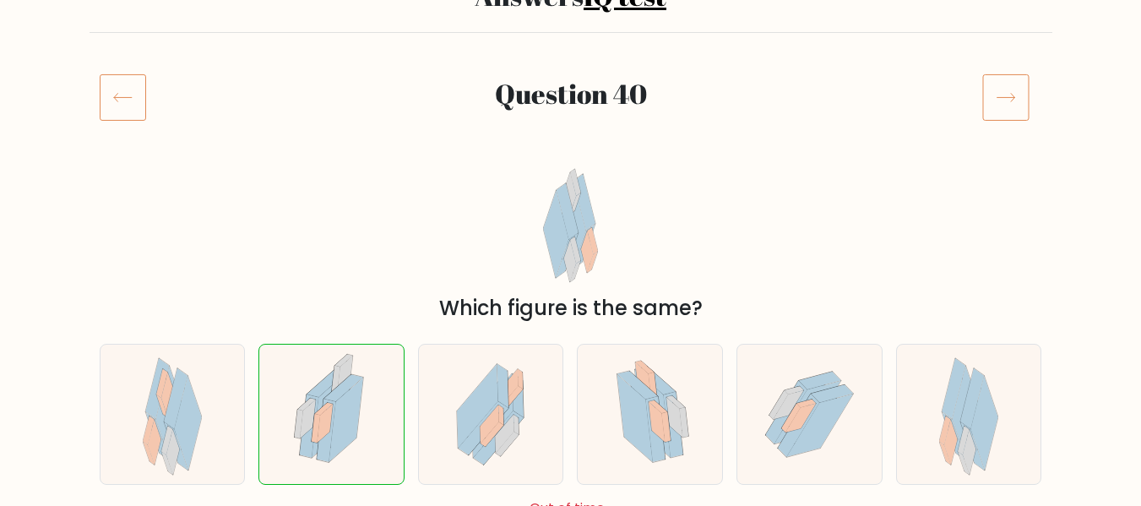
scroll to position [168, 0]
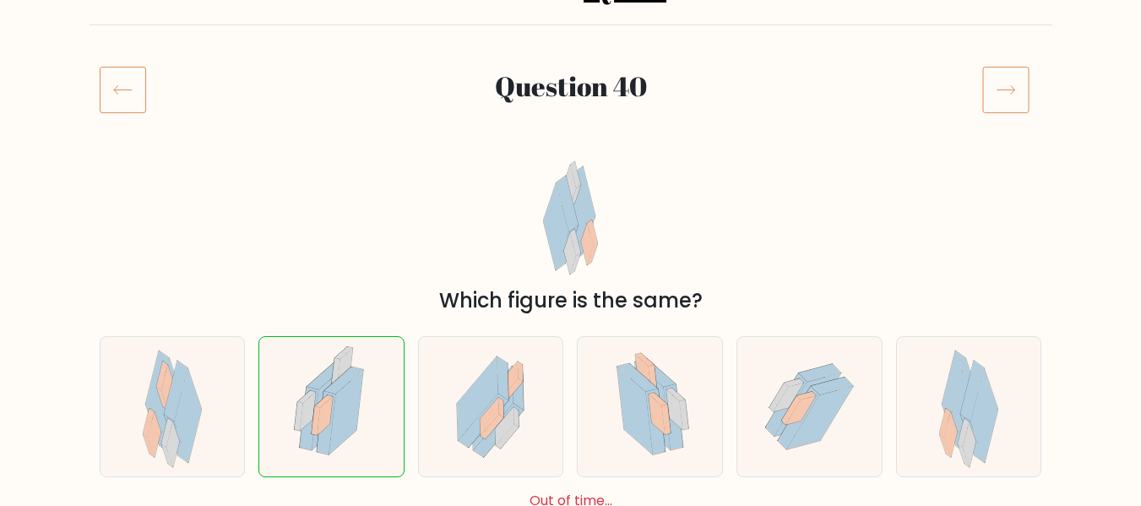
click at [1015, 96] on icon at bounding box center [1005, 89] width 47 height 47
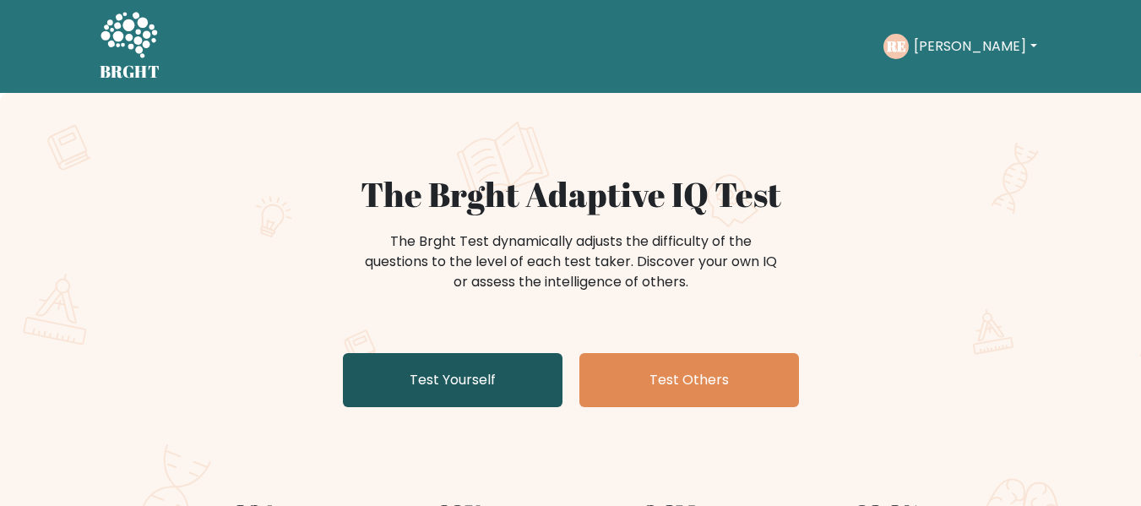
click at [419, 378] on link "Test Yourself" at bounding box center [453, 380] width 220 height 54
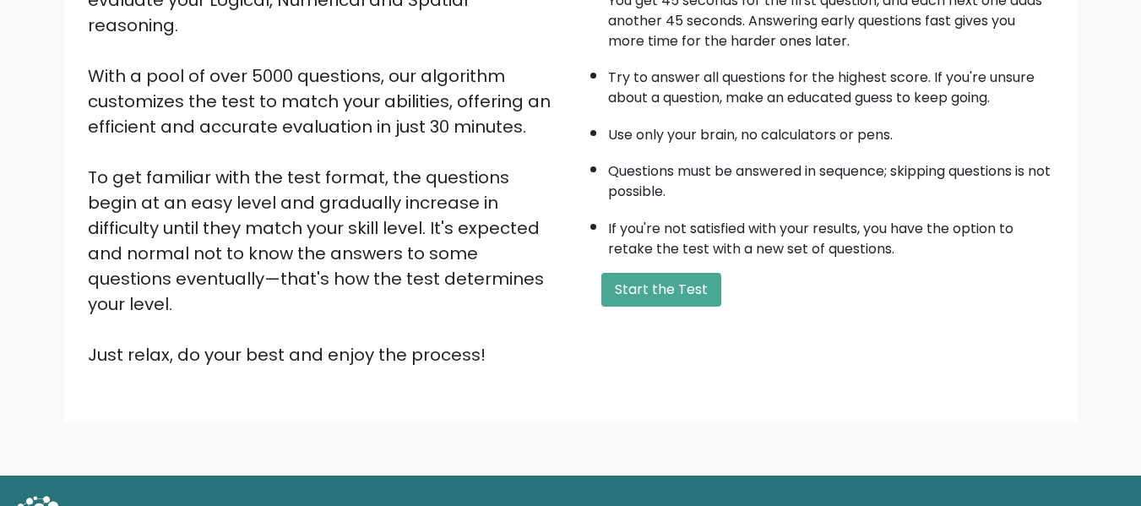
scroll to position [268, 0]
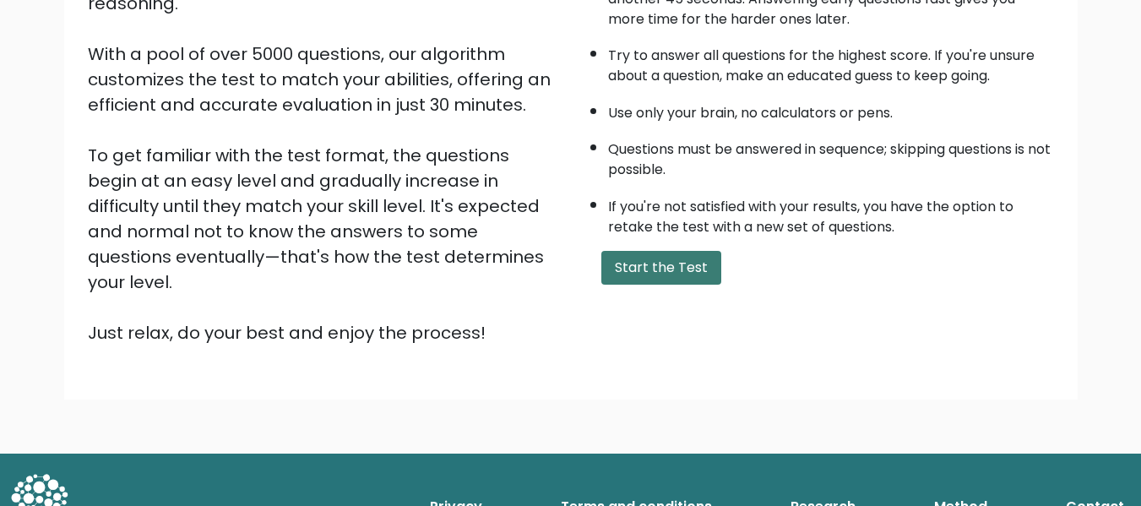
click at [674, 260] on button "Start the Test" at bounding box center [661, 268] width 120 height 34
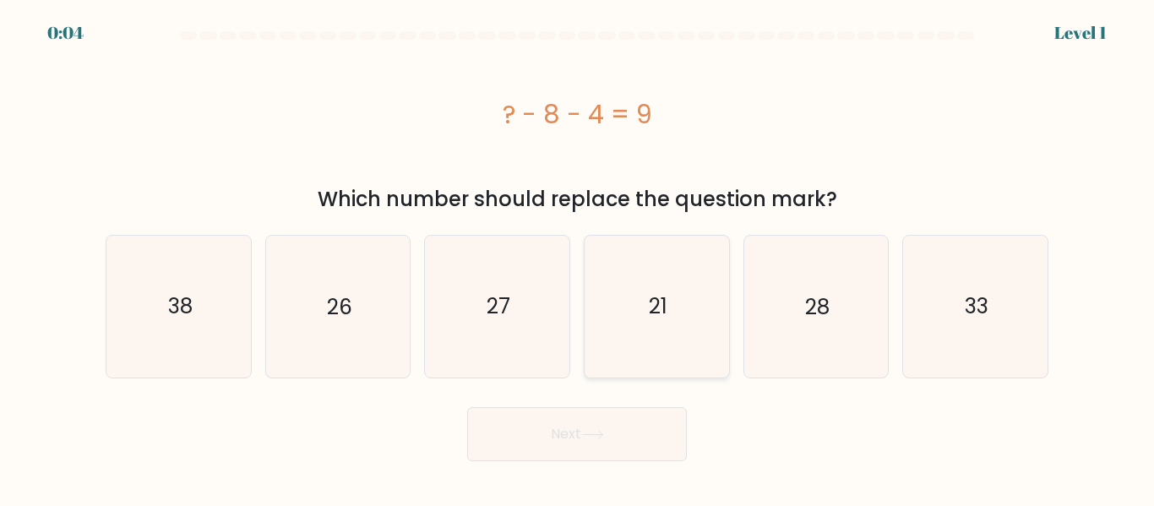
click at [676, 303] on icon "21" at bounding box center [656, 306] width 141 height 141
click at [578, 258] on input "d. 21" at bounding box center [577, 255] width 1 height 4
radio input "true"
click at [602, 441] on button "Next" at bounding box center [577, 434] width 220 height 54
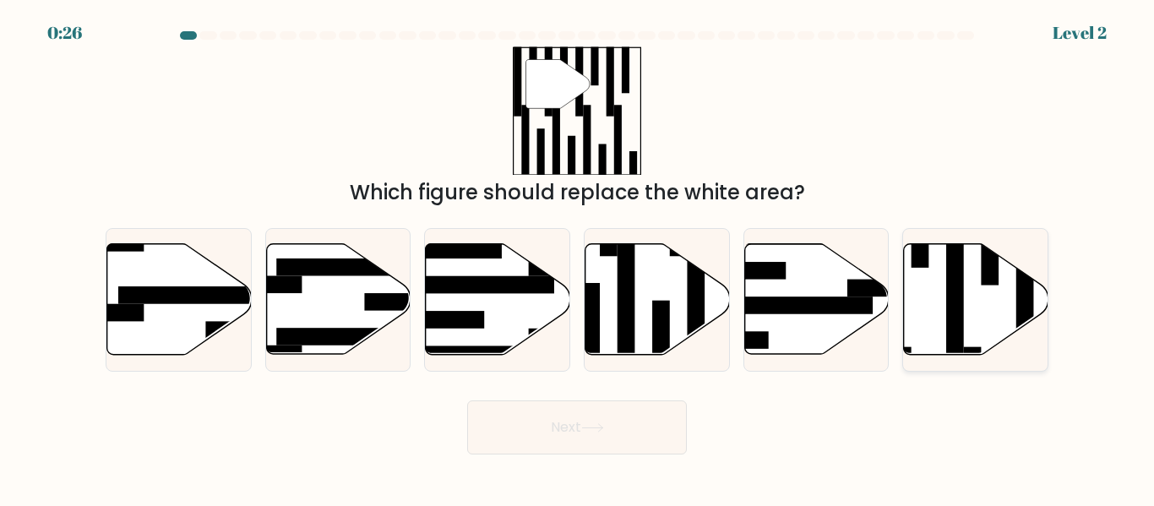
click at [1010, 315] on icon at bounding box center [976, 299] width 144 height 111
click at [578, 258] on input "f." at bounding box center [577, 255] width 1 height 4
radio input "true"
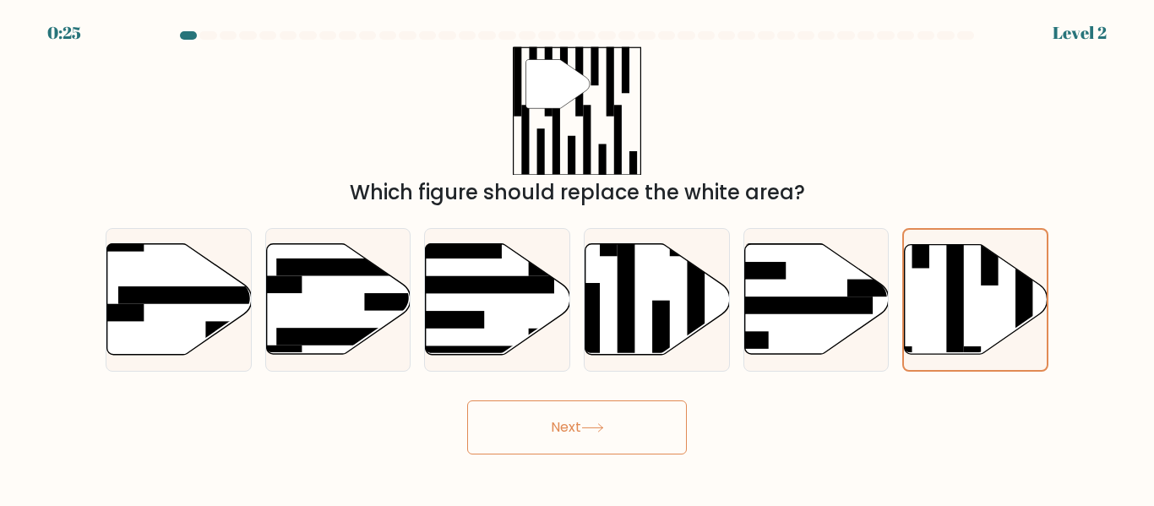
click at [615, 430] on button "Next" at bounding box center [577, 427] width 220 height 54
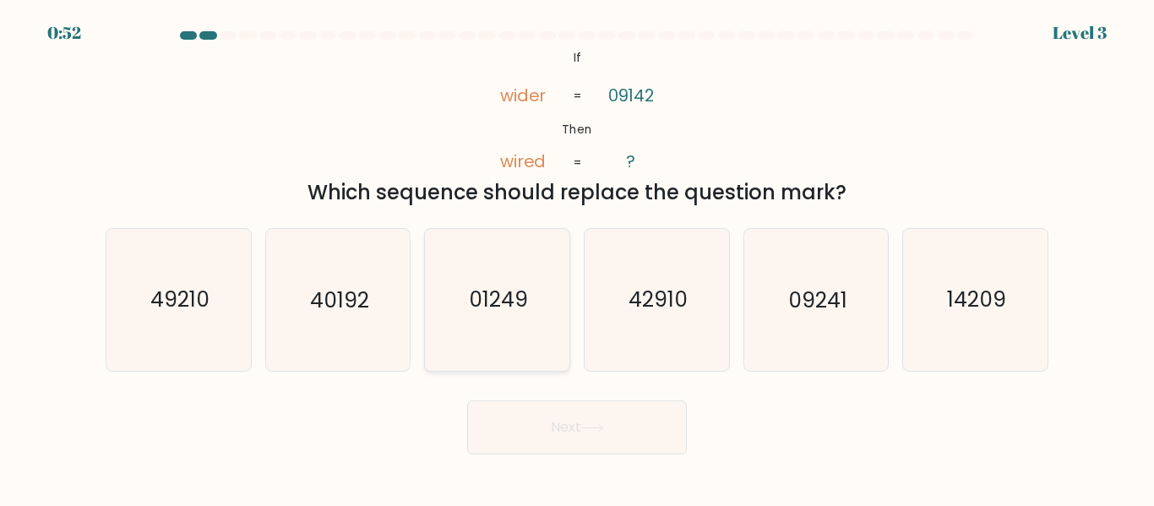
click at [476, 337] on icon "01249" at bounding box center [497, 299] width 141 height 141
click at [577, 258] on input "c. 01249" at bounding box center [577, 255] width 1 height 4
radio input "true"
click at [812, 300] on text "09241" at bounding box center [817, 301] width 59 height 30
click at [578, 258] on input "e. 09241" at bounding box center [577, 255] width 1 height 4
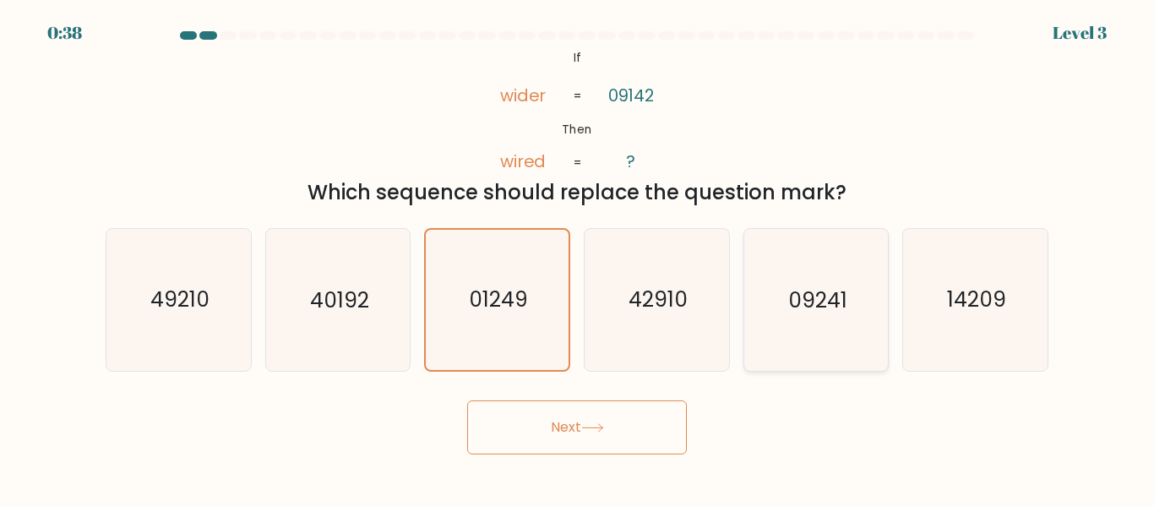
radio input "true"
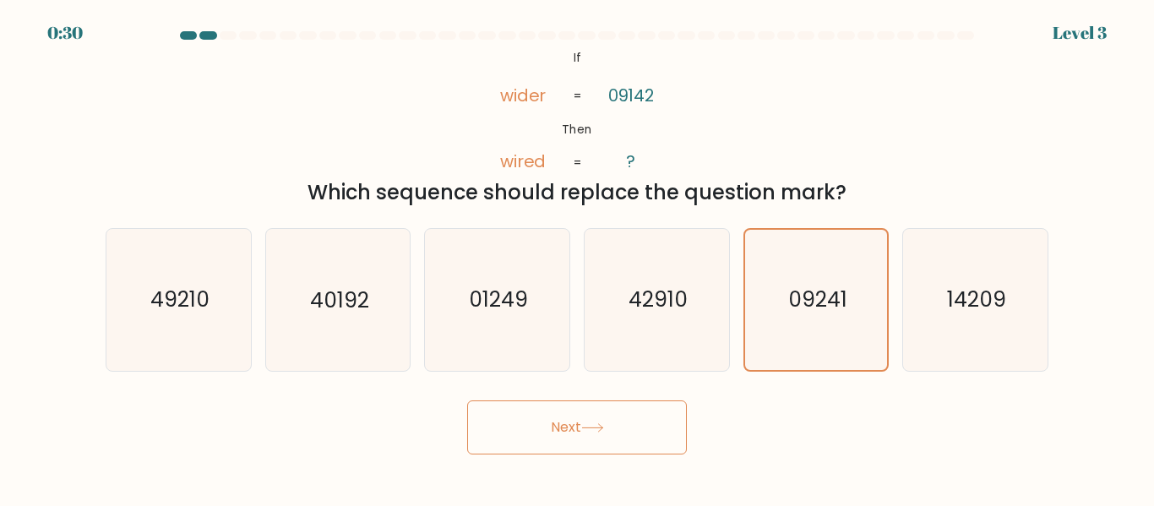
click at [624, 438] on button "Next" at bounding box center [577, 427] width 220 height 54
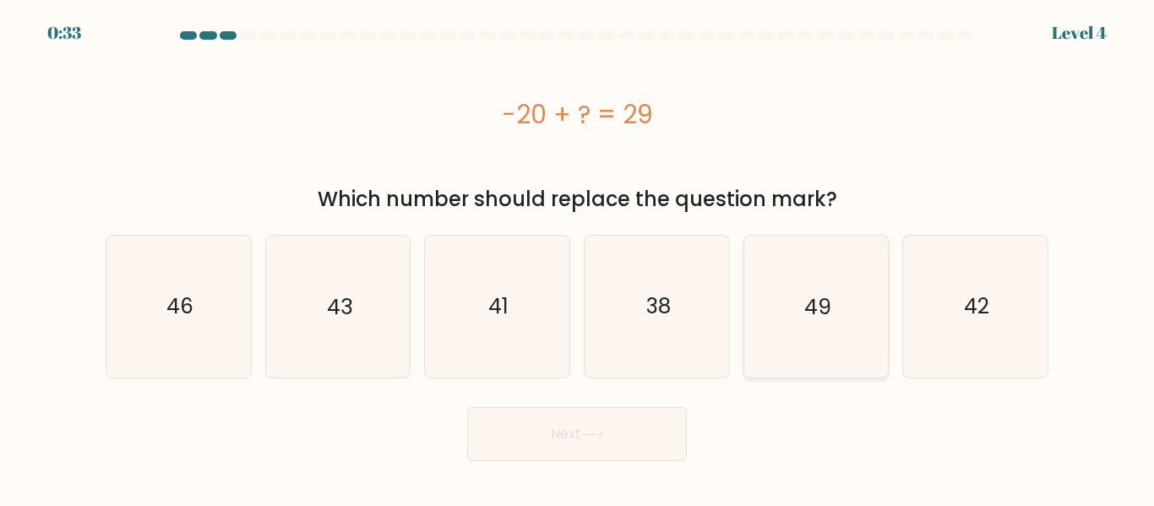
click at [850, 309] on icon "49" at bounding box center [815, 306] width 141 height 141
click at [578, 258] on input "e. 49" at bounding box center [577, 255] width 1 height 4
radio input "true"
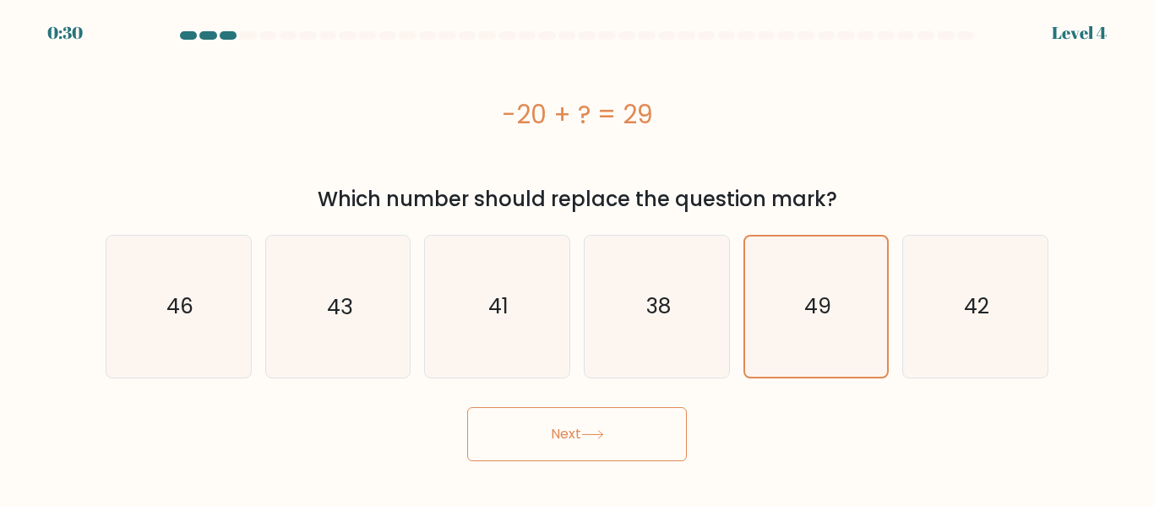
click at [604, 444] on button "Next" at bounding box center [577, 434] width 220 height 54
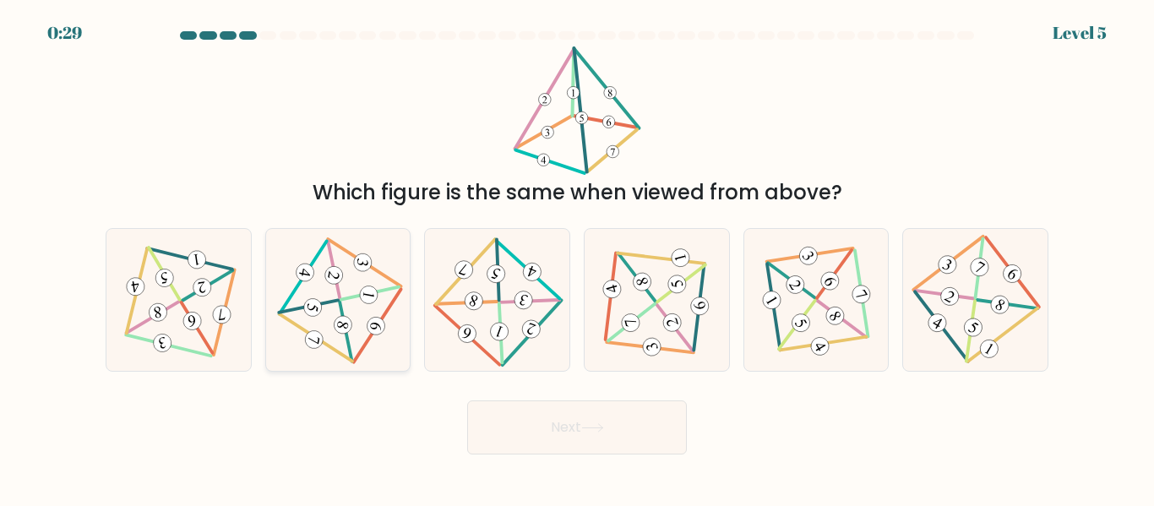
click at [334, 290] on icon at bounding box center [338, 299] width 116 height 113
click at [577, 258] on input "b." at bounding box center [577, 255] width 1 height 4
radio input "true"
click at [530, 441] on button "Next" at bounding box center [577, 427] width 220 height 54
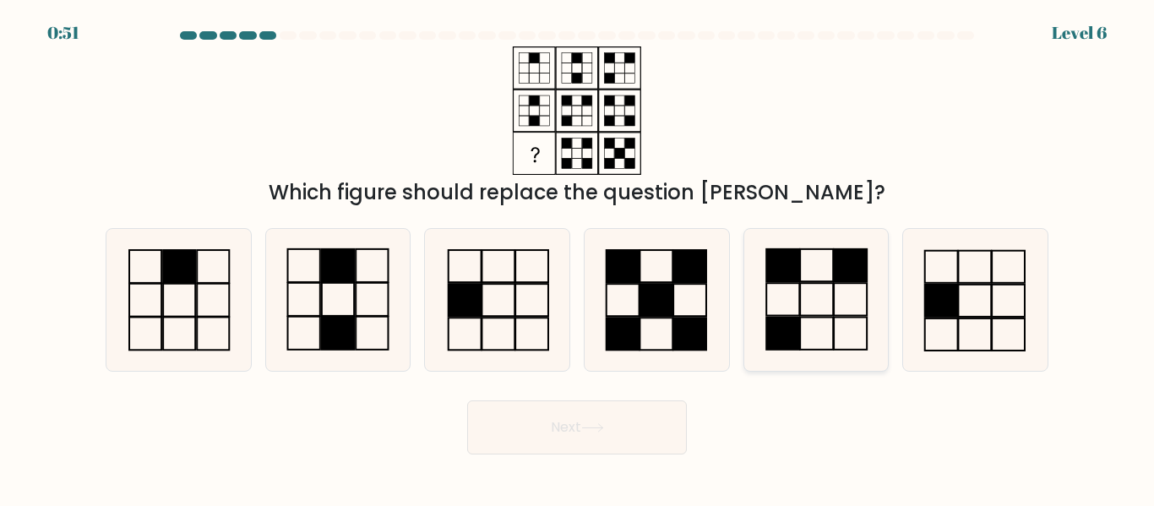
click at [759, 322] on icon at bounding box center [815, 299] width 141 height 141
click at [578, 258] on input "e." at bounding box center [577, 255] width 1 height 4
radio input "true"
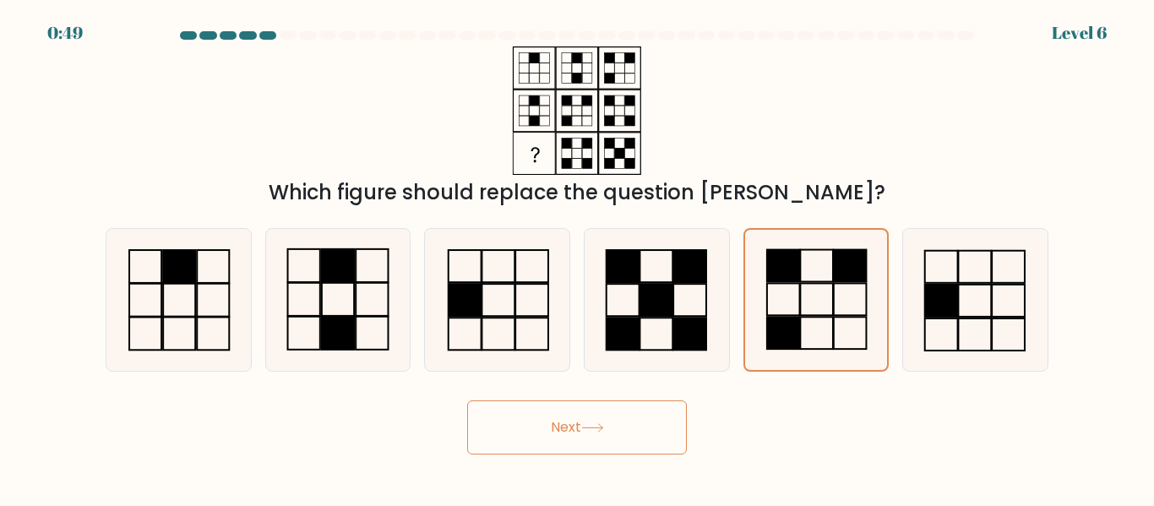
click at [603, 454] on body "0:49 Level 6" at bounding box center [577, 253] width 1154 height 506
click at [603, 454] on button "Next" at bounding box center [577, 427] width 220 height 54
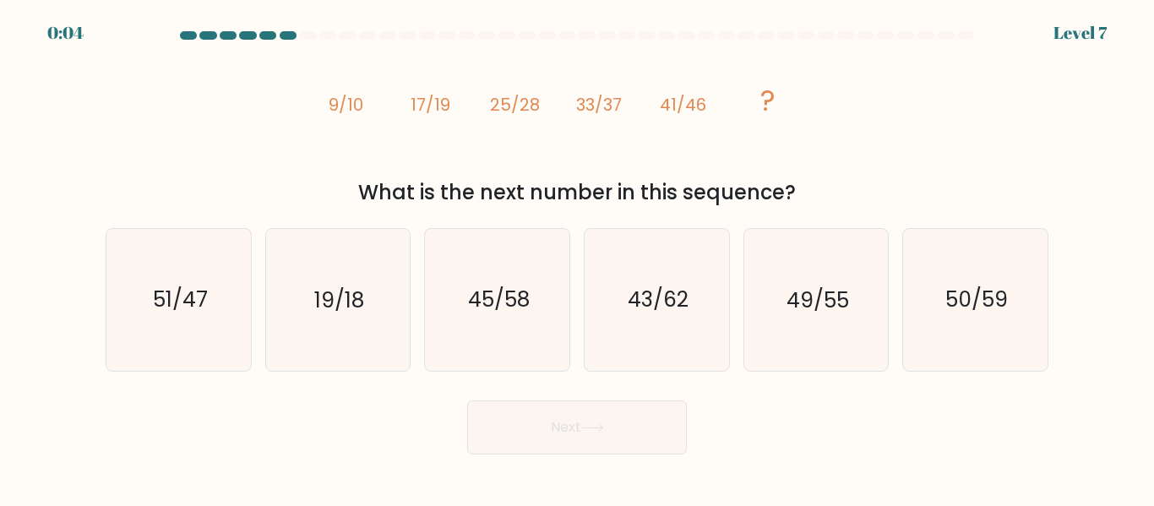
click at [589, 420] on button "Next" at bounding box center [577, 427] width 220 height 54
click at [560, 349] on icon "45/58" at bounding box center [497, 299] width 141 height 141
click at [577, 258] on input "c. 45/58" at bounding box center [577, 255] width 1 height 4
radio input "true"
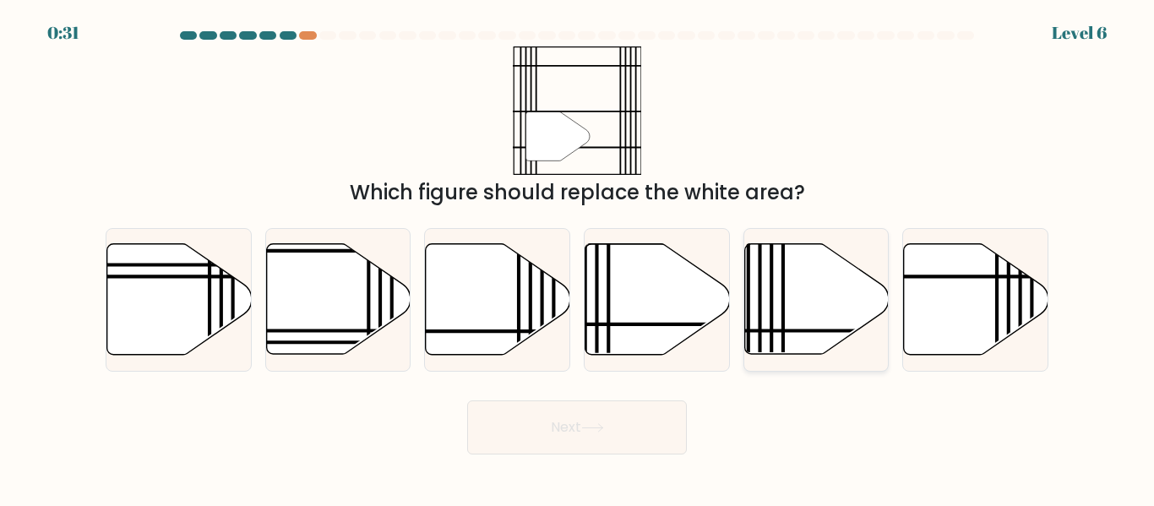
click at [796, 267] on icon at bounding box center [816, 299] width 144 height 111
click at [578, 258] on input "e." at bounding box center [577, 255] width 1 height 4
radio input "true"
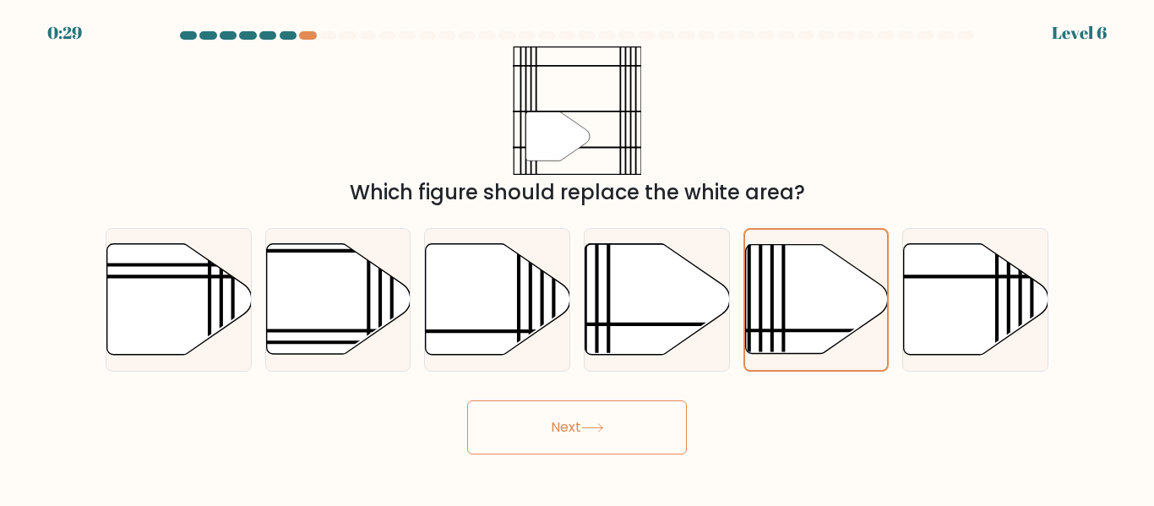
click at [650, 427] on button "Next" at bounding box center [577, 427] width 220 height 54
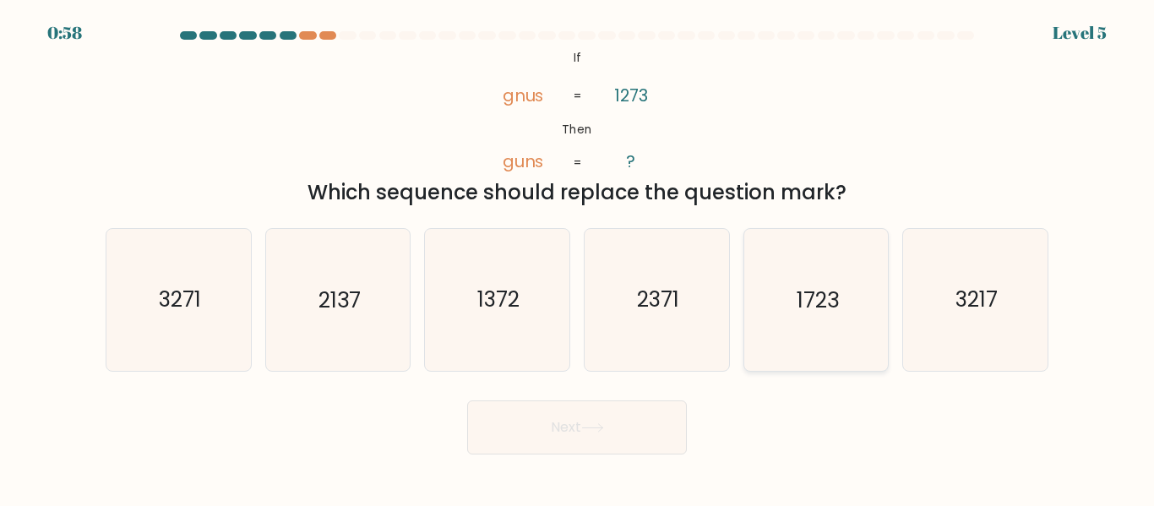
click at [801, 264] on icon "1723" at bounding box center [815, 299] width 141 height 141
click at [578, 258] on input "e. 1723" at bounding box center [577, 255] width 1 height 4
radio input "true"
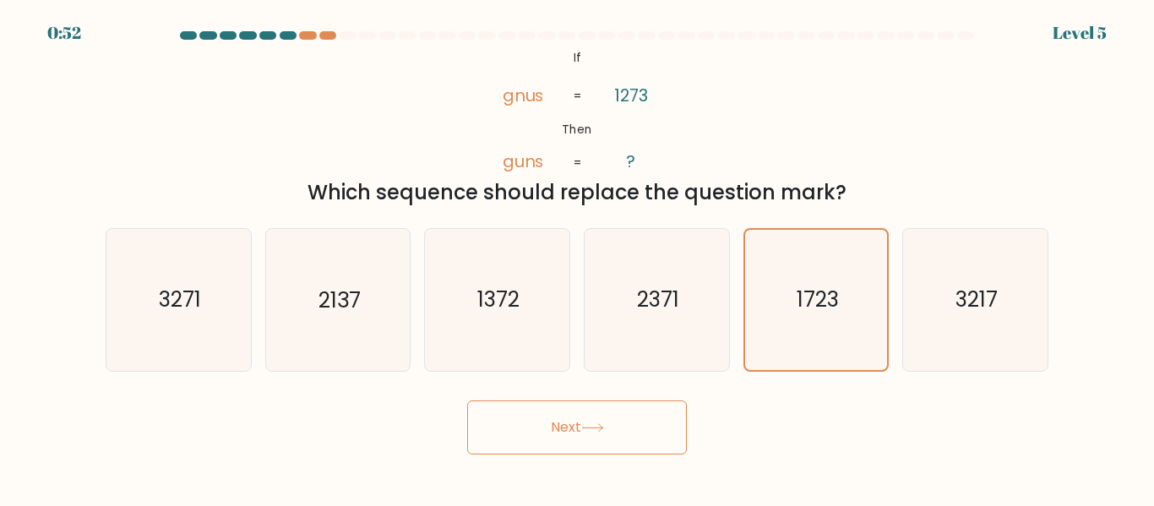
click at [621, 432] on button "Next" at bounding box center [577, 427] width 220 height 54
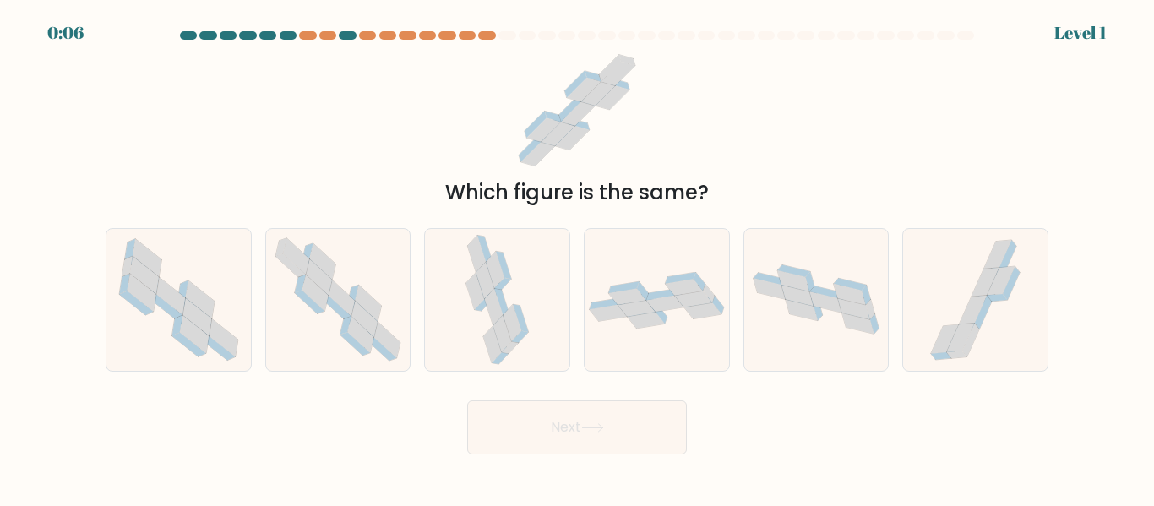
click at [1086, 30] on div "Level 1" at bounding box center [1080, 32] width 52 height 25
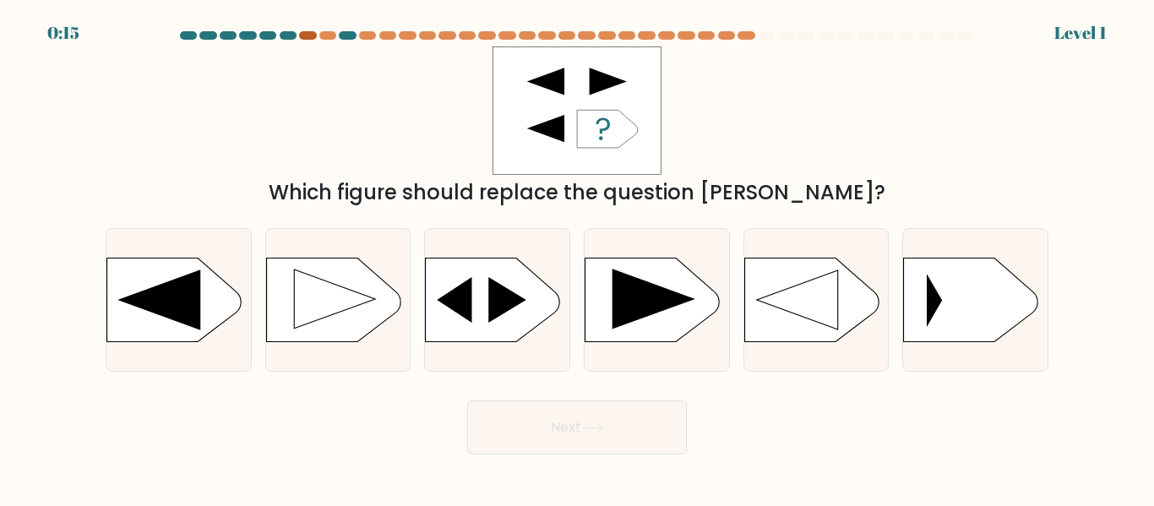
click at [305, 35] on div at bounding box center [307, 35] width 17 height 8
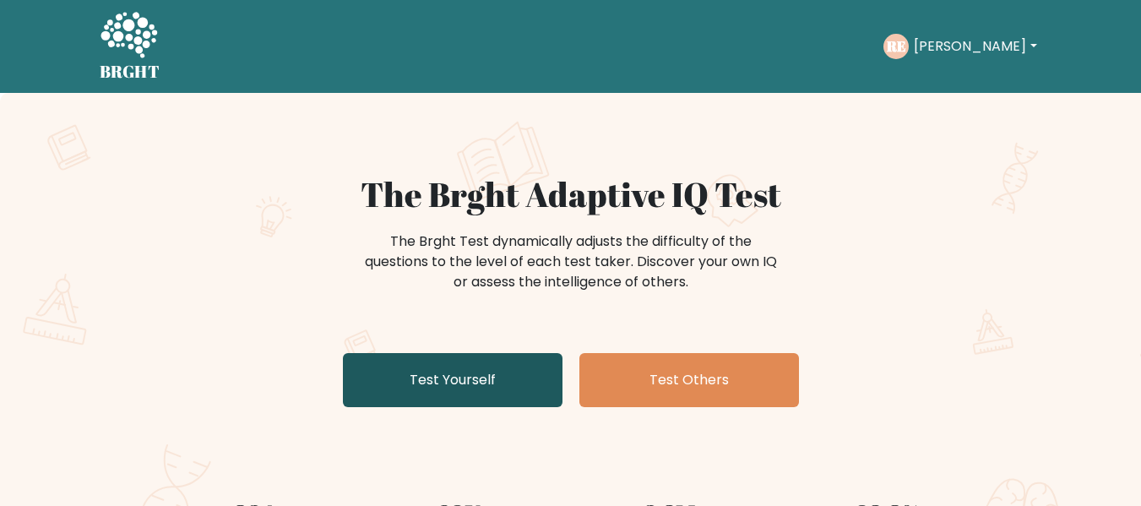
click at [445, 359] on link "Test Yourself" at bounding box center [453, 380] width 220 height 54
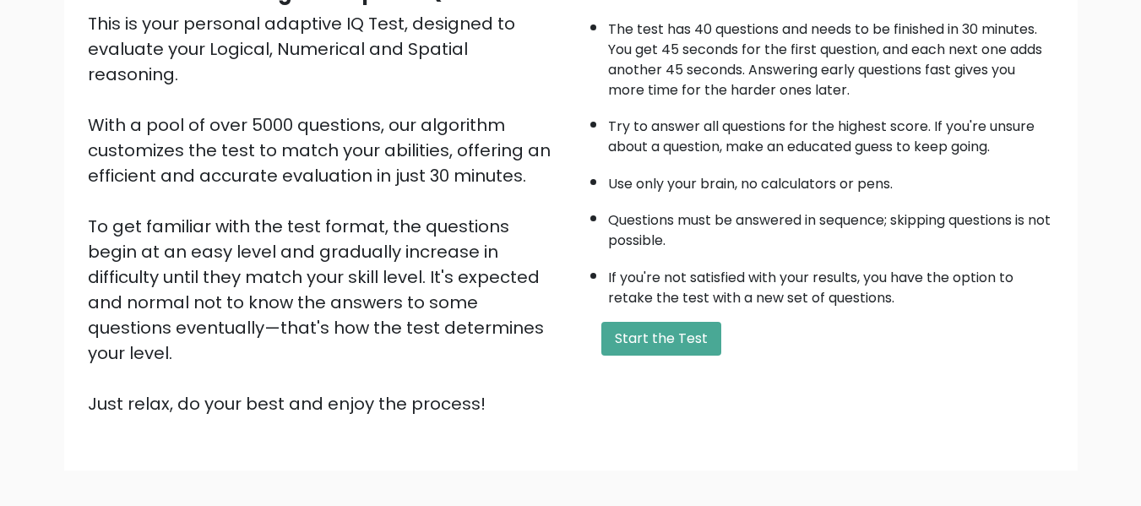
scroll to position [268, 0]
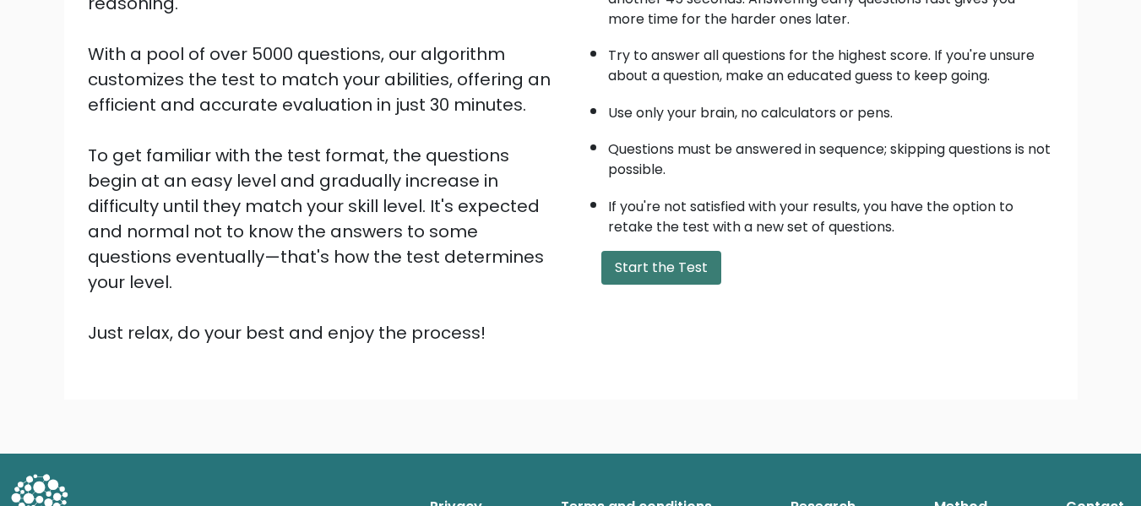
click at [617, 258] on button "Start the Test" at bounding box center [661, 268] width 120 height 34
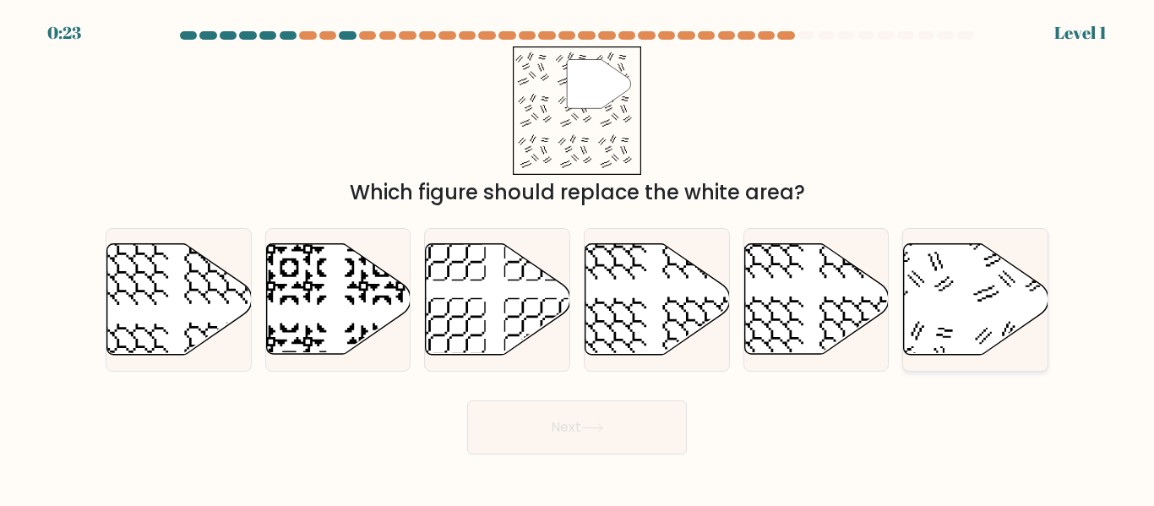
click at [945, 299] on icon at bounding box center [976, 299] width 144 height 111
click at [578, 258] on input "f." at bounding box center [577, 255] width 1 height 4
radio input "true"
click at [611, 415] on button "Next" at bounding box center [577, 427] width 220 height 54
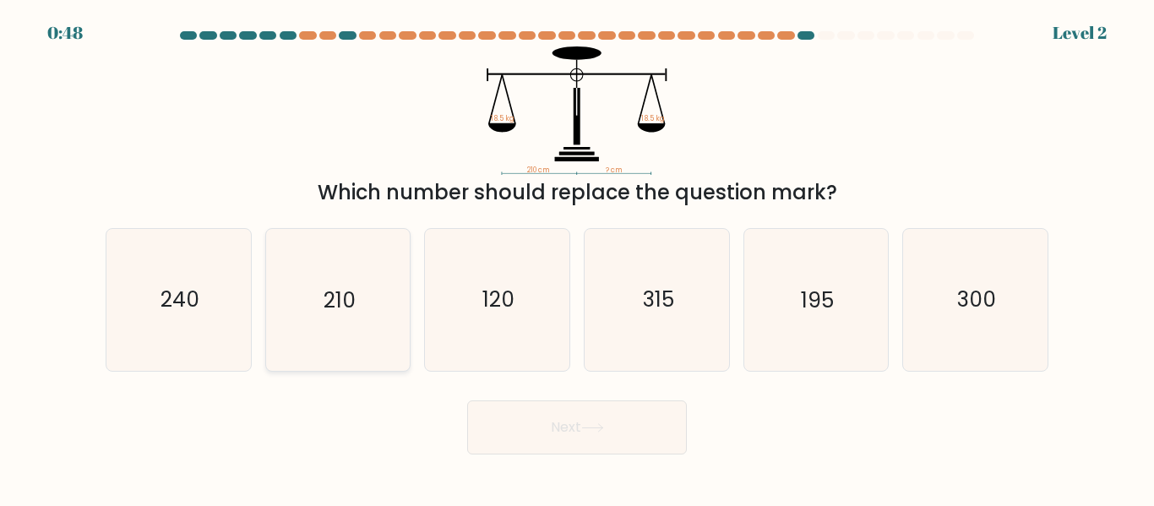
click at [324, 310] on text "210" at bounding box center [340, 301] width 32 height 30
click at [577, 258] on input "b. 210" at bounding box center [577, 255] width 1 height 4
radio input "true"
click at [513, 441] on button "Next" at bounding box center [577, 427] width 220 height 54
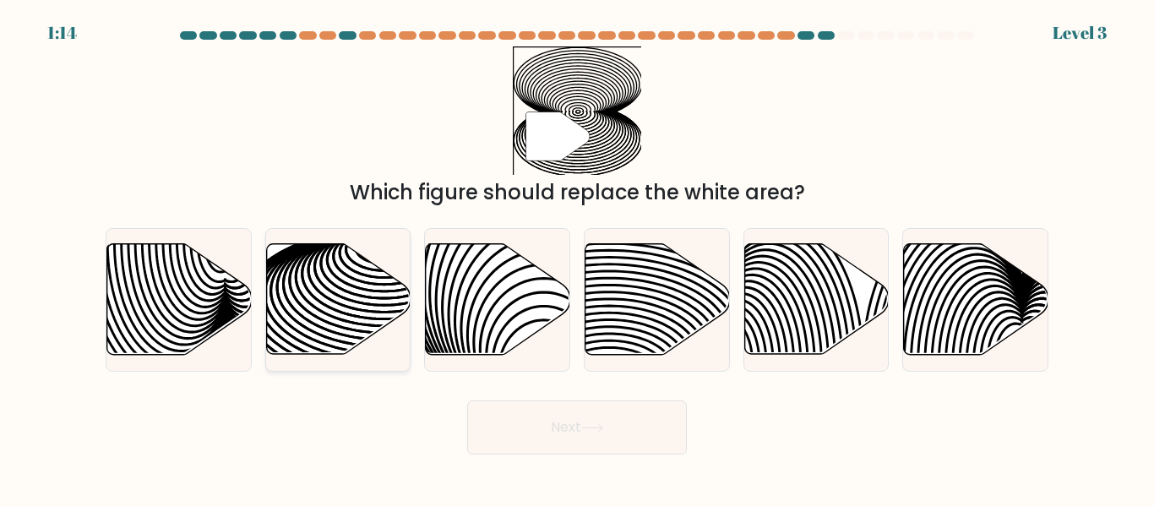
click at [335, 324] on icon at bounding box center [384, 315] width 291 height 145
click at [577, 258] on input "b." at bounding box center [577, 255] width 1 height 4
radio input "true"
click at [597, 412] on button "Next" at bounding box center [577, 427] width 220 height 54
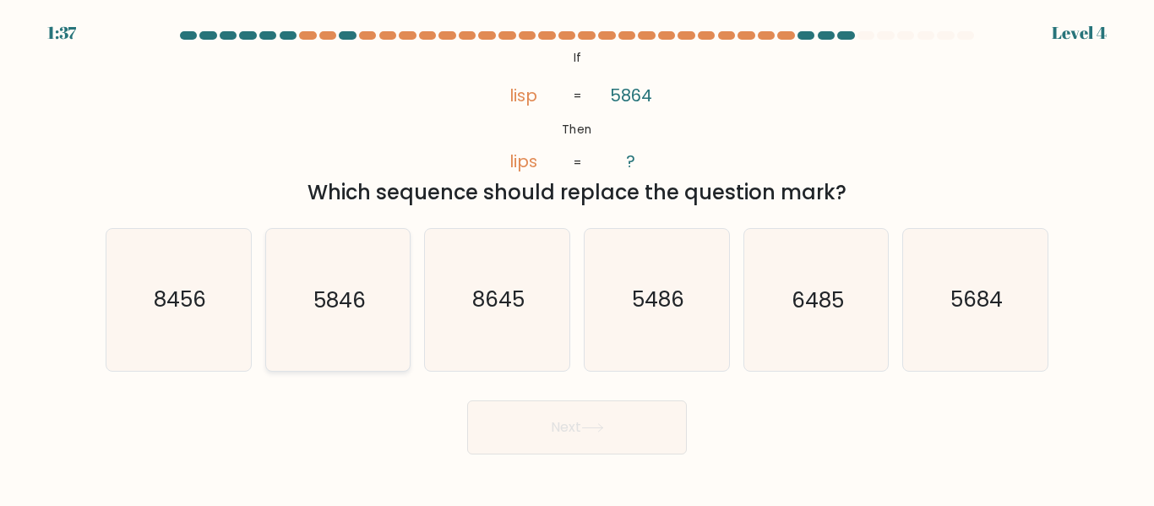
click at [377, 290] on icon "5846" at bounding box center [337, 299] width 141 height 141
click at [577, 258] on input "b. 5846" at bounding box center [577, 255] width 1 height 4
radio input "true"
click at [587, 419] on button "Next" at bounding box center [577, 427] width 220 height 54
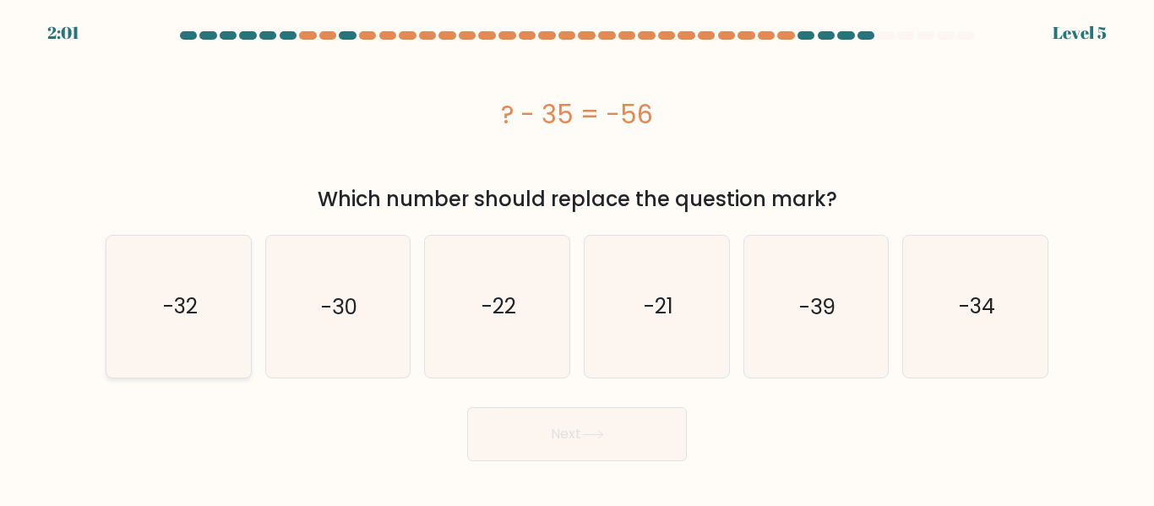
click at [226, 295] on icon "-32" at bounding box center [178, 306] width 141 height 141
click at [577, 258] on input "a. -32" at bounding box center [577, 255] width 1 height 4
radio input "true"
click at [492, 443] on button "Next" at bounding box center [577, 434] width 220 height 54
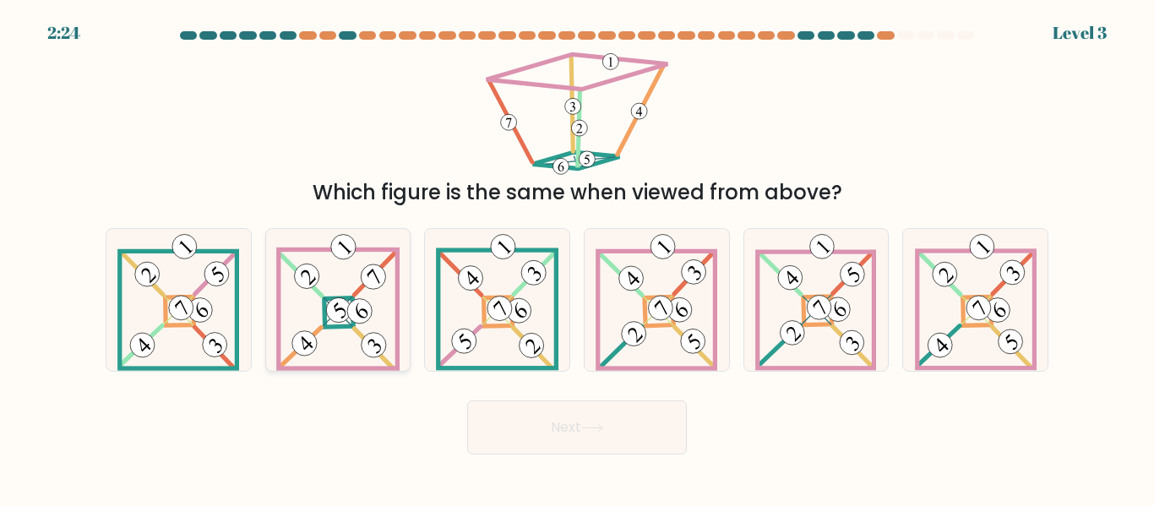
drag, startPoint x: 321, startPoint y: 233, endPoint x: 334, endPoint y: 282, distance: 50.6
click at [334, 282] on icon at bounding box center [337, 299] width 123 height 141
click at [577, 258] on input "b." at bounding box center [577, 255] width 1 height 4
radio input "true"
click at [334, 282] on icon at bounding box center [338, 299] width 122 height 139
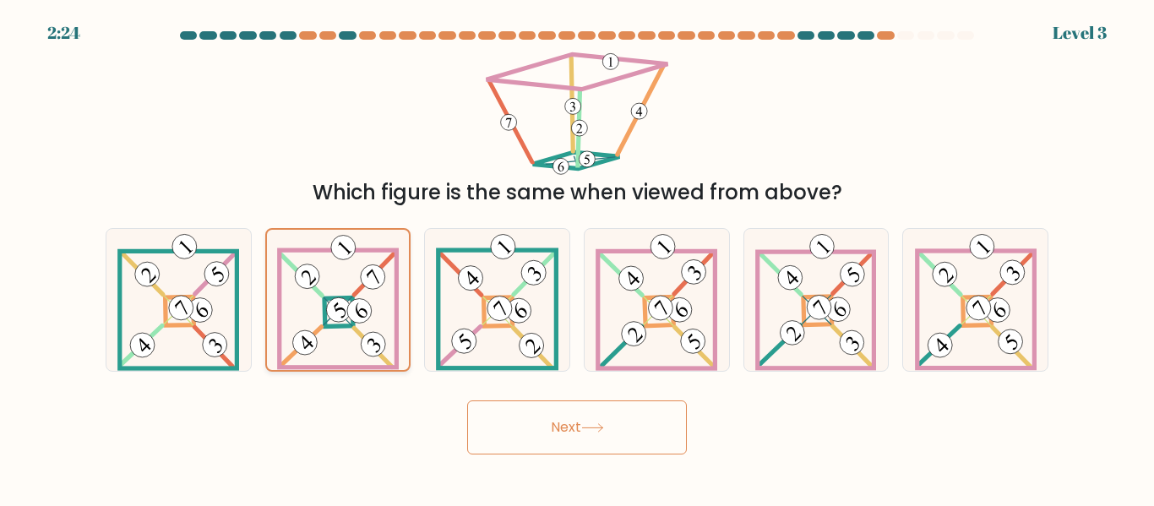
click at [577, 258] on input "b." at bounding box center [577, 255] width 1 height 4
click at [541, 423] on button "Next" at bounding box center [577, 427] width 220 height 54
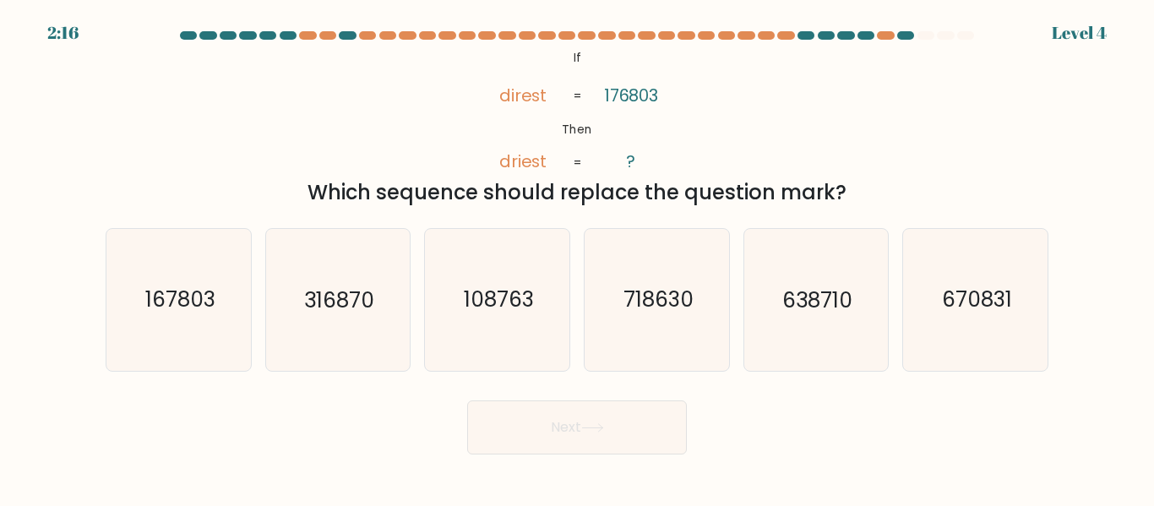
click at [541, 423] on button "Next" at bounding box center [577, 427] width 220 height 54
click at [220, 308] on icon "167803" at bounding box center [178, 299] width 141 height 141
click at [577, 258] on input "a. 167803" at bounding box center [577, 255] width 1 height 4
radio input "true"
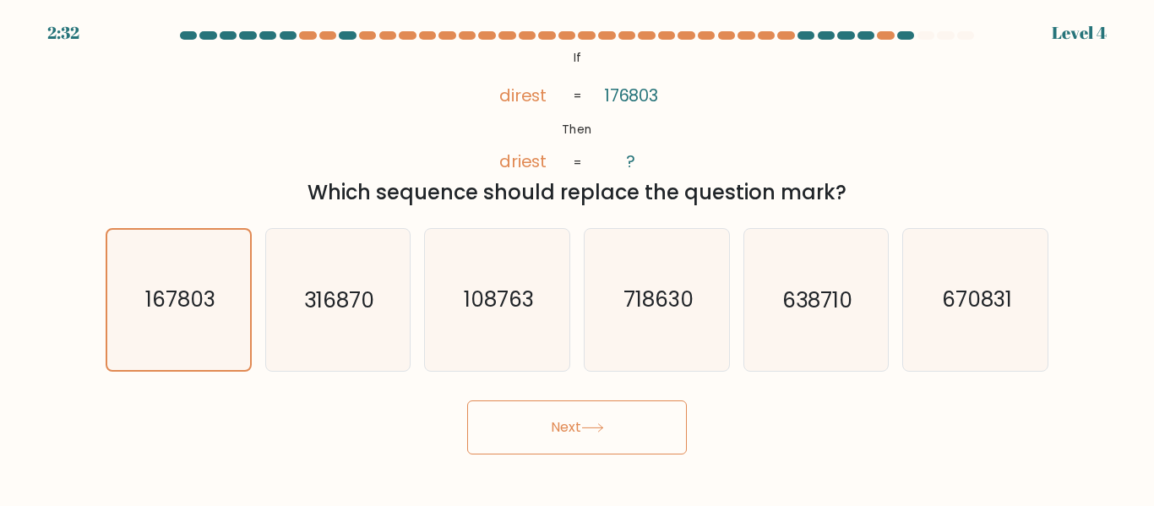
click at [525, 423] on button "Next" at bounding box center [577, 427] width 220 height 54
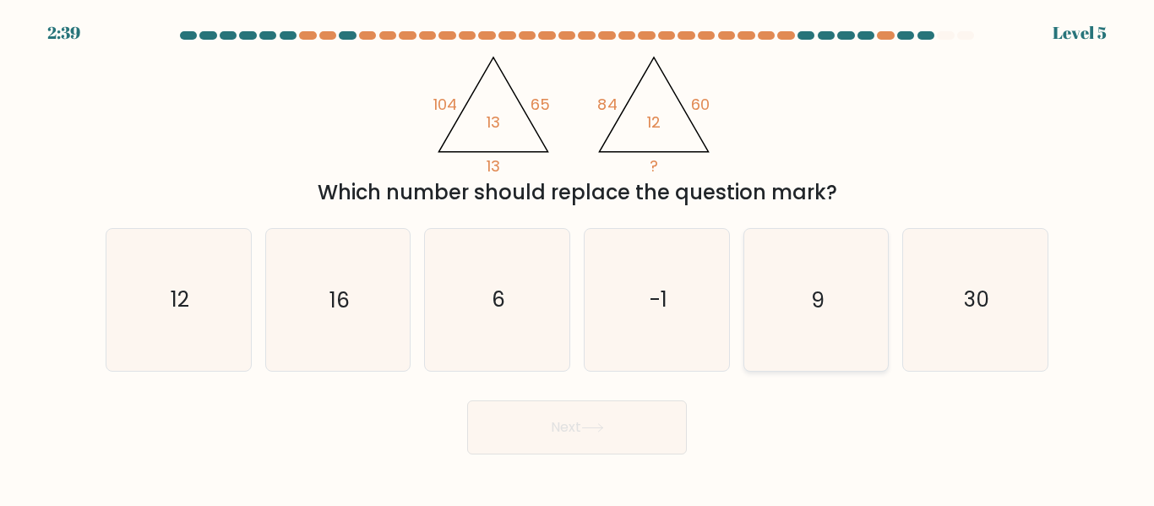
click at [794, 298] on icon "9" at bounding box center [815, 299] width 141 height 141
click at [578, 258] on input "e. 9" at bounding box center [577, 255] width 1 height 4
radio input "true"
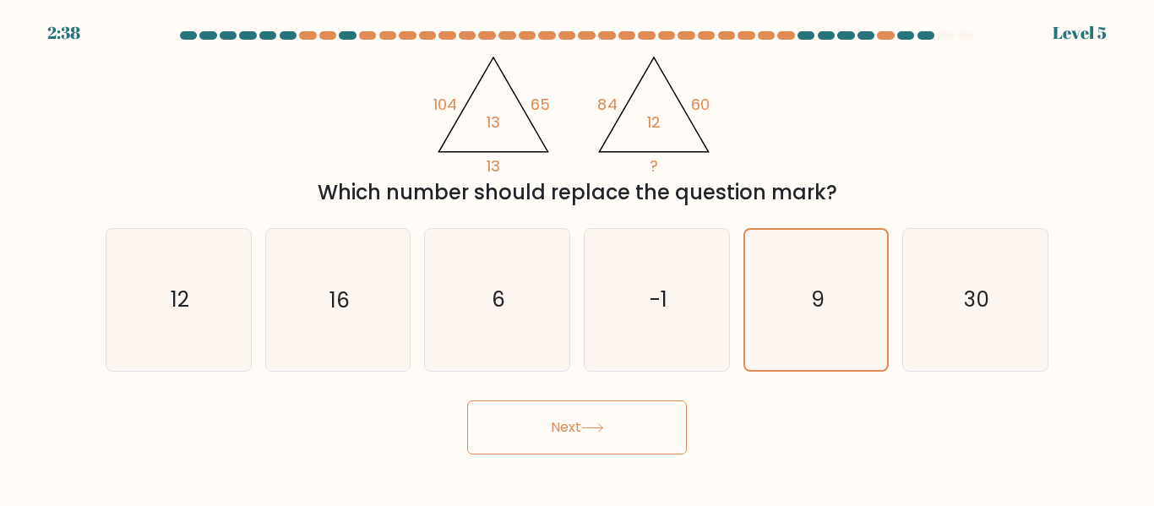
click at [606, 437] on button "Next" at bounding box center [577, 427] width 220 height 54
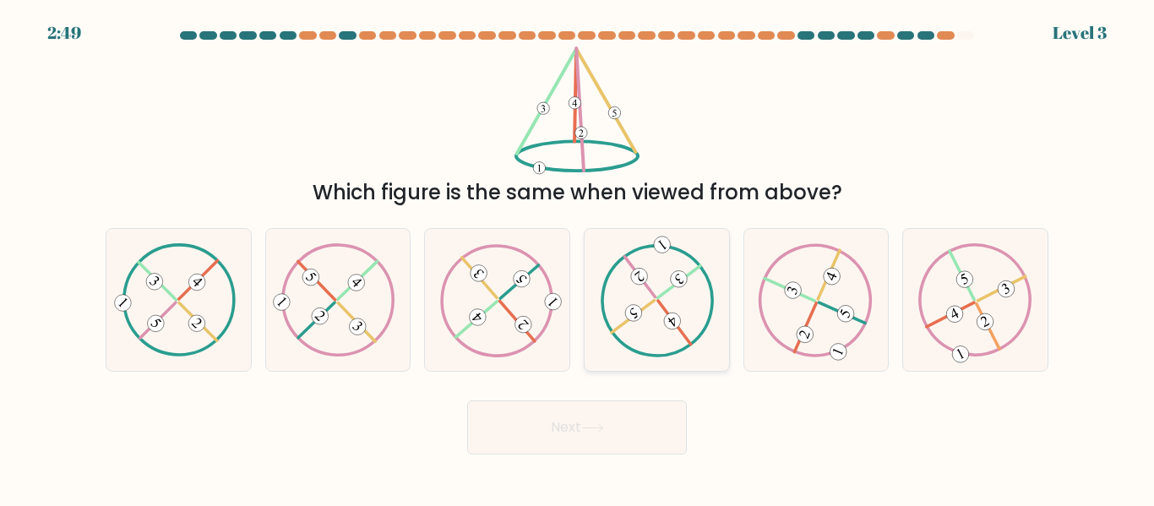
click at [688, 286] on icon at bounding box center [657, 299] width 114 height 113
click at [578, 258] on input "d." at bounding box center [577, 255] width 1 height 4
radio input "true"
click at [652, 422] on button "Next" at bounding box center [577, 427] width 220 height 54
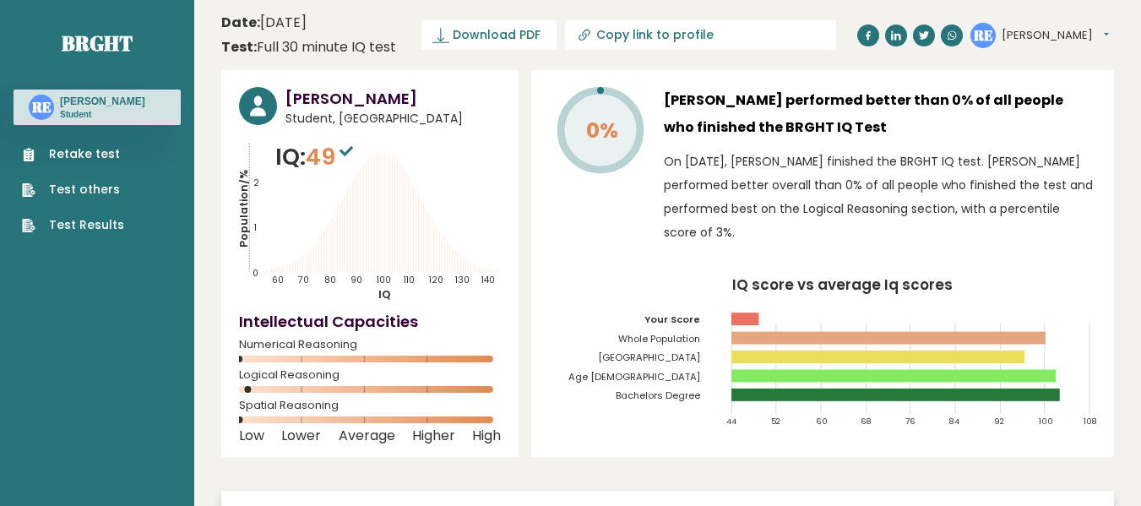
click at [98, 149] on link "Retake test" at bounding box center [73, 154] width 102 height 18
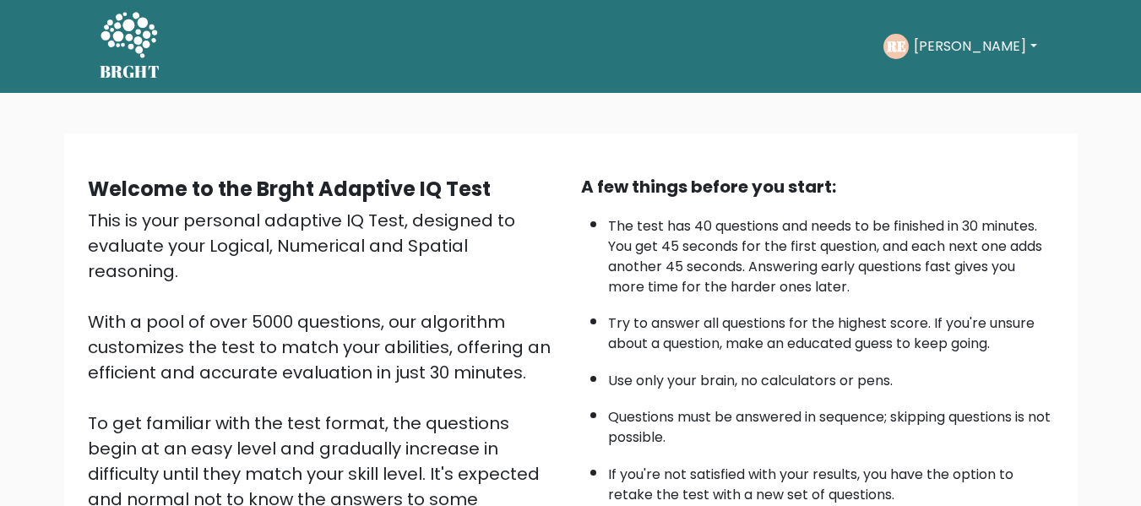
scroll to position [268, 0]
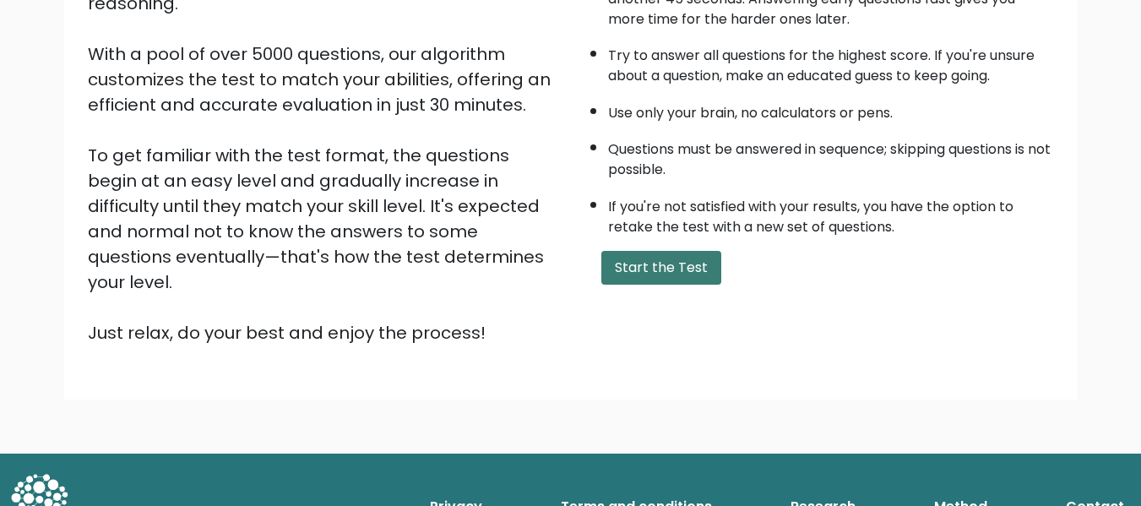
click at [642, 270] on button "Start the Test" at bounding box center [661, 268] width 120 height 34
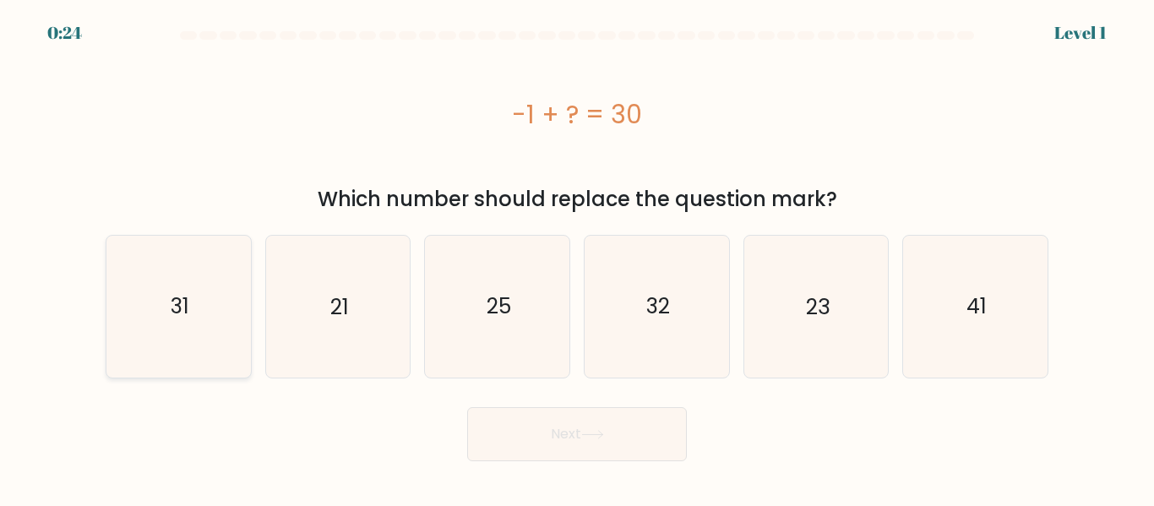
click at [217, 300] on icon "31" at bounding box center [178, 306] width 141 height 141
click at [577, 258] on input "a. 31" at bounding box center [577, 255] width 1 height 4
radio input "true"
click at [541, 429] on button "Next" at bounding box center [577, 434] width 220 height 54
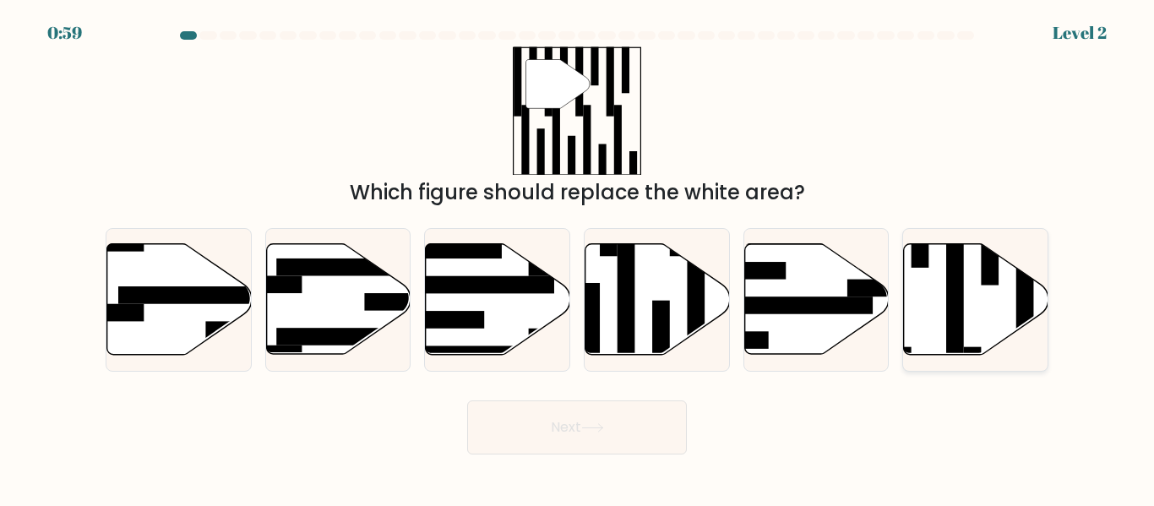
click at [933, 295] on icon at bounding box center [976, 299] width 144 height 111
click at [578, 258] on input "f." at bounding box center [577, 255] width 1 height 4
radio input "true"
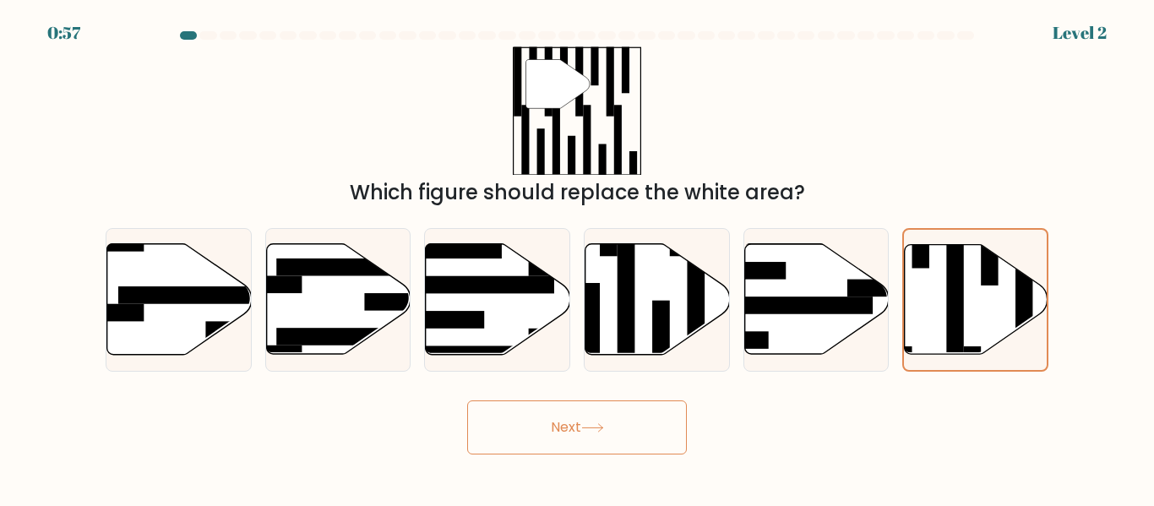
click at [627, 446] on button "Next" at bounding box center [577, 427] width 220 height 54
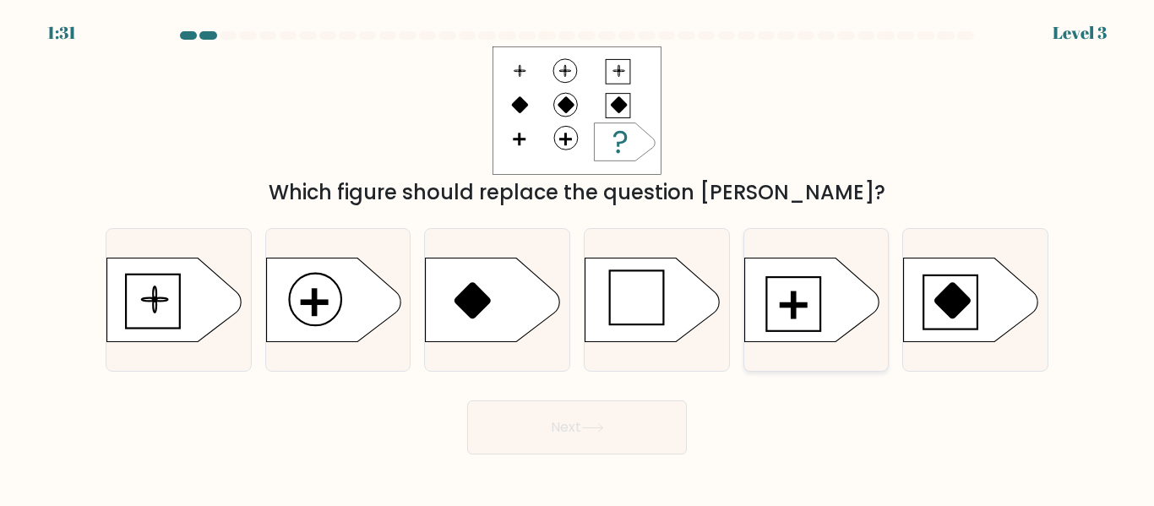
click at [793, 275] on icon at bounding box center [811, 300] width 135 height 84
click at [578, 258] on input "e." at bounding box center [577, 255] width 1 height 4
radio input "true"
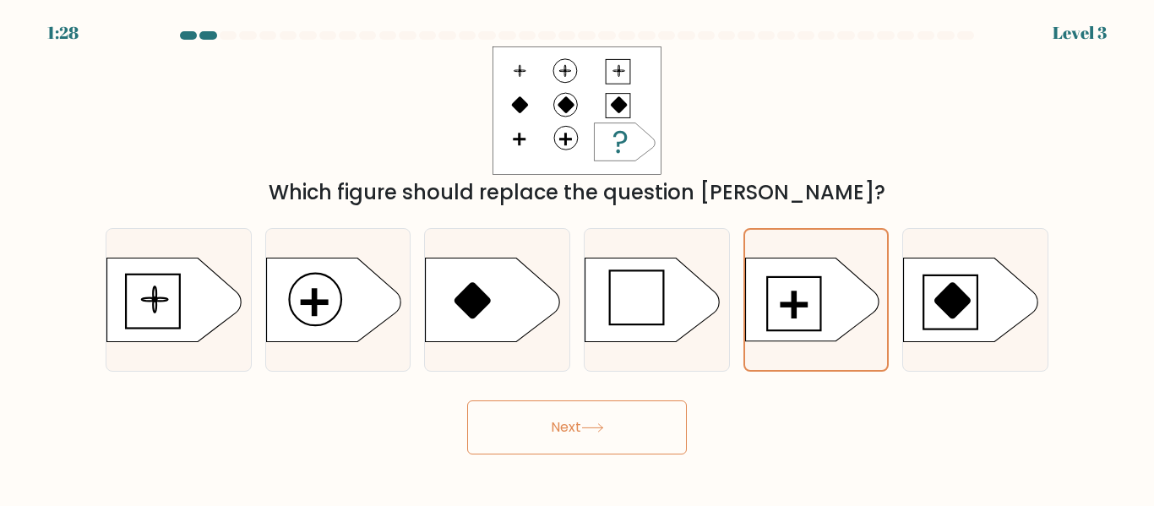
click at [593, 404] on button "Next" at bounding box center [577, 427] width 220 height 54
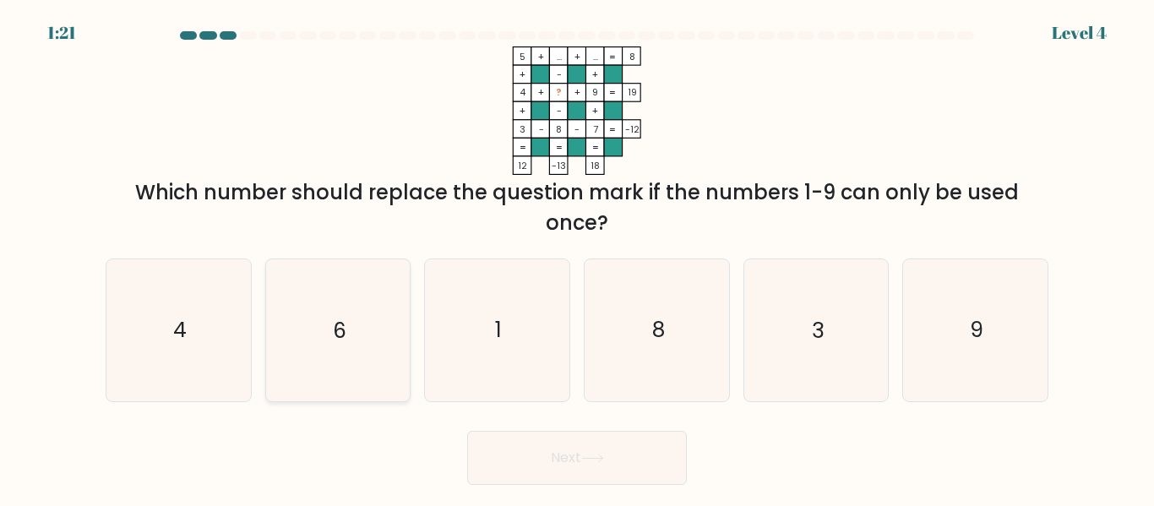
click at [318, 318] on icon "6" at bounding box center [337, 329] width 141 height 141
click at [577, 258] on input "b. 6" at bounding box center [577, 255] width 1 height 4
radio input "true"
click at [559, 468] on button "Next" at bounding box center [577, 458] width 220 height 54
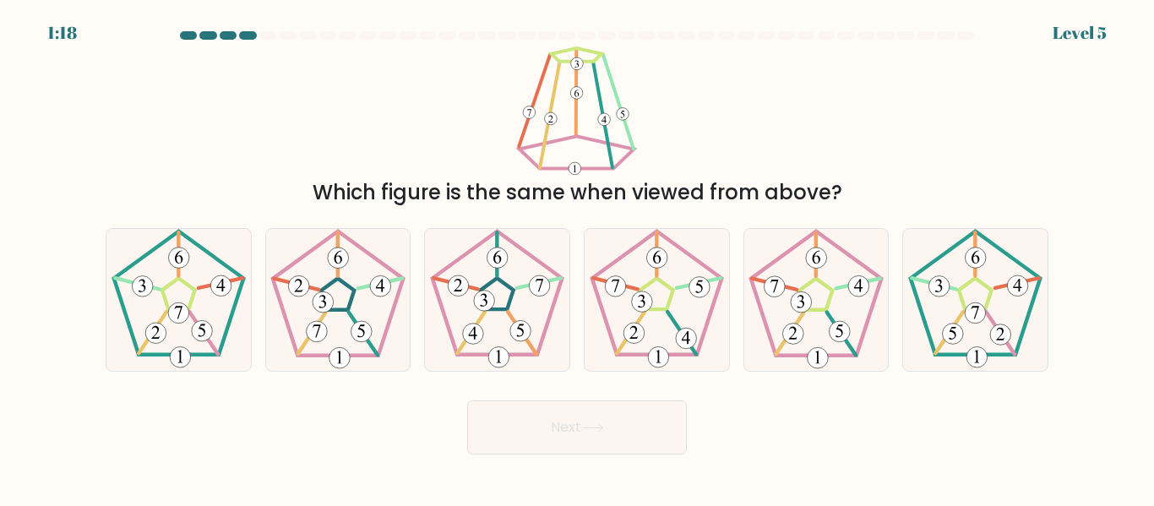
click at [559, 468] on body "1:18 Level 5" at bounding box center [577, 253] width 1154 height 506
click at [358, 293] on icon at bounding box center [337, 299] width 141 height 141
click at [577, 258] on input "b." at bounding box center [577, 255] width 1 height 4
radio input "true"
click at [668, 277] on icon at bounding box center [656, 299] width 141 height 141
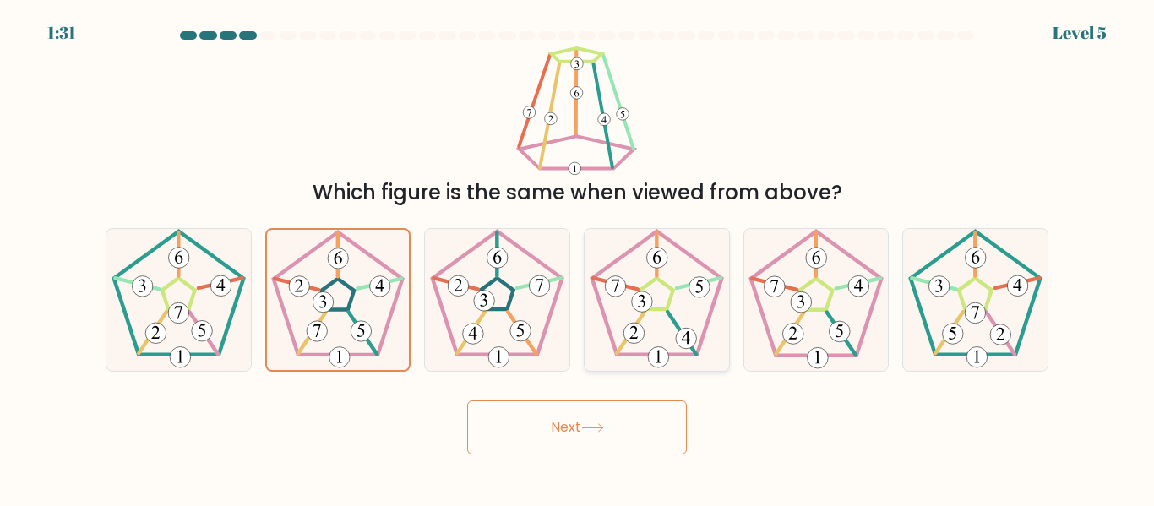
click at [578, 258] on input "d." at bounding box center [577, 255] width 1 height 4
radio input "true"
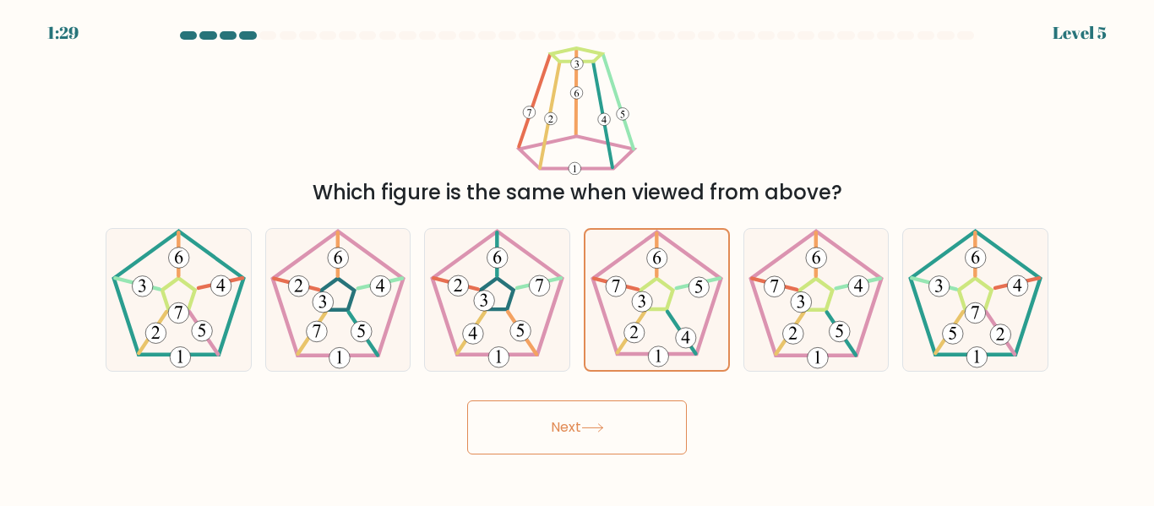
click at [595, 418] on button "Next" at bounding box center [577, 427] width 220 height 54
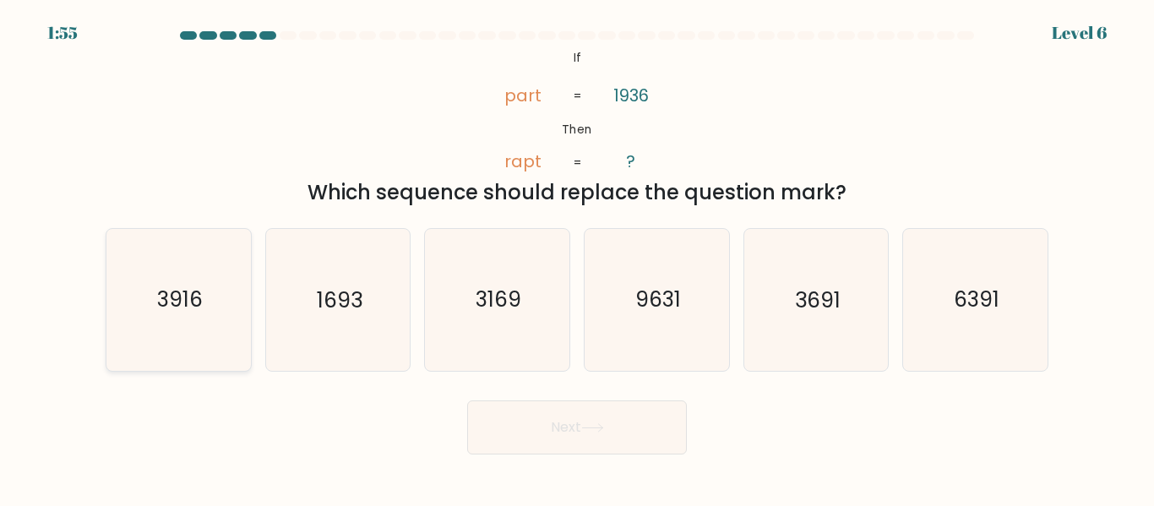
click at [190, 301] on text "3916" at bounding box center [180, 301] width 46 height 30
click at [577, 258] on input "a. 3916" at bounding box center [577, 255] width 1 height 4
radio input "true"
click at [659, 423] on button "Next" at bounding box center [577, 427] width 220 height 54
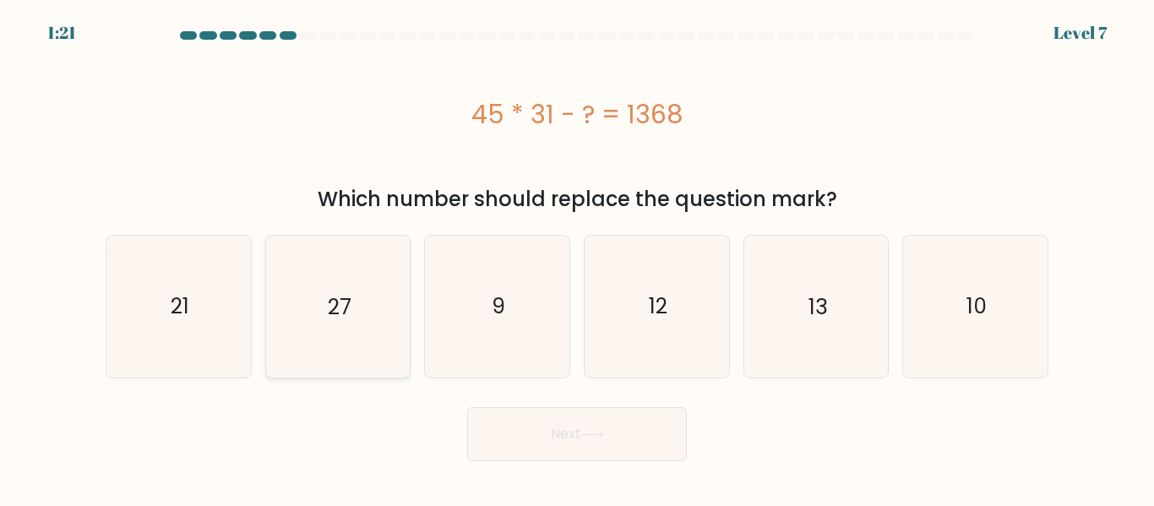
click at [307, 328] on icon "27" at bounding box center [337, 306] width 141 height 141
click at [577, 258] on input "b. 27" at bounding box center [577, 255] width 1 height 4
radio input "true"
click at [554, 444] on button "Next" at bounding box center [577, 434] width 220 height 54
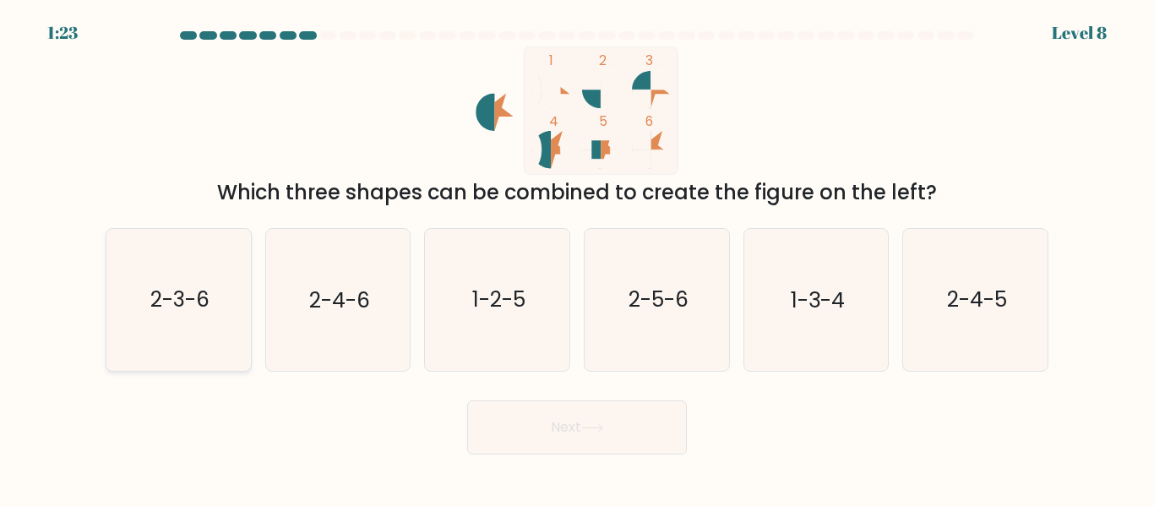
click at [159, 318] on icon "2-3-6" at bounding box center [178, 299] width 141 height 141
click at [577, 258] on input "a. 2-3-6" at bounding box center [577, 255] width 1 height 4
radio input "true"
click at [529, 418] on button "Next" at bounding box center [577, 427] width 220 height 54
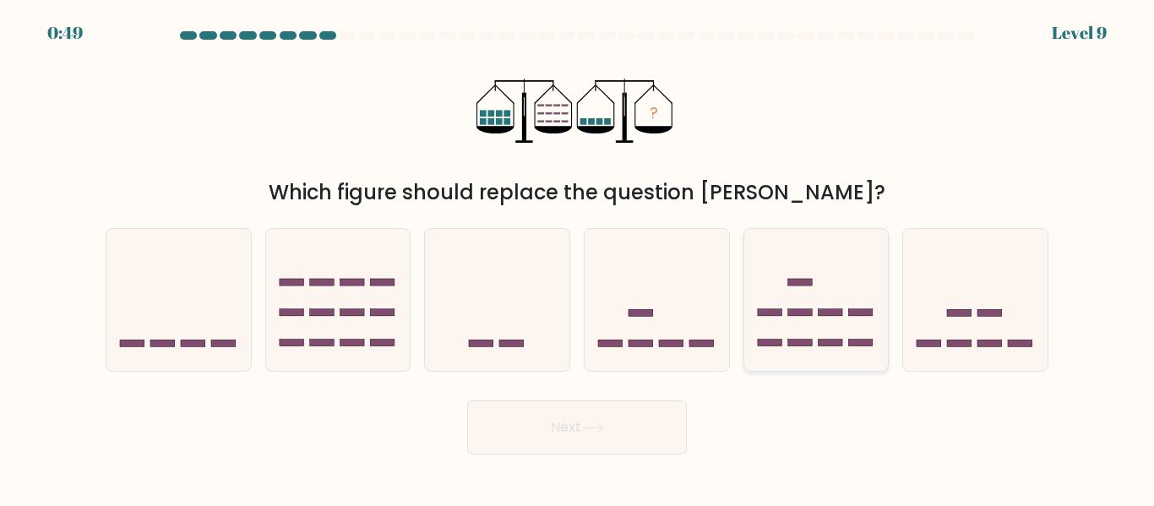
click at [819, 345] on rect at bounding box center [830, 343] width 24 height 7
click at [578, 258] on input "e." at bounding box center [577, 255] width 1 height 4
radio input "true"
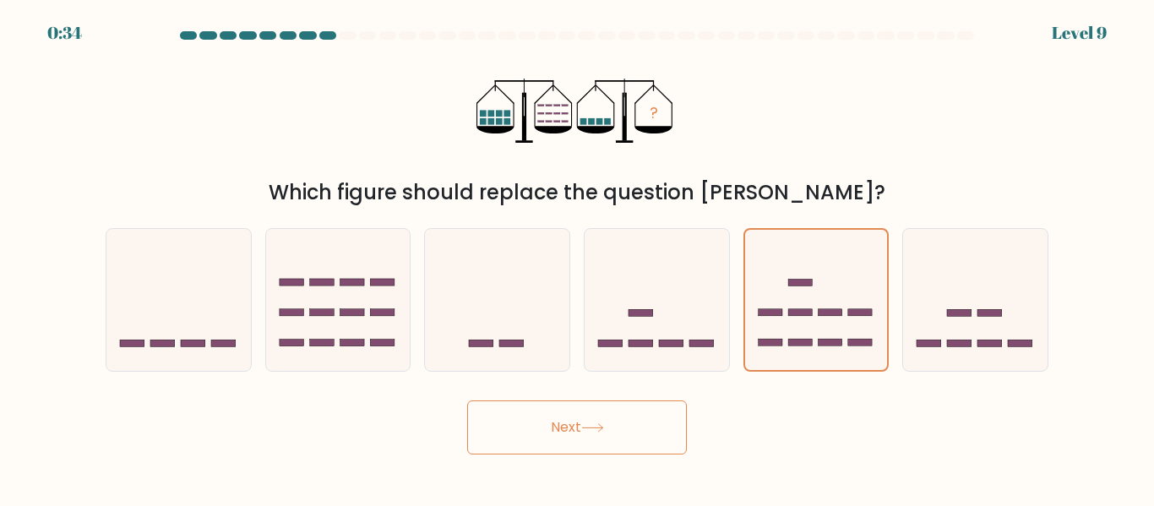
click at [564, 413] on button "Next" at bounding box center [577, 427] width 220 height 54
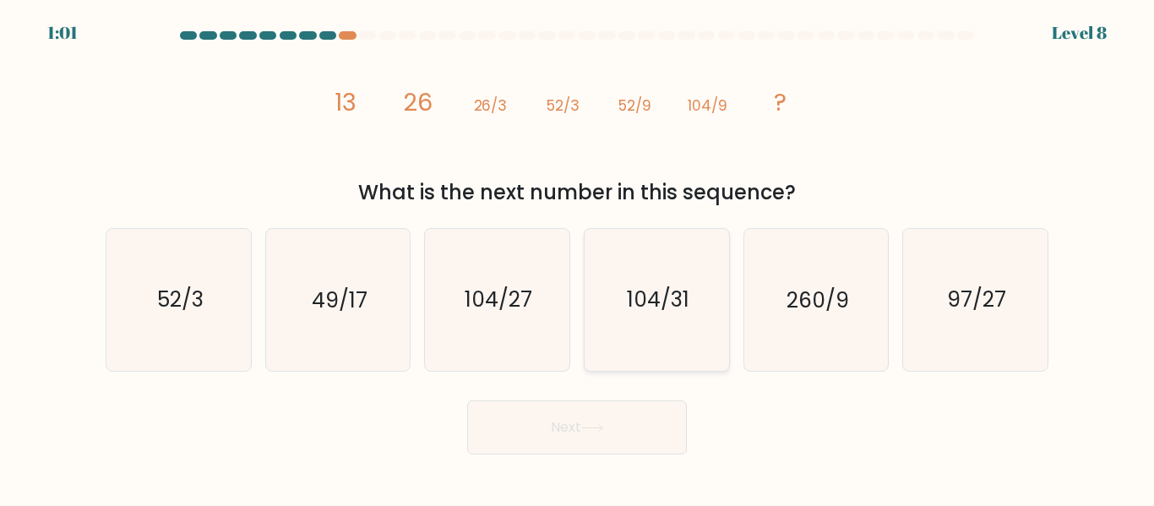
click at [664, 323] on icon "104/31" at bounding box center [656, 299] width 141 height 141
click at [578, 258] on input "d. 104/31" at bounding box center [577, 255] width 1 height 4
radio input "true"
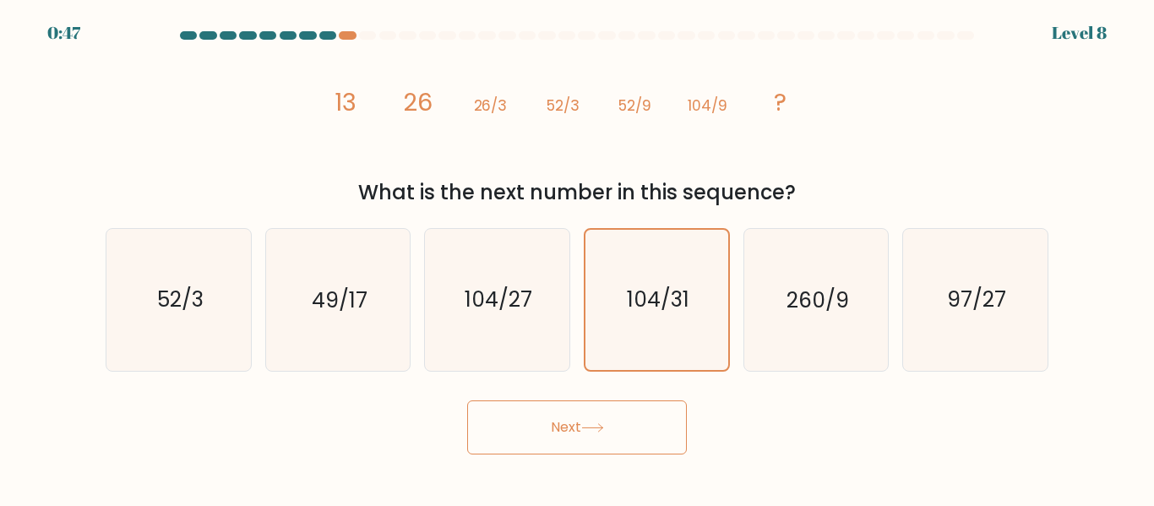
click at [600, 402] on button "Next" at bounding box center [577, 427] width 220 height 54
click at [636, 429] on button "Next" at bounding box center [577, 427] width 220 height 54
click at [535, 418] on button "Next" at bounding box center [577, 427] width 220 height 54
click at [770, 298] on icon "260/9" at bounding box center [815, 299] width 141 height 141
click at [578, 258] on input "e. 260/9" at bounding box center [577, 255] width 1 height 4
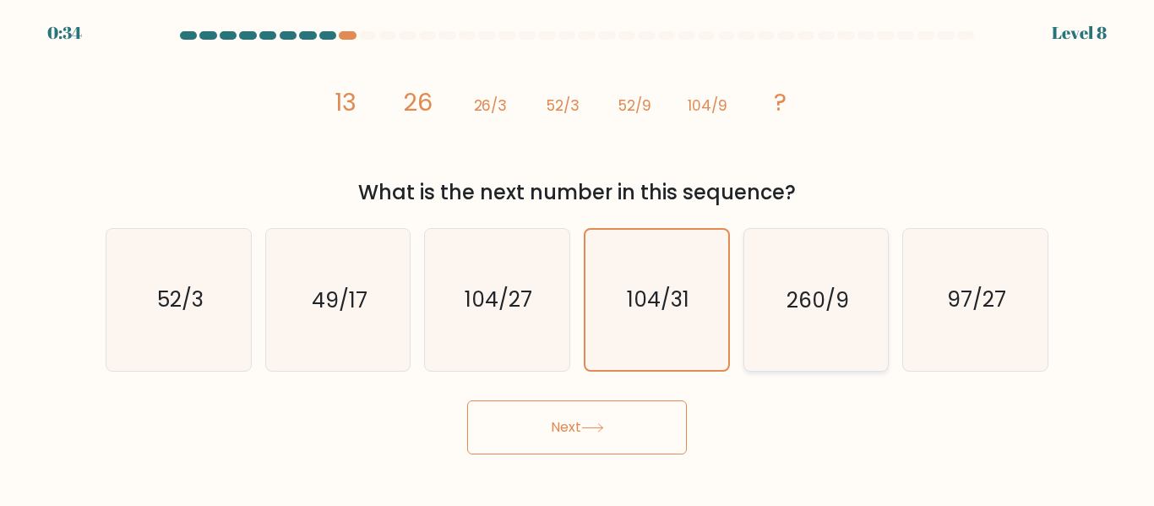
radio input "true"
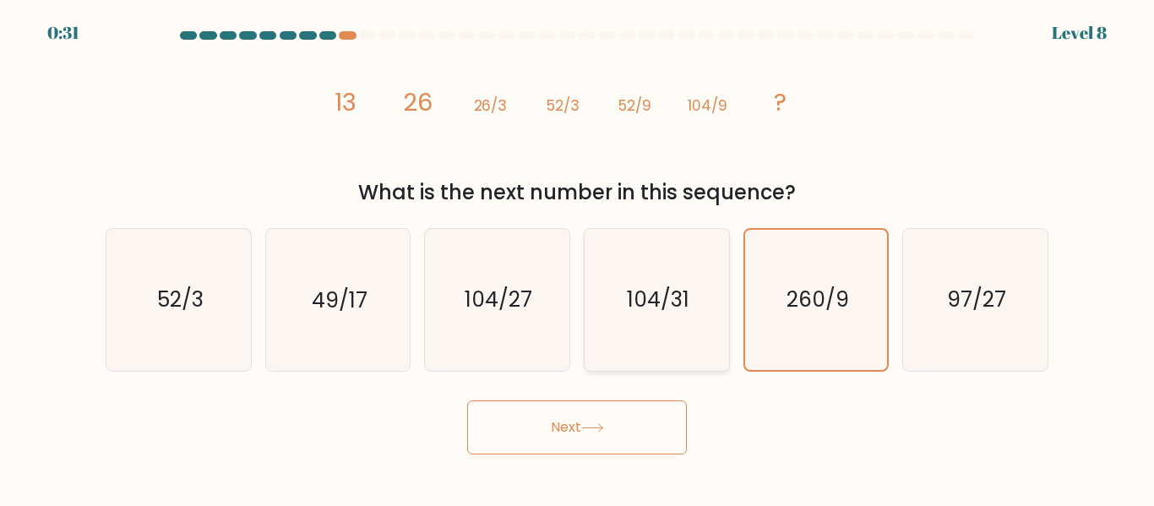
click at [685, 311] on text "104/31" at bounding box center [658, 301] width 63 height 30
click at [578, 258] on input "d. 104/31" at bounding box center [577, 255] width 1 height 4
radio input "true"
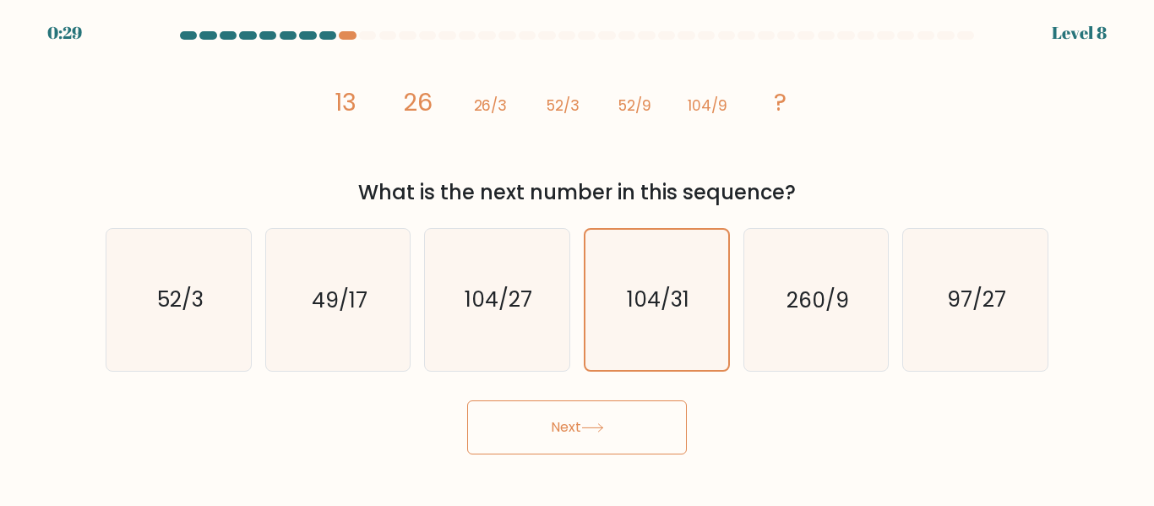
click at [607, 416] on button "Next" at bounding box center [577, 427] width 220 height 54
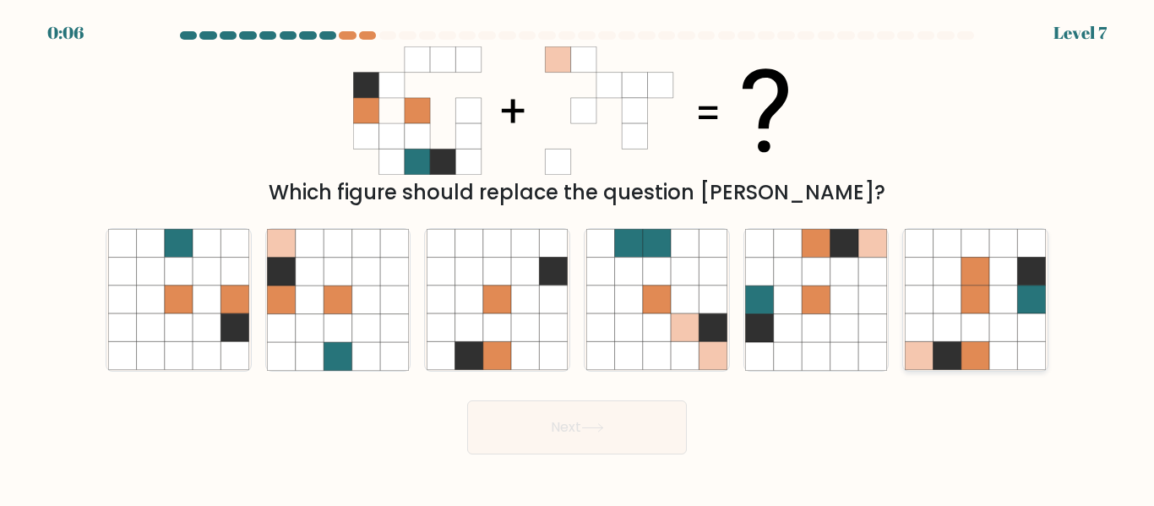
click at [956, 348] on icon at bounding box center [947, 356] width 28 height 28
click at [578, 258] on input "f." at bounding box center [577, 255] width 1 height 4
radio input "true"
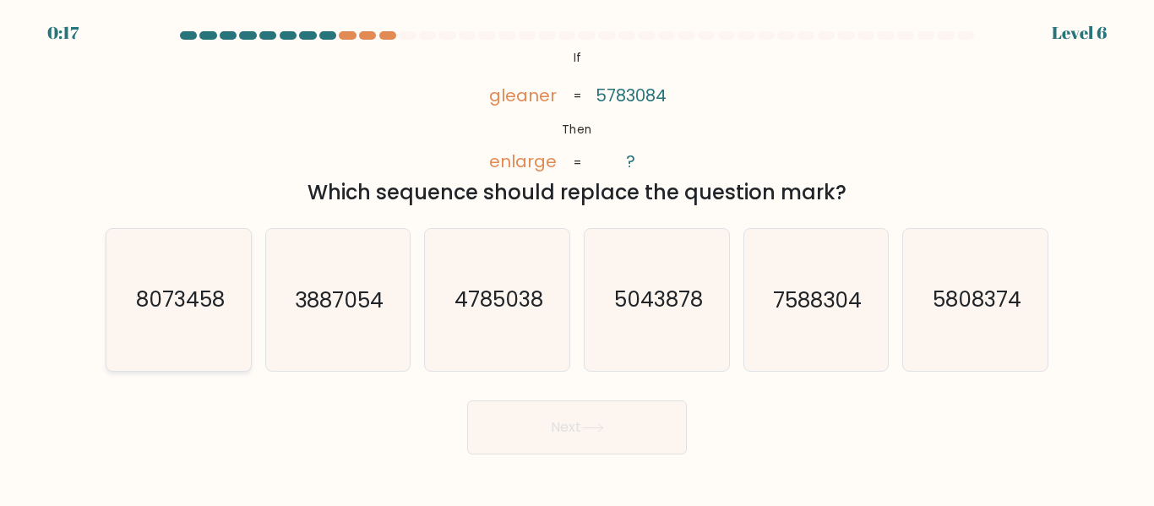
click at [143, 287] on text "8073458" at bounding box center [179, 301] width 89 height 30
click at [577, 258] on input "a. 8073458" at bounding box center [577, 255] width 1 height 4
radio input "true"
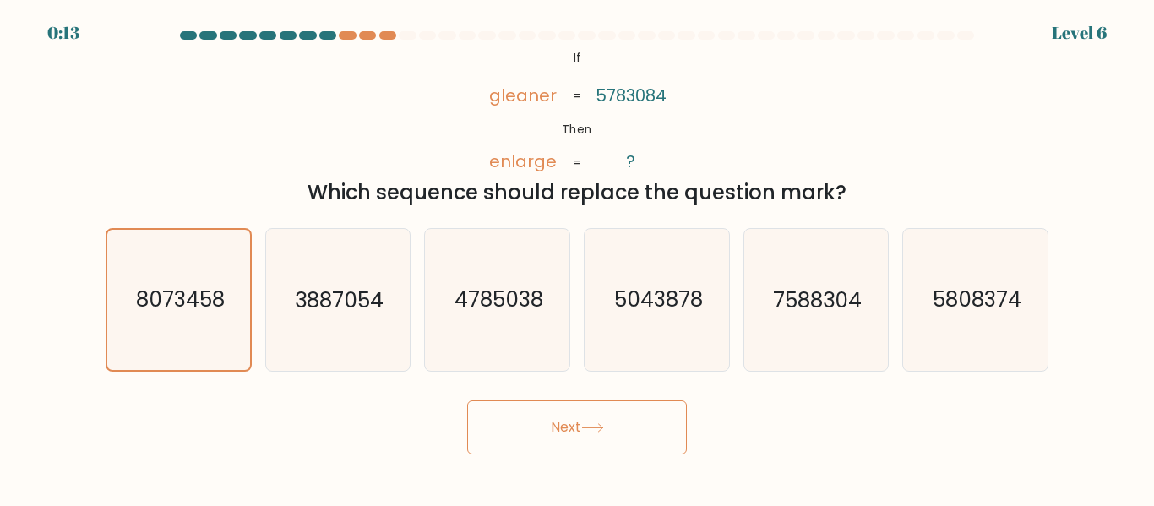
click at [541, 438] on button "Next" at bounding box center [577, 427] width 220 height 54
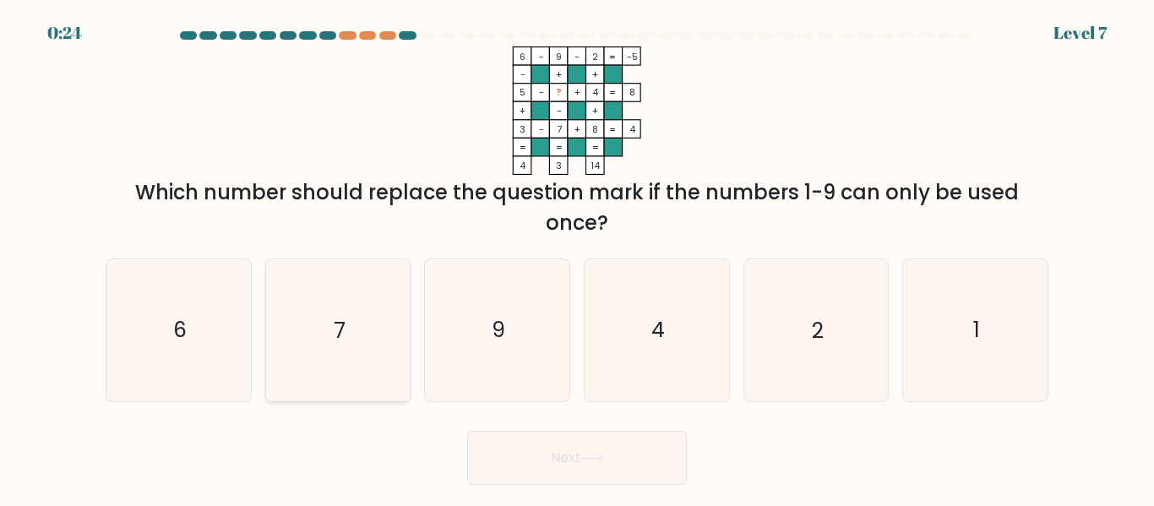
click at [335, 326] on text "7" at bounding box center [340, 331] width 12 height 30
click at [577, 258] on input "b. 7" at bounding box center [577, 255] width 1 height 4
radio input "true"
click at [570, 467] on button "Next" at bounding box center [577, 458] width 220 height 54
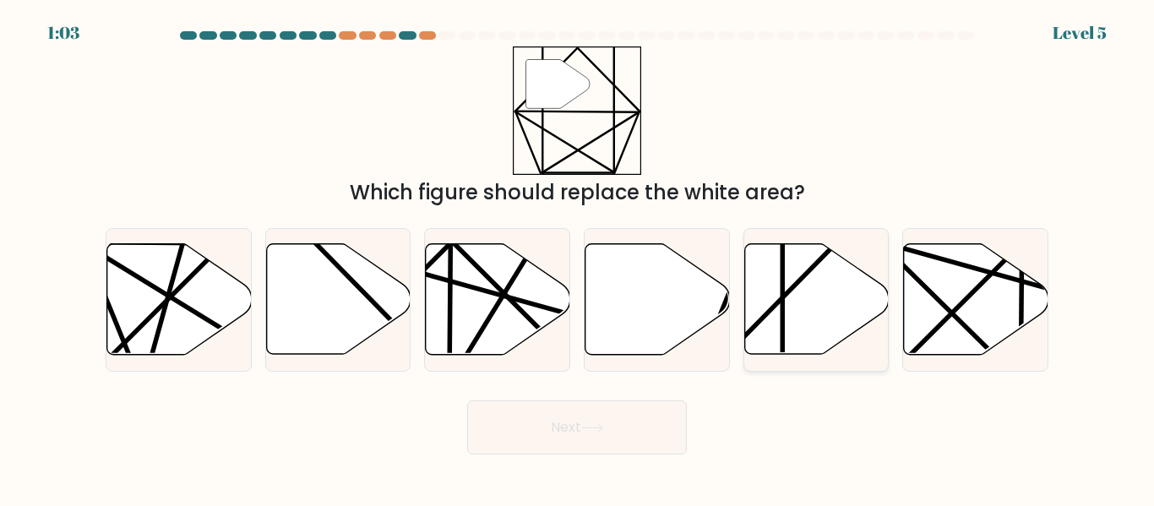
click at [798, 297] on icon at bounding box center [816, 299] width 144 height 111
click at [578, 258] on input "e." at bounding box center [577, 255] width 1 height 4
radio input "true"
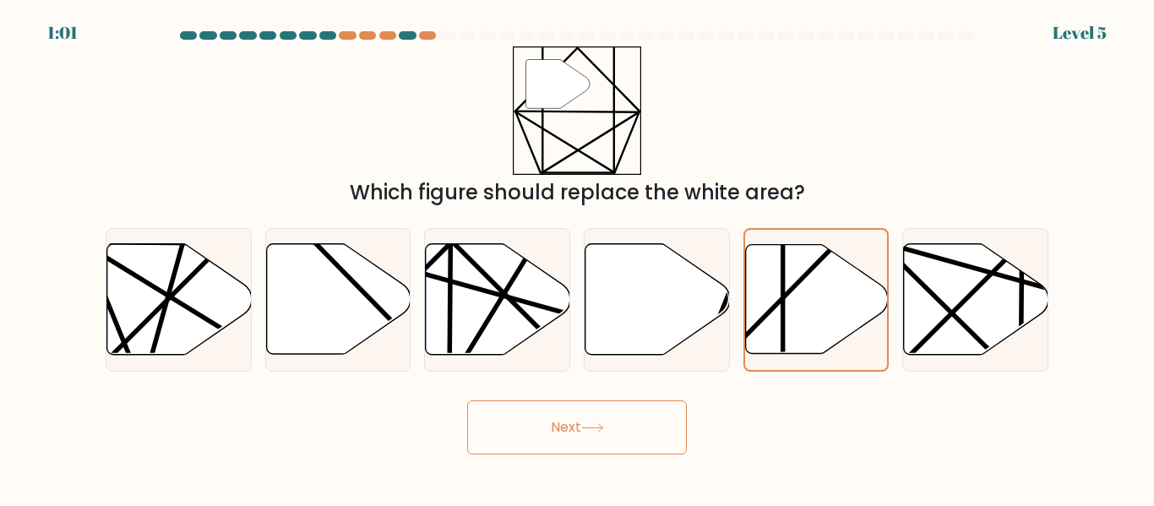
click at [522, 428] on button "Next" at bounding box center [577, 427] width 220 height 54
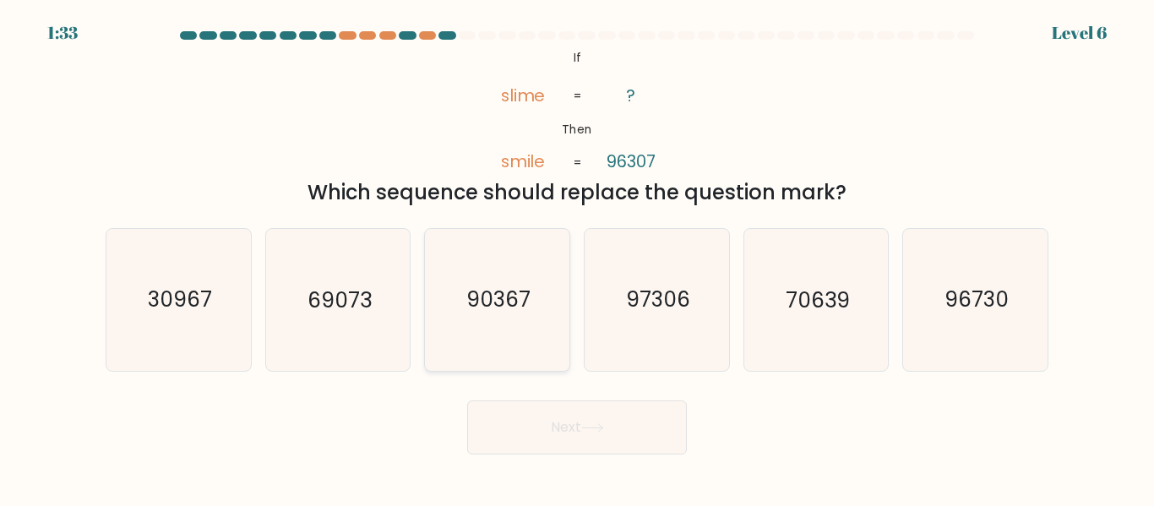
click at [522, 311] on text "90367" at bounding box center [498, 301] width 64 height 30
click at [577, 258] on input "c. 90367" at bounding box center [577, 255] width 1 height 4
radio input "true"
click at [569, 442] on button "Next" at bounding box center [577, 427] width 220 height 54
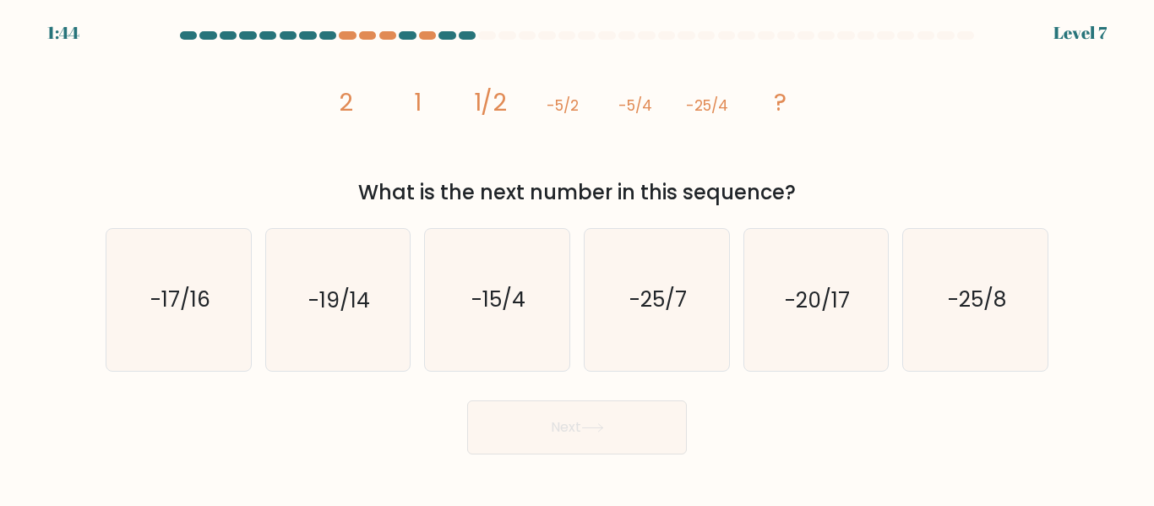
click at [645, 116] on tspan "-5/4" at bounding box center [635, 105] width 34 height 20
click at [988, 287] on text "-25/8" at bounding box center [977, 301] width 58 height 30
click at [578, 258] on input "f. -25/8" at bounding box center [577, 255] width 1 height 4
radio input "true"
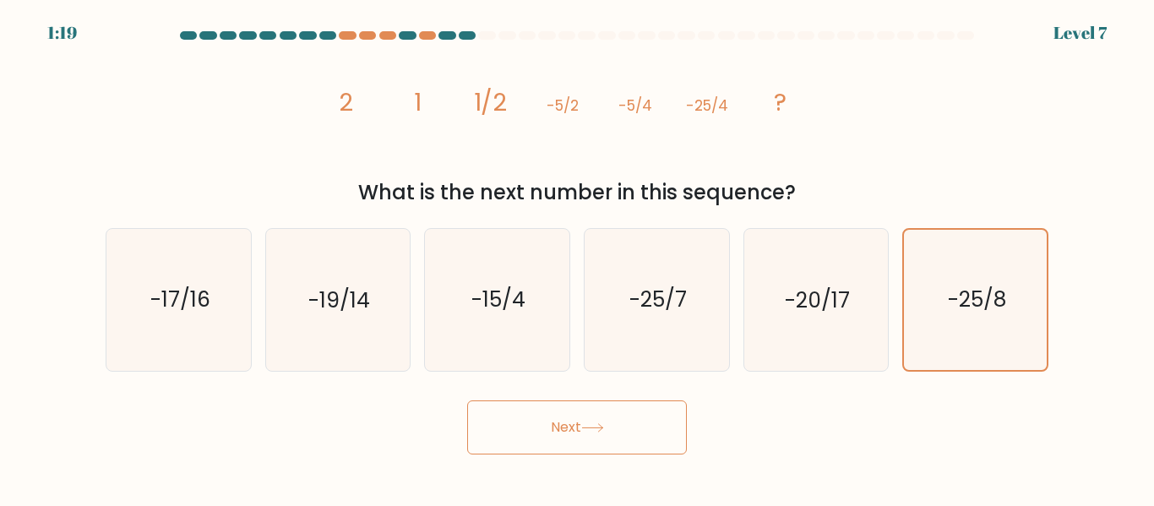
click at [619, 425] on button "Next" at bounding box center [577, 427] width 220 height 54
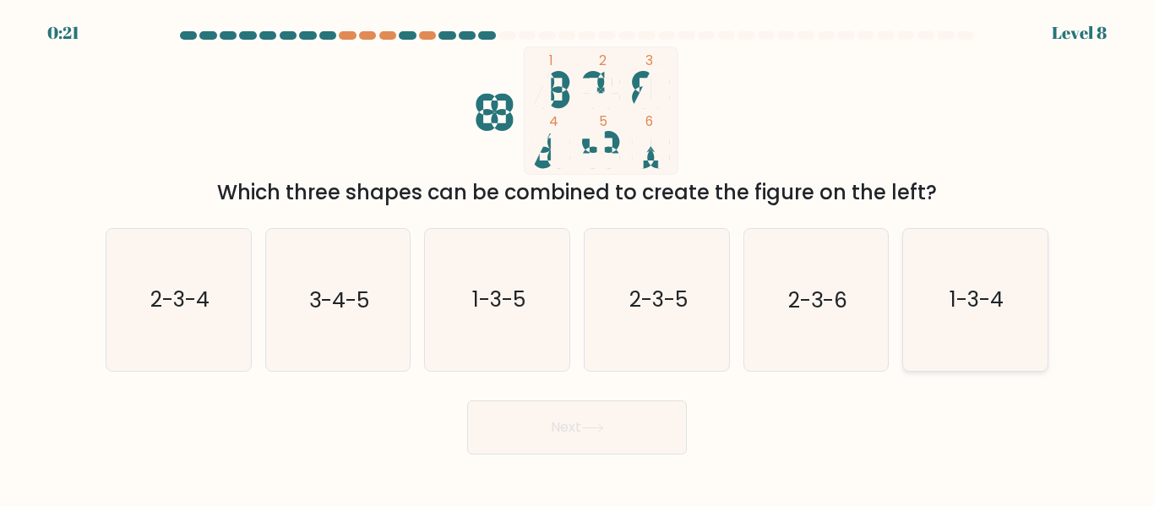
click at [980, 313] on text "1-3-4" at bounding box center [976, 301] width 54 height 30
click at [578, 258] on input "f. 1-3-4" at bounding box center [577, 255] width 1 height 4
radio input "true"
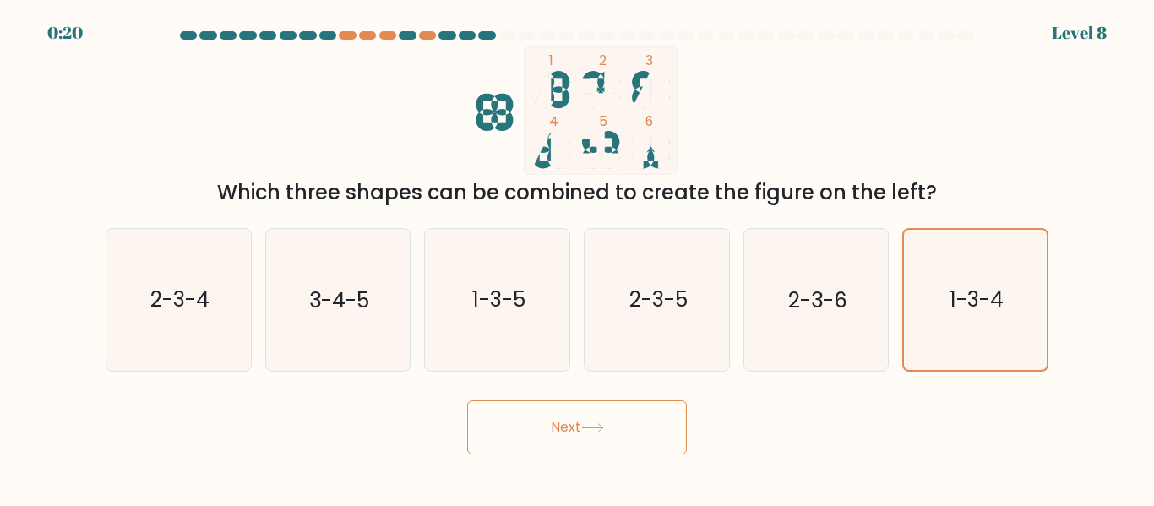
click at [579, 427] on button "Next" at bounding box center [577, 427] width 220 height 54
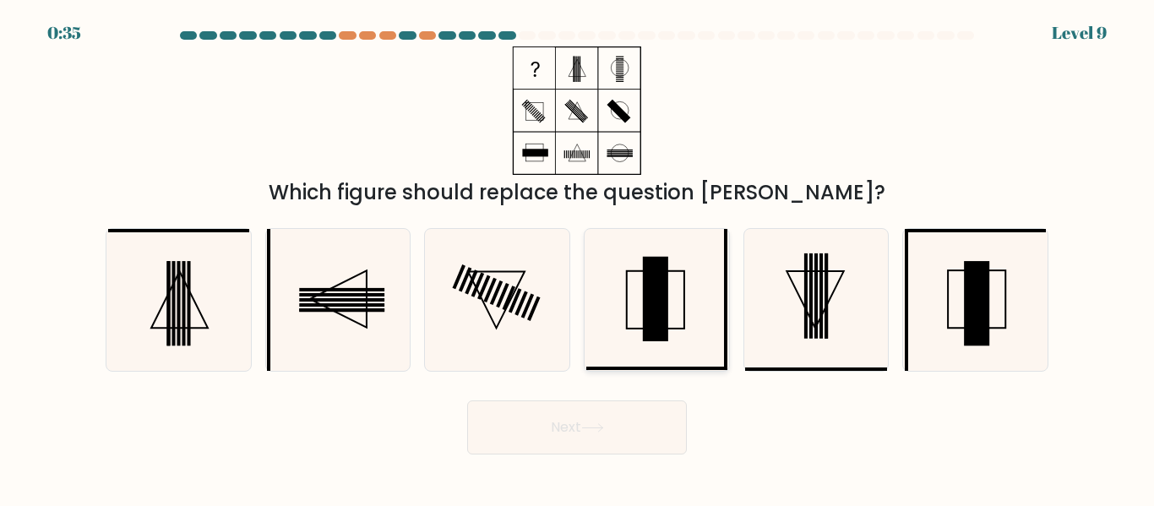
click at [670, 268] on icon at bounding box center [656, 299] width 141 height 141
click at [578, 258] on input "d." at bounding box center [577, 255] width 1 height 4
radio input "true"
click at [585, 416] on button "Next" at bounding box center [577, 427] width 220 height 54
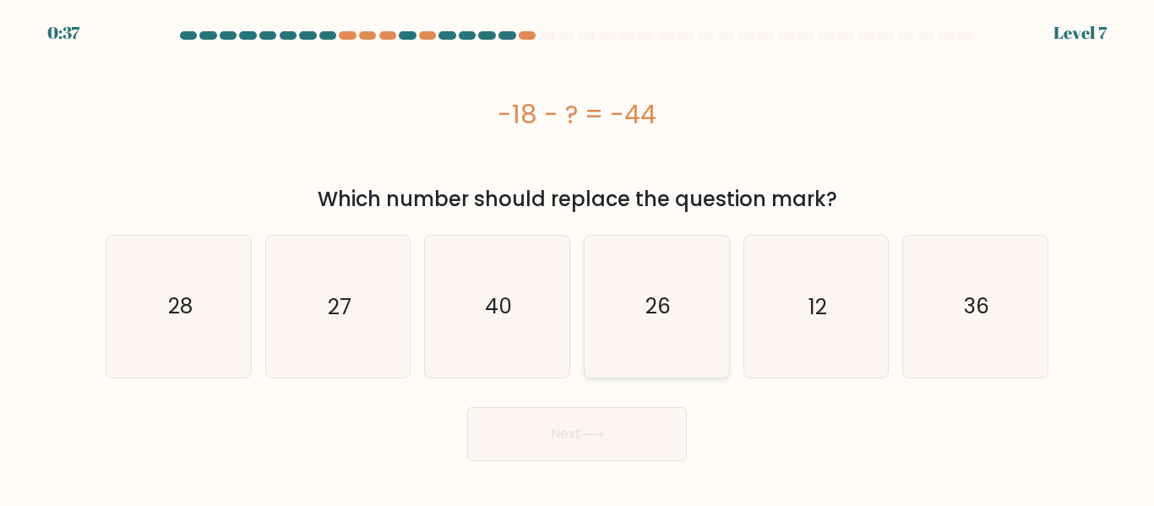
click at [616, 322] on icon "26" at bounding box center [656, 306] width 141 height 141
click at [578, 258] on input "d. 26" at bounding box center [577, 255] width 1 height 4
radio input "true"
click at [514, 423] on button "Next" at bounding box center [577, 434] width 220 height 54
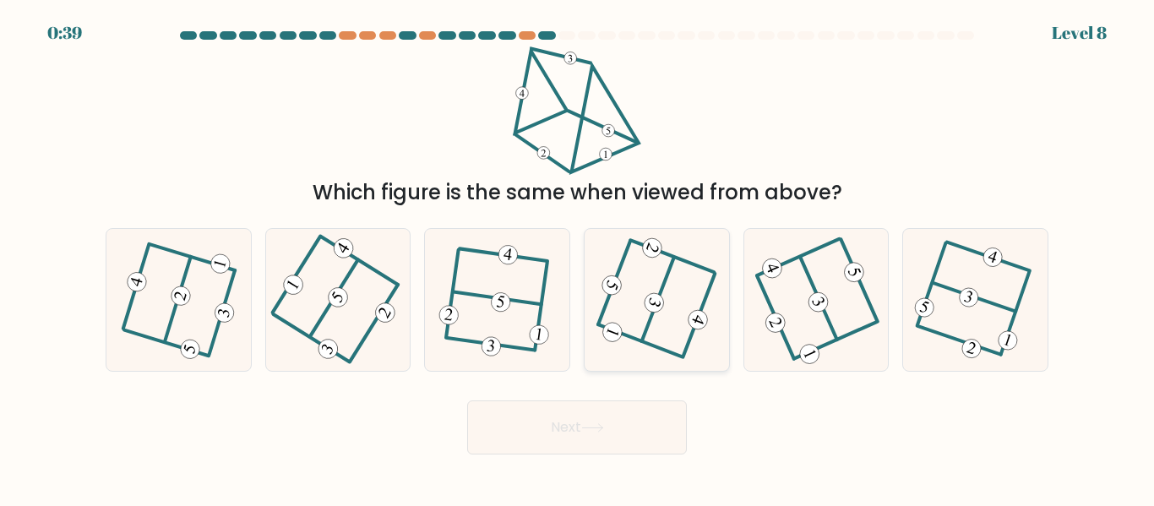
click at [646, 307] on 352 at bounding box center [653, 303] width 24 height 24
click at [578, 258] on input "d." at bounding box center [577, 255] width 1 height 4
radio input "true"
click at [558, 438] on button "Next" at bounding box center [577, 427] width 220 height 54
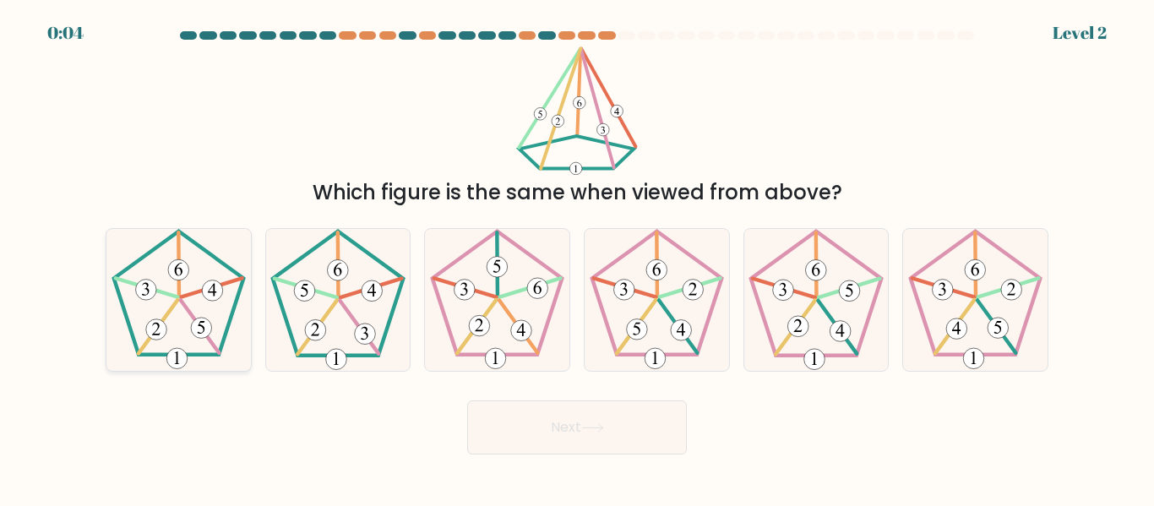
click at [207, 313] on icon at bounding box center [178, 299] width 141 height 141
click at [577, 258] on input "a." at bounding box center [577, 255] width 1 height 4
radio input "true"
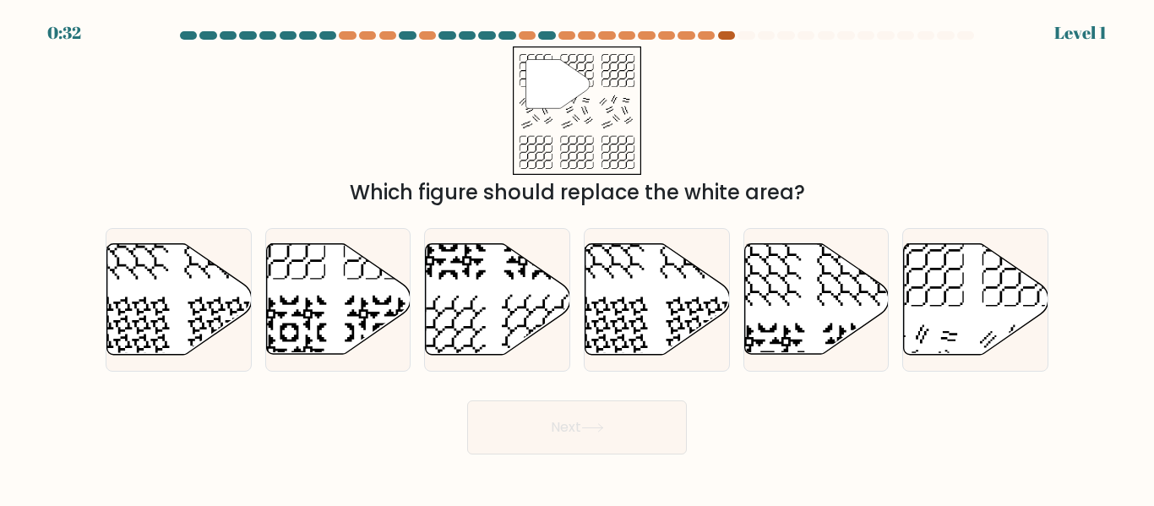
click at [721, 35] on div at bounding box center [726, 35] width 17 height 8
click at [678, 39] on div at bounding box center [685, 35] width 17 height 8
click at [964, 277] on icon at bounding box center [976, 299] width 144 height 111
click at [578, 258] on input "f." at bounding box center [577, 255] width 1 height 4
radio input "true"
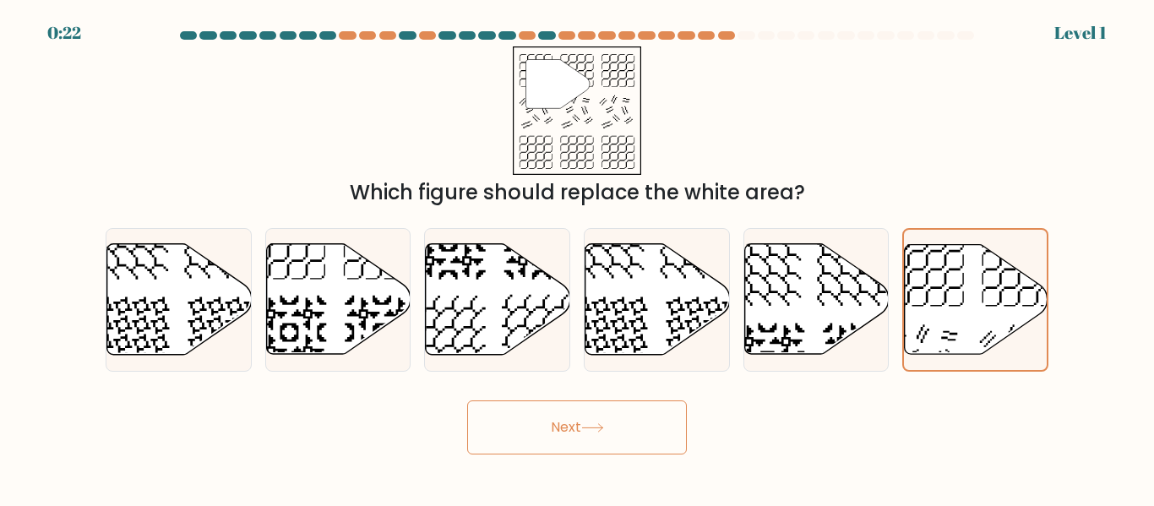
click at [608, 443] on button "Next" at bounding box center [577, 427] width 220 height 54
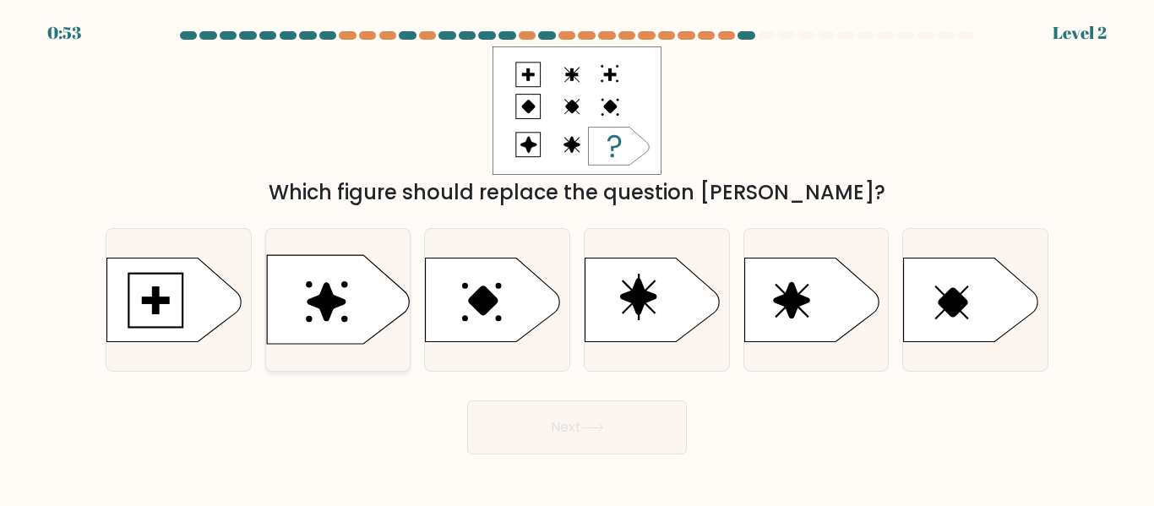
click at [284, 287] on icon at bounding box center [338, 299] width 143 height 89
click at [577, 258] on input "b." at bounding box center [577, 255] width 1 height 4
radio input "true"
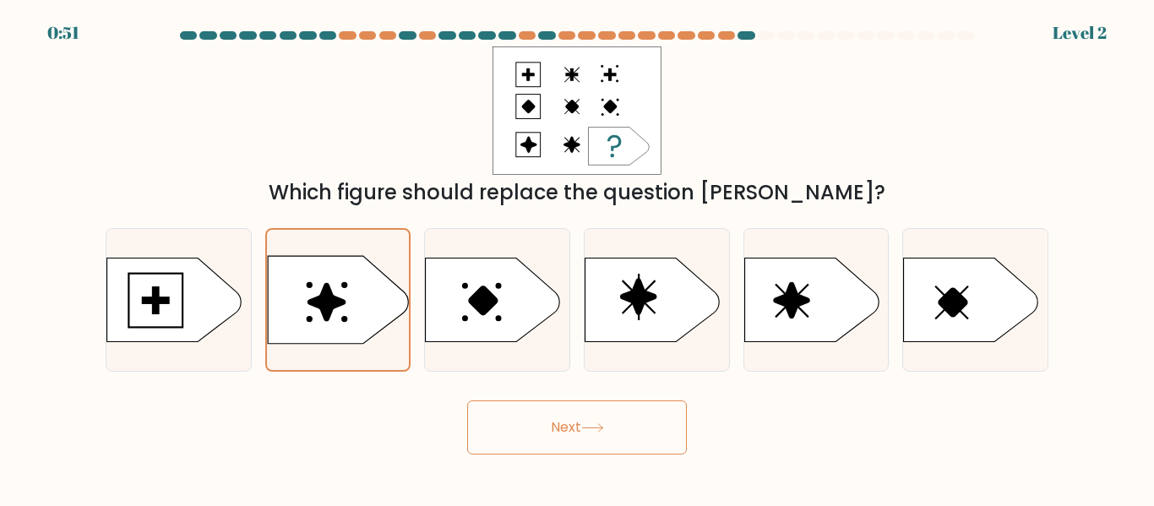
click at [590, 415] on button "Next" at bounding box center [577, 427] width 220 height 54
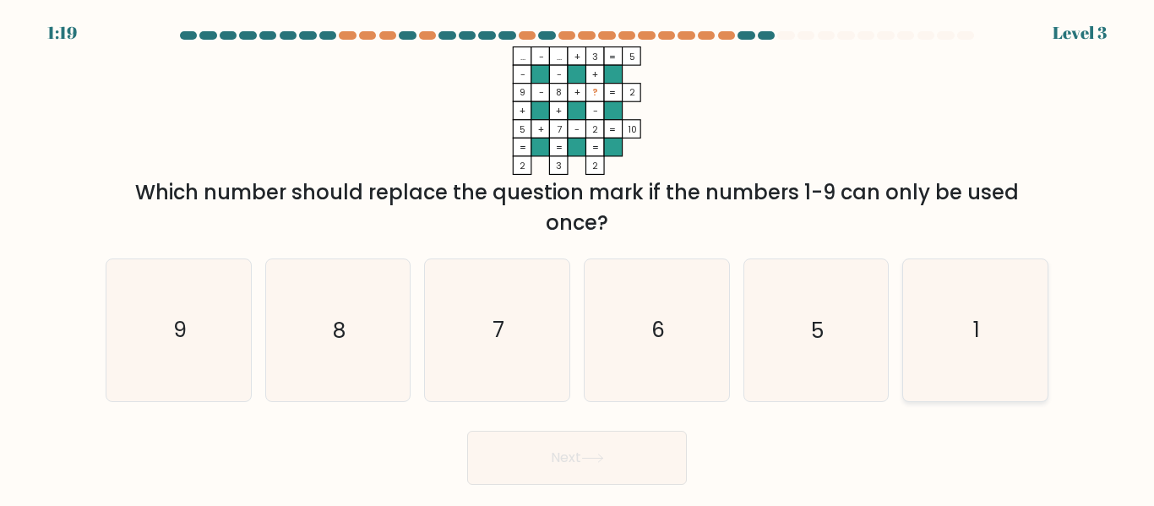
click at [960, 354] on icon "1" at bounding box center [975, 329] width 141 height 141
click at [578, 258] on input "f. 1" at bounding box center [577, 255] width 1 height 4
radio input "true"
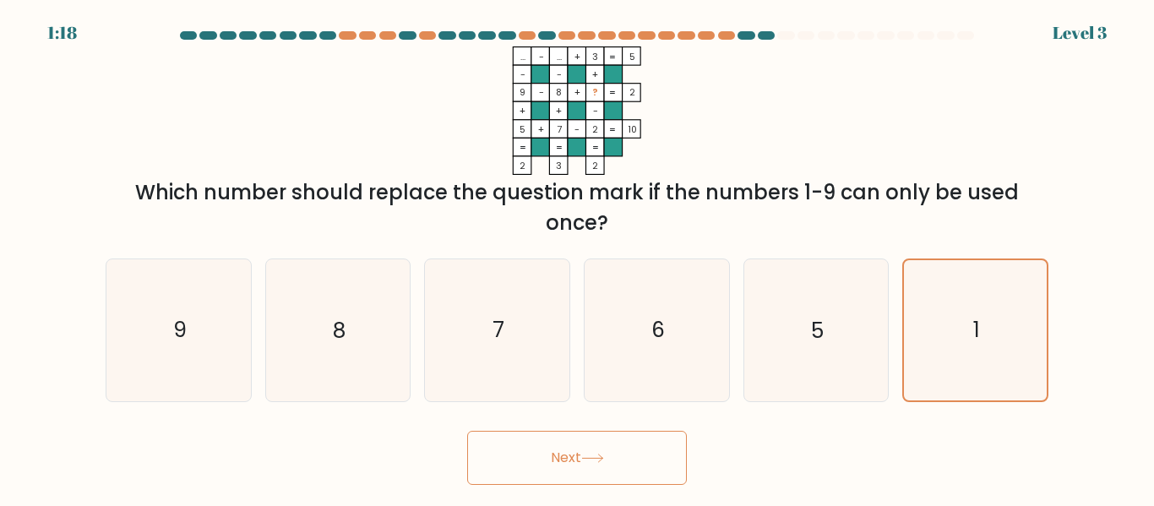
click at [602, 460] on icon at bounding box center [592, 458] width 20 height 8
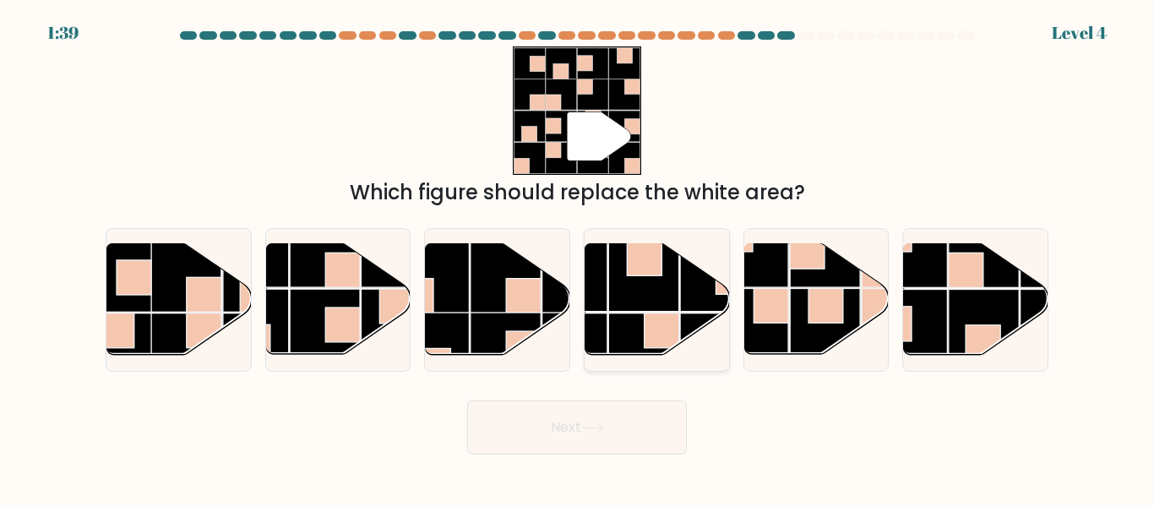
click at [619, 310] on rect at bounding box center [643, 277] width 70 height 70
click at [578, 258] on input "d." at bounding box center [577, 255] width 1 height 4
radio input "true"
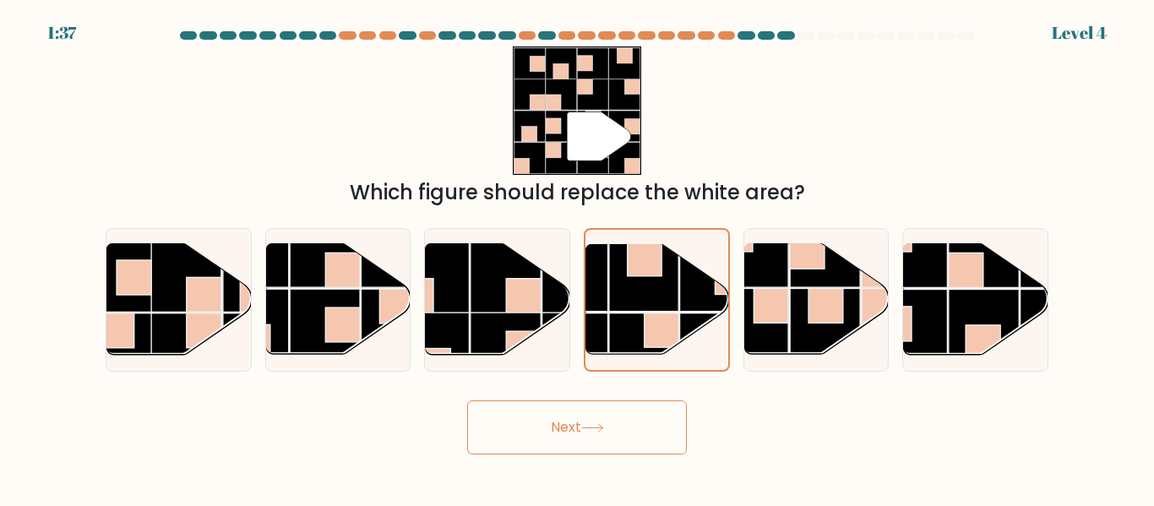
click at [639, 413] on button "Next" at bounding box center [577, 427] width 220 height 54
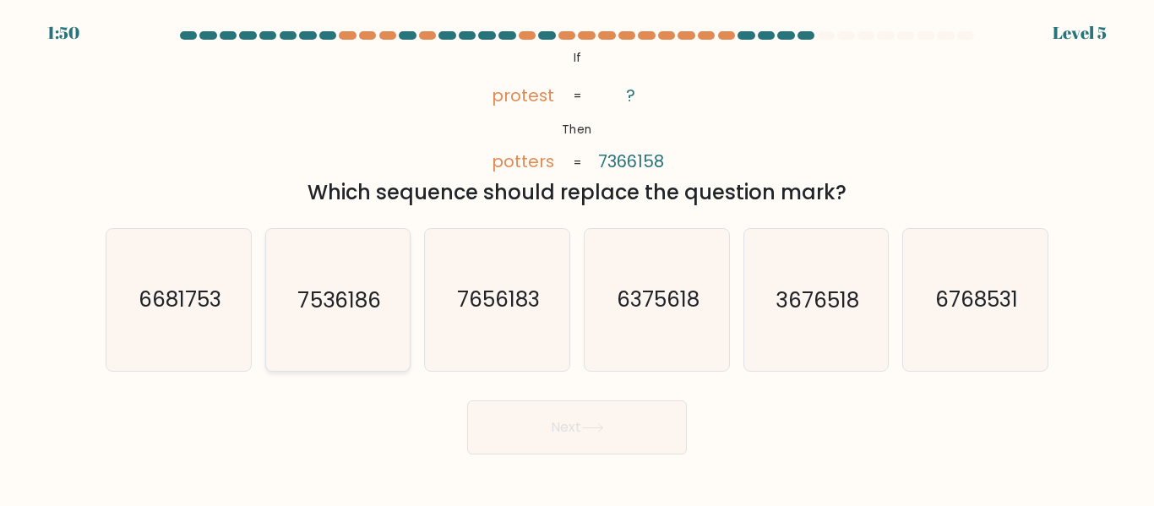
click at [362, 321] on icon "7536186" at bounding box center [337, 299] width 141 height 141
click at [577, 258] on input "b. 7536186" at bounding box center [577, 255] width 1 height 4
radio input "true"
click at [590, 438] on button "Next" at bounding box center [577, 427] width 220 height 54
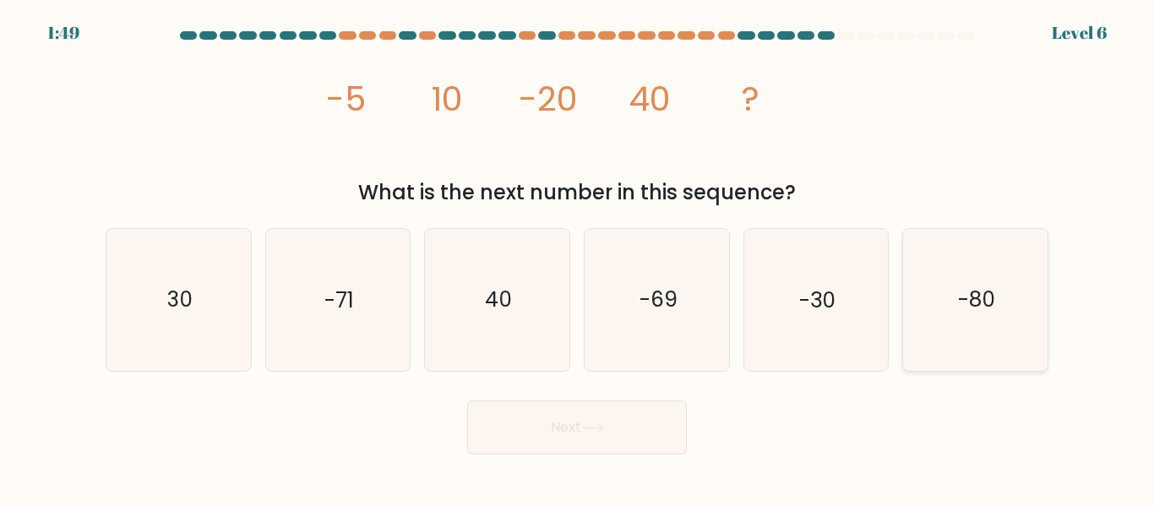
click at [936, 297] on icon "-80" at bounding box center [975, 299] width 141 height 141
click at [578, 258] on input "f. -80" at bounding box center [577, 255] width 1 height 4
radio input "true"
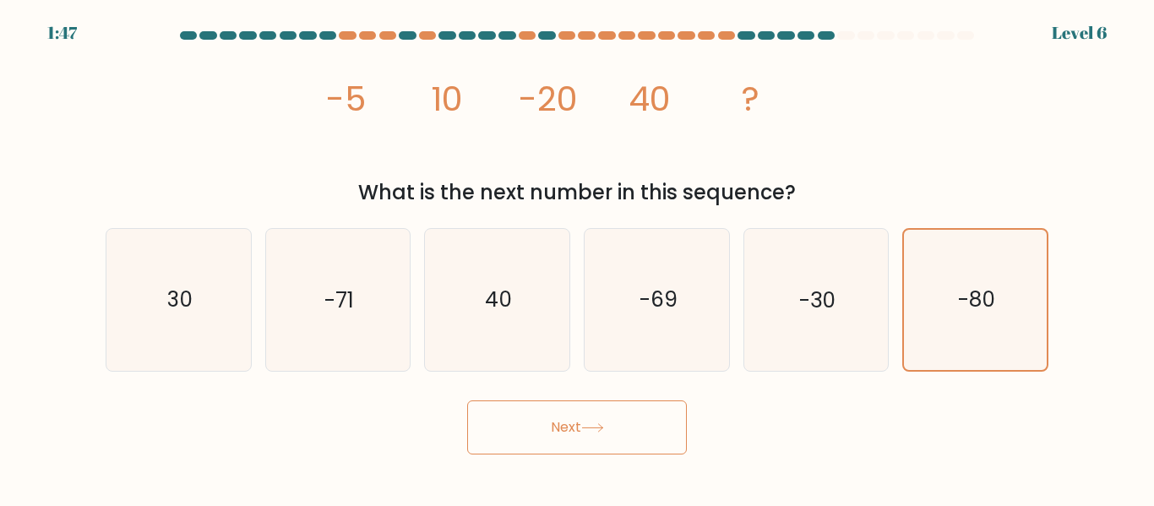
click at [549, 422] on button "Next" at bounding box center [577, 427] width 220 height 54
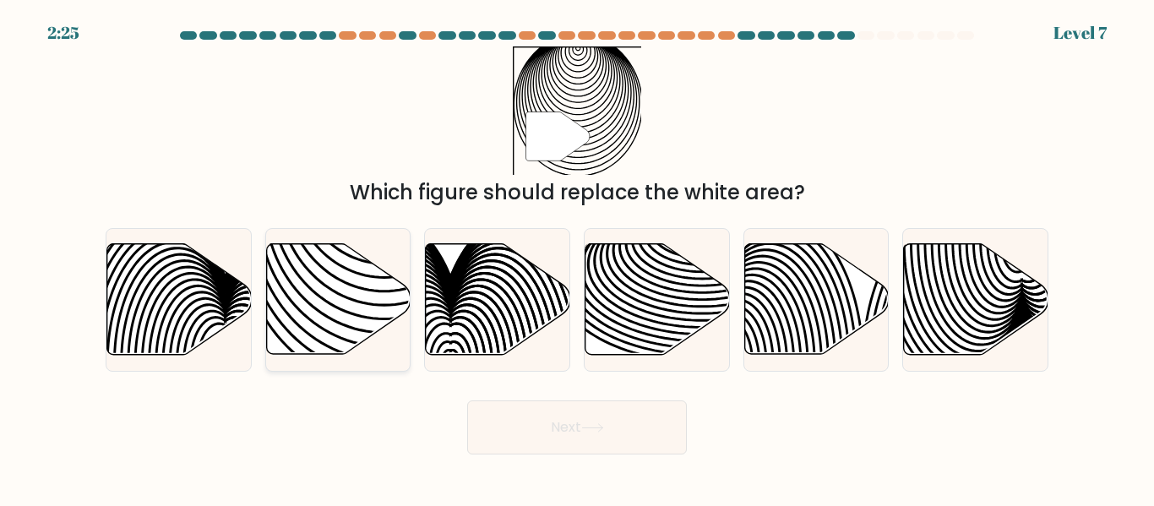
click at [345, 292] on icon at bounding box center [338, 299] width 144 height 111
click at [577, 258] on input "b." at bounding box center [577, 255] width 1 height 4
radio input "true"
click at [563, 423] on button "Next" at bounding box center [577, 427] width 220 height 54
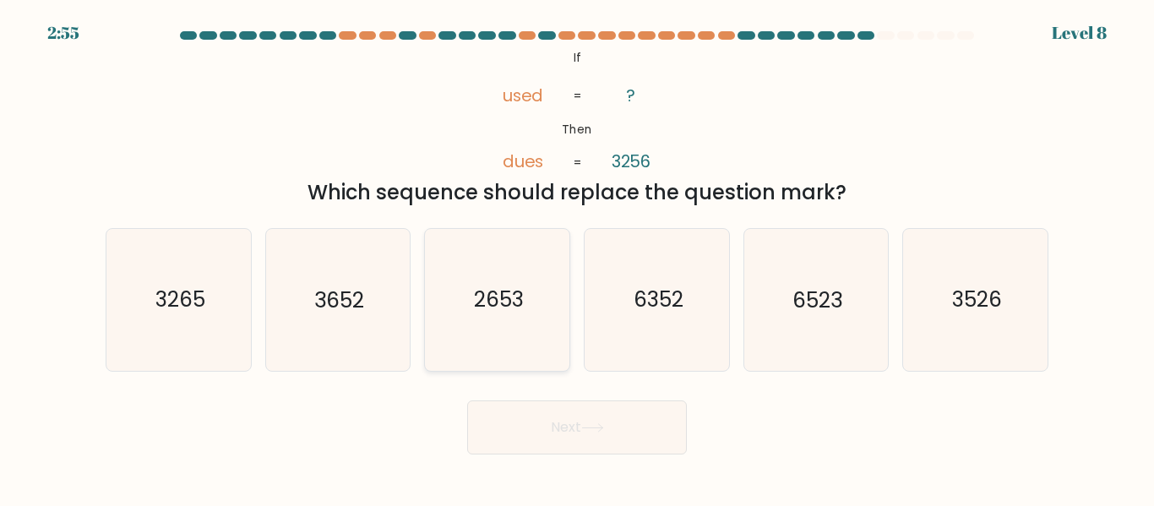
click at [498, 312] on text "2653" at bounding box center [499, 301] width 50 height 30
click at [577, 258] on input "c. 2653" at bounding box center [577, 255] width 1 height 4
radio input "true"
click at [549, 423] on button "Next" at bounding box center [577, 427] width 220 height 54
